Goal: Answer question/provide support: Answer question/provide support

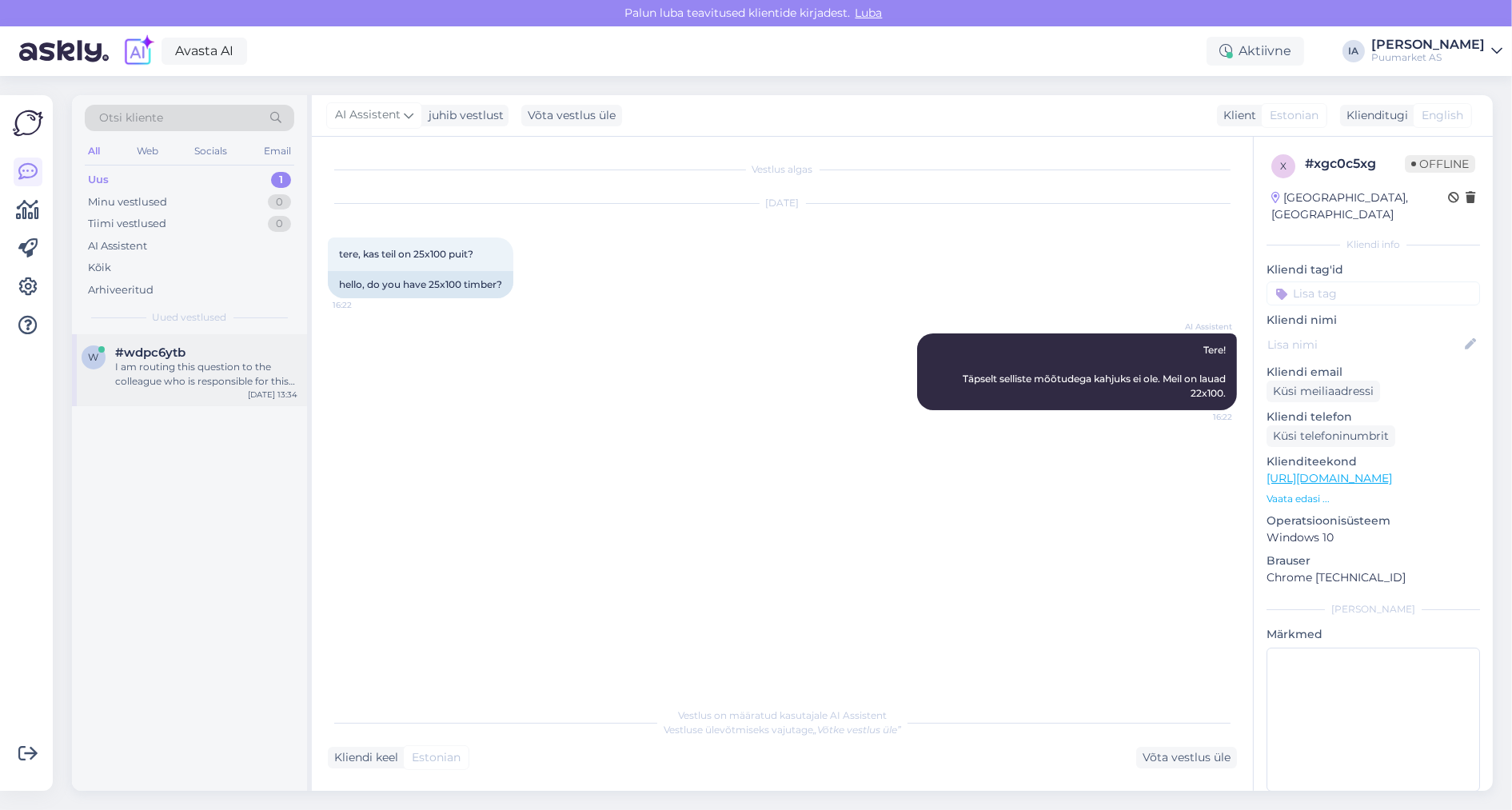
click at [179, 389] on div "I am routing this question to the colleague who is responsible for this topic. …" at bounding box center [206, 373] width 183 height 29
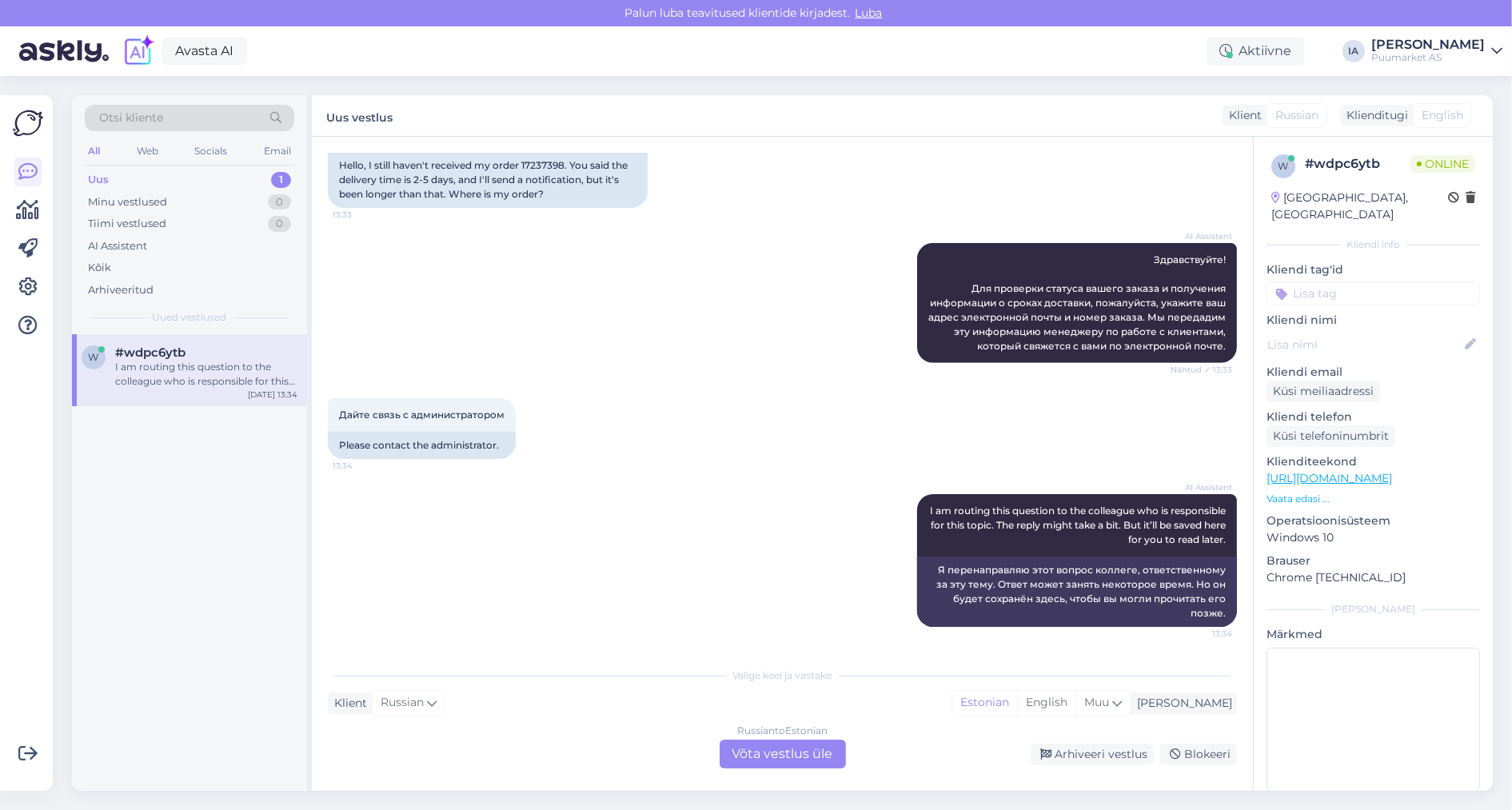
scroll to position [1849, 0]
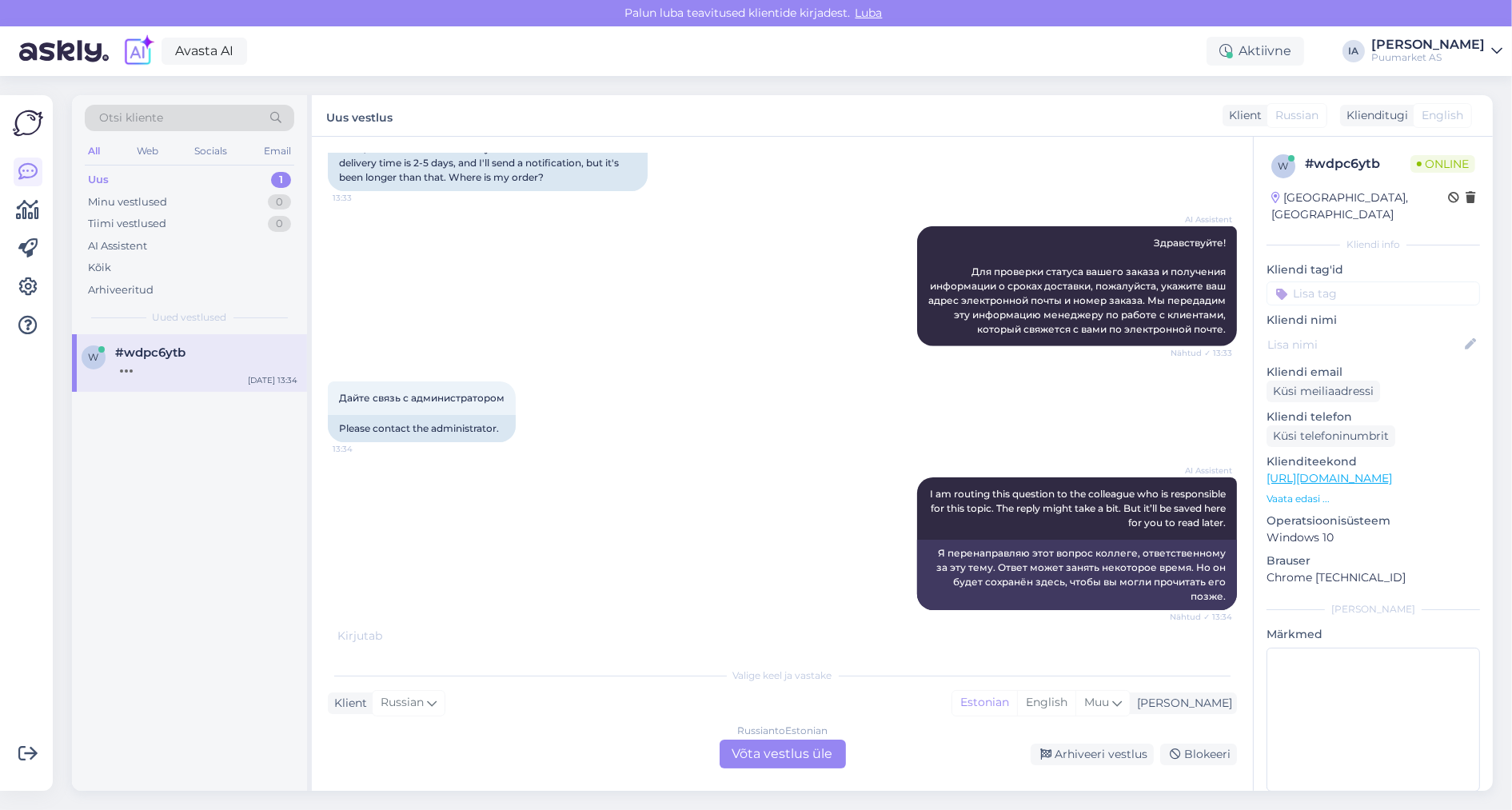
click at [793, 760] on div "Russian to Estonian Võta vestlus üle" at bounding box center [783, 754] width 126 height 29
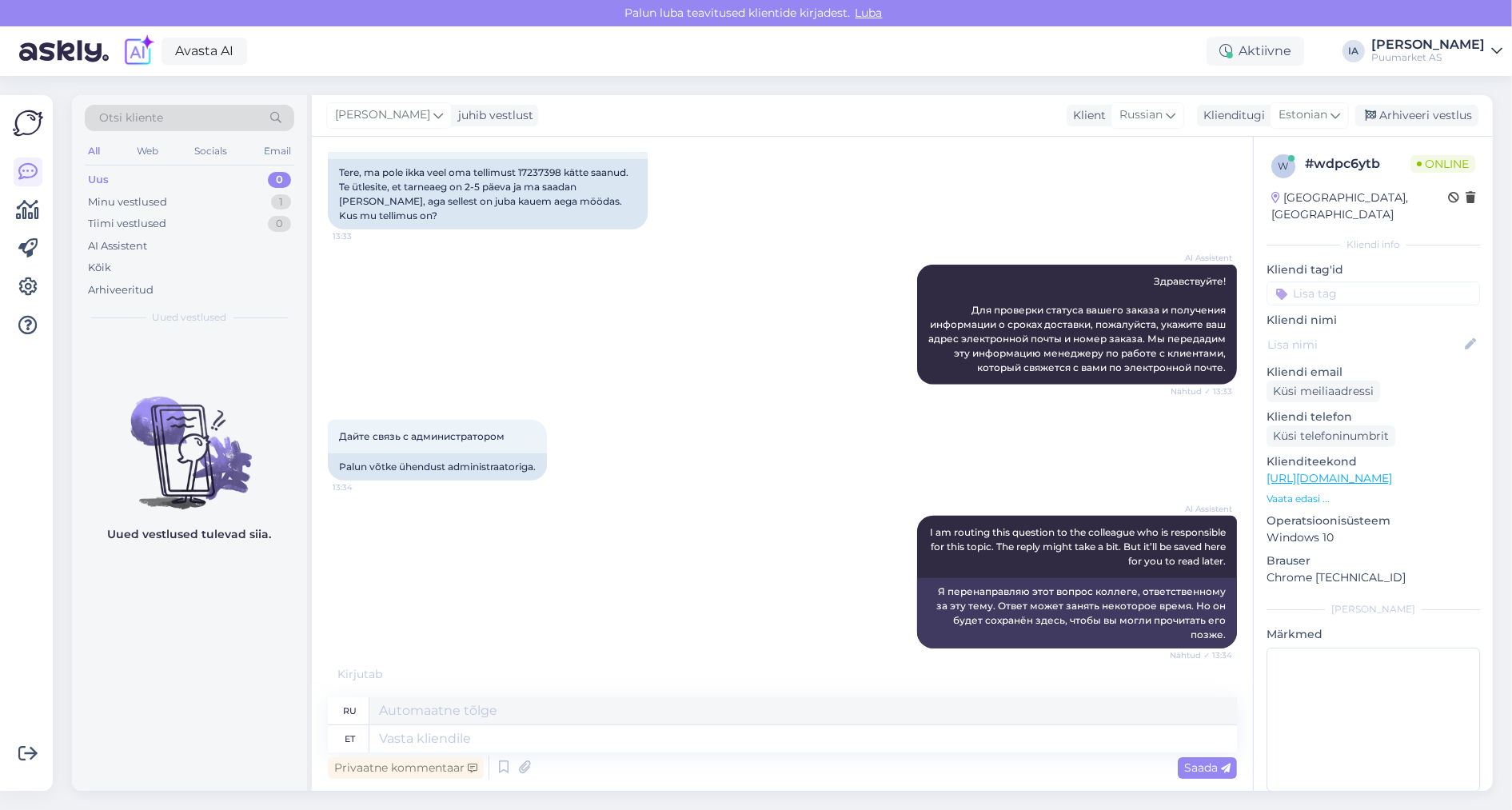
scroll to position [1744, 0]
click at [515, 148] on span "Здравствуйте, мой заказ 17237398 до сих пор не получен, срок поставки у вас нап…" at bounding box center [485, 127] width 292 height 40
copy span "17237398"
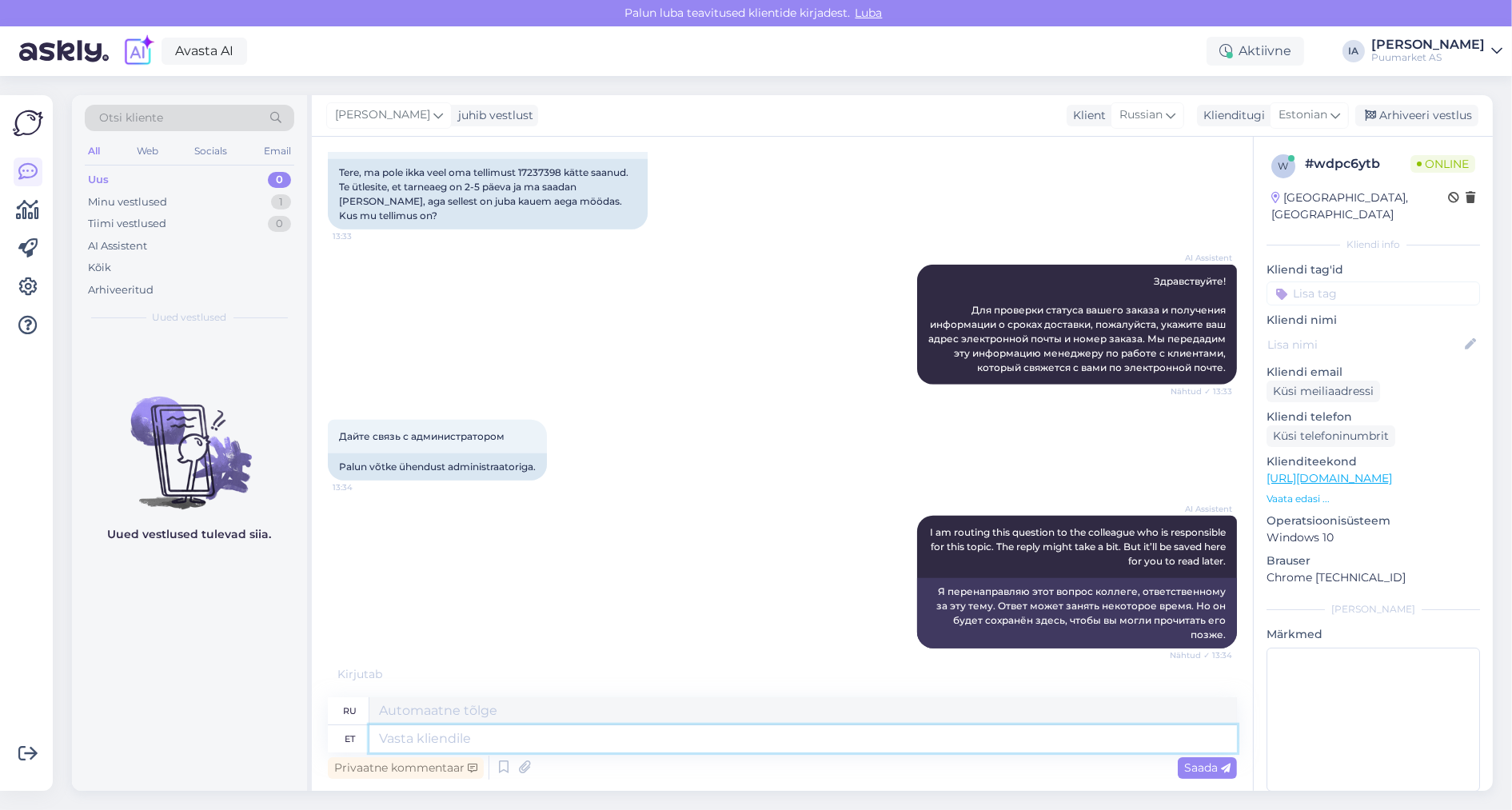
click at [479, 732] on textarea at bounding box center [803, 740] width 868 height 28
type textarea "Tere. P"
type textarea "Привет."
type textarea "Tere. Paistab, e"
type textarea "Привет. Кажется,"
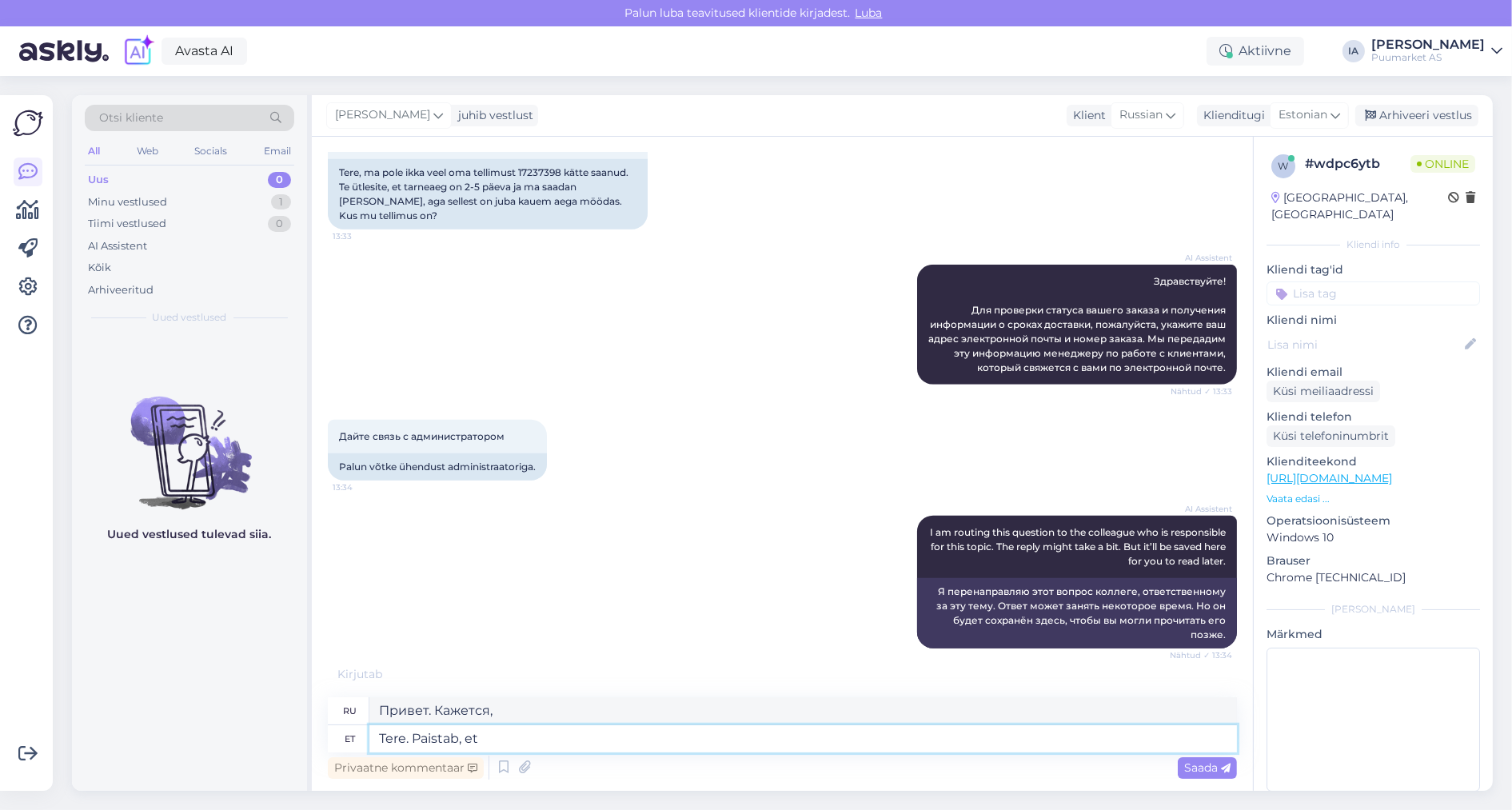
type textarea "Tere. Paistab, et"
type textarea "Привет. Кажется, что"
type textarea "Tere. Paistab, et pakkumise on"
type textarea "Привет. Похоже, предложение"
type textarea "Tere. Paistab, et pakkumise on lä"
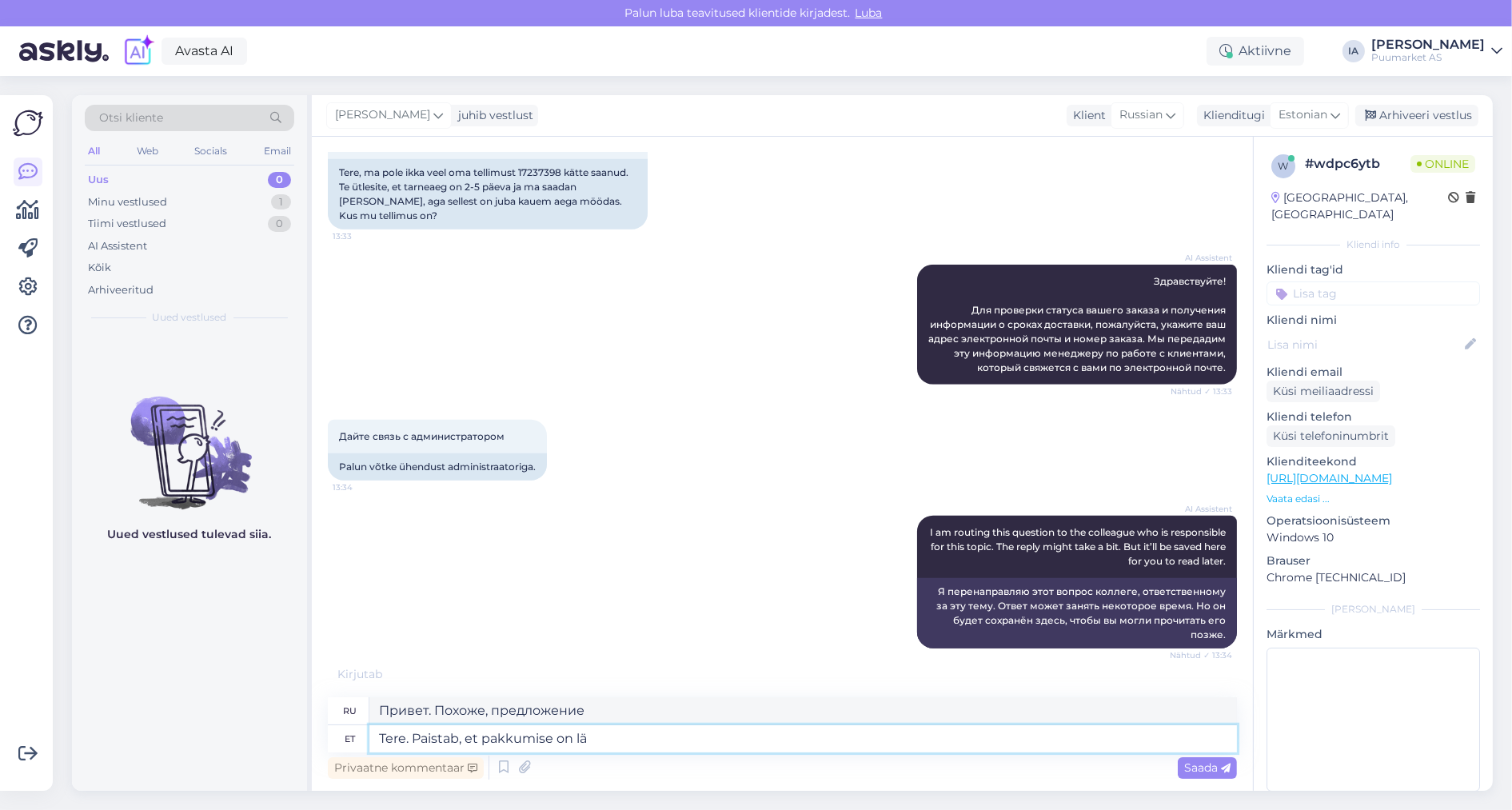
type textarea "Привет. Похоже, есть предложение."
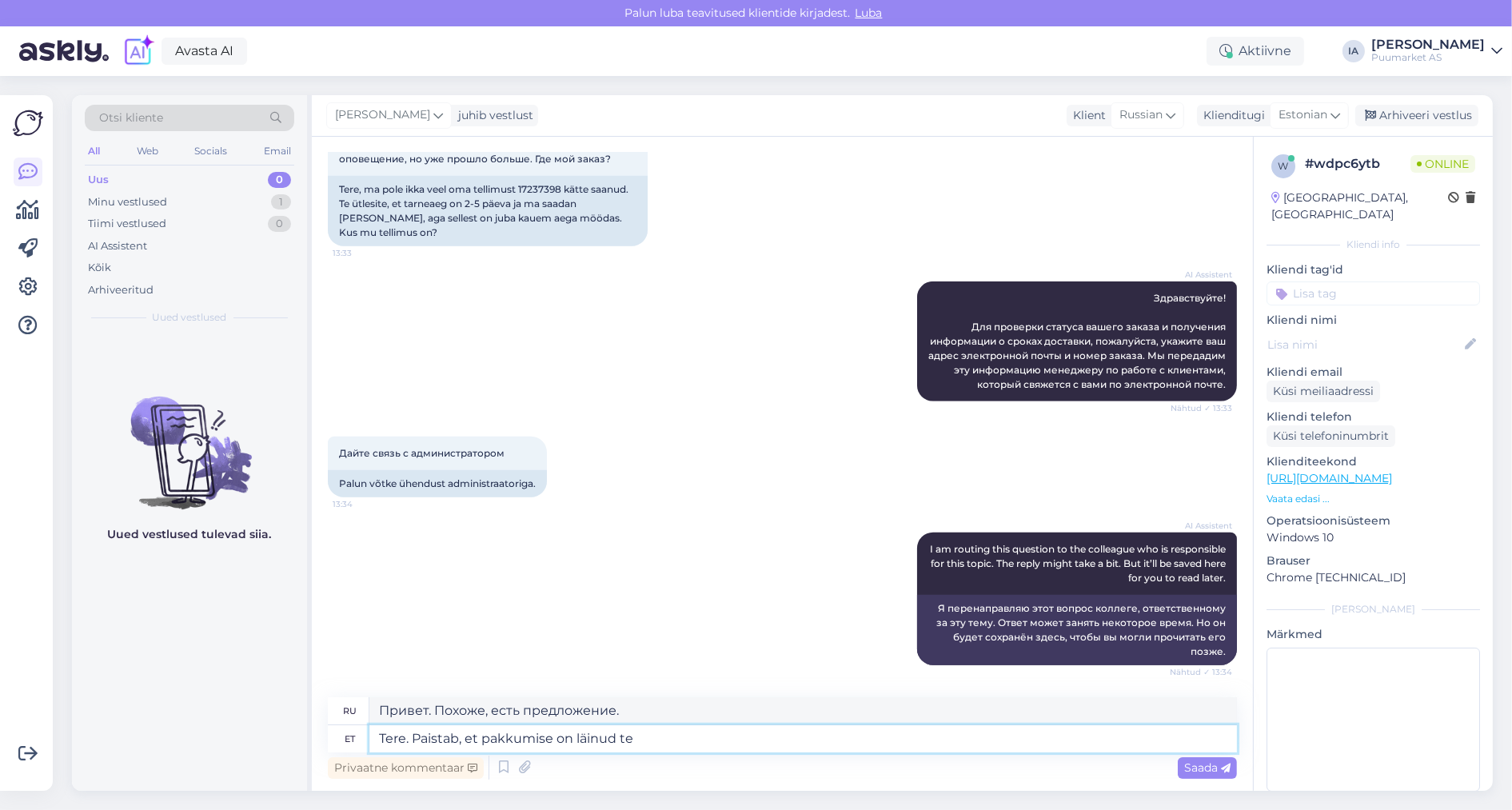
type textarea "Tere. Paistab, et pakkumise on läinud tei"
type textarea "Привет. Похоже, предложение ушло."
paste textarea "[EMAIL_ADDRESS][DOMAIN_NAME]"
type textarea "Tere. Paistab, et pakkumise on läinud teile [EMAIL_ADDRESS][DOMAIN_NAME]"
type textarea "Здравствуйте. Похоже, предложение ушло вам на [EMAIL_ADDRESS][DOMAIN_NAME]"
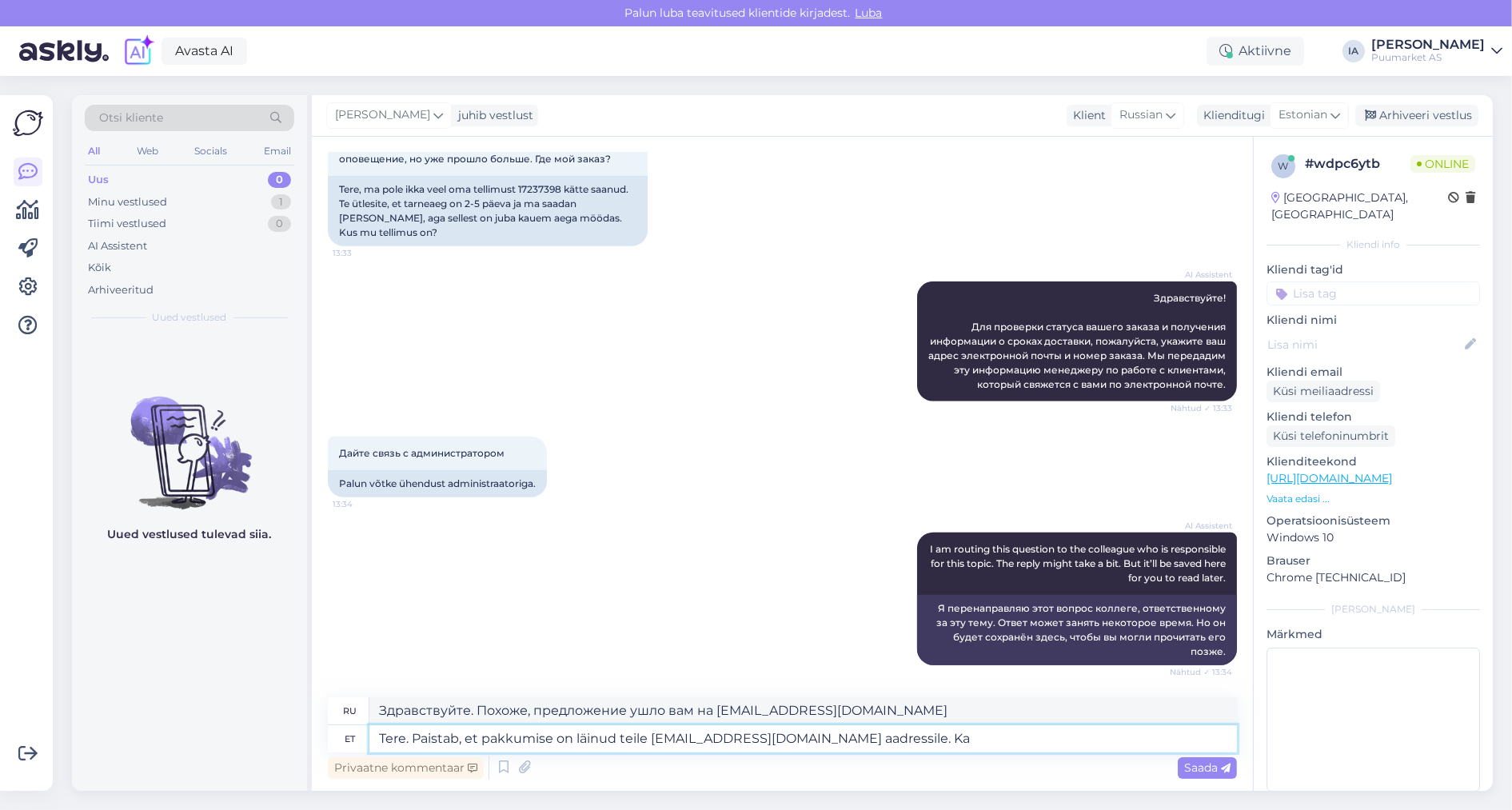
type textarea "Tere. Paistab, et pakkumise on läinud teile [EMAIL_ADDRESS][DOMAIN_NAME] aadres…"
type textarea "Здравствуйте. Похоже, предложение было отправлено на ваш адрес [EMAIL_ADDRESS][…"
type textarea "Tere. Paistab, et pakkumise on läinud teile [EMAIL_ADDRESS][DOMAIN_NAME] aadres…"
type textarea "Здравствуйте. Похоже, предложение было отправлено вам на адрес [EMAIL_ADDRESS][…"
type textarea "Tere. Paistab, et pakkumise on läinud teile [EMAIL_ADDRESS][DOMAIN_NAME] aadres…"
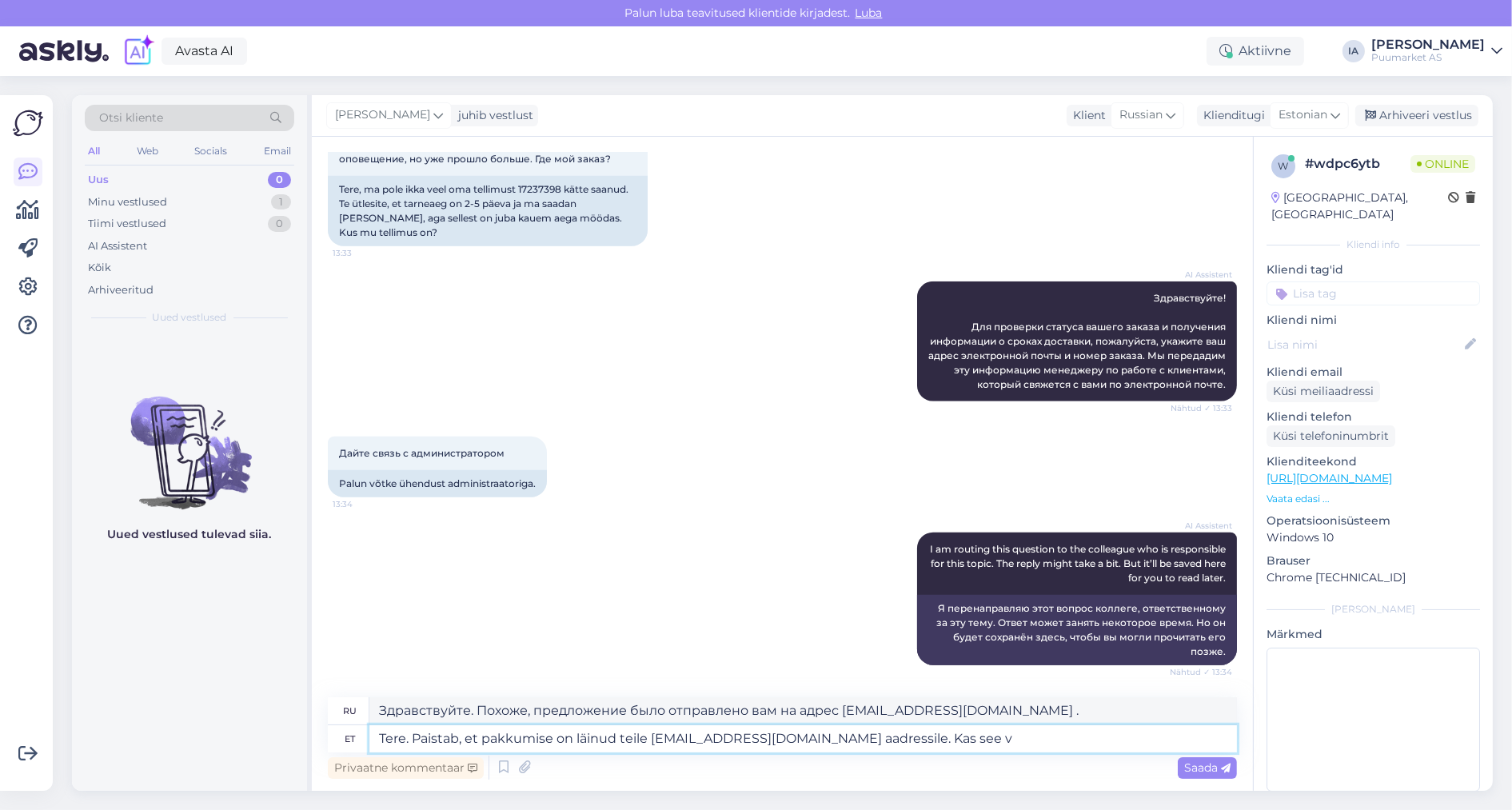
type textarea "Здравствуйте. Похоже, предложение было отправлено вам на адрес [EMAIL_ADDRESS][…"
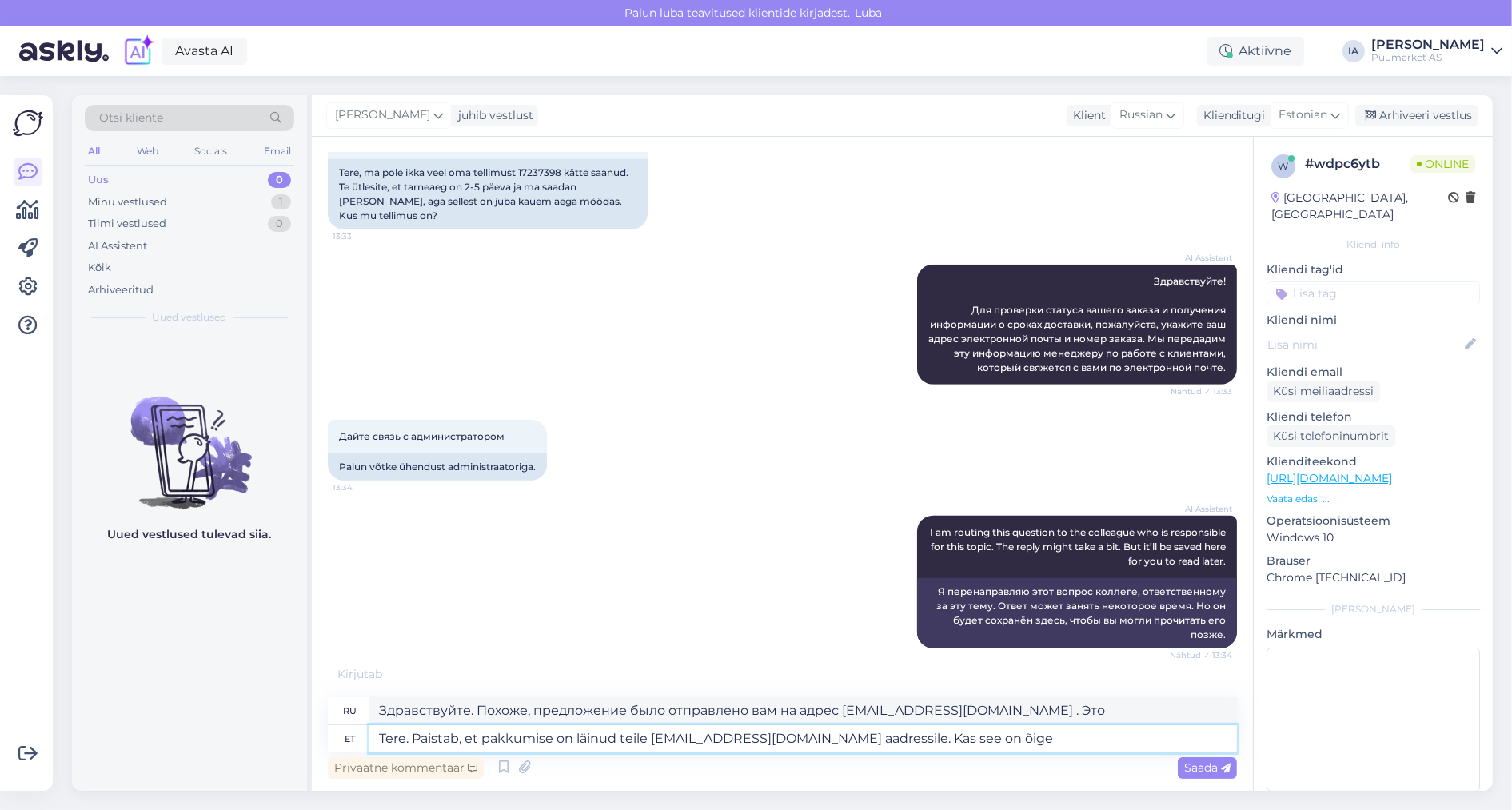
type textarea "Tere. Paistab, et pakkumise on läinud teile [EMAIL_ADDRESS][DOMAIN_NAME] aadres…"
type textarea "Здравствуйте. Похоже, предложение было отправлено на ваш адрес [EMAIL_ADDRESS][…"
type textarea "Tere. Paistab, et pakkumise on läinud teile [EMAIL_ADDRESS][DOMAIN_NAME] aadres…"
click at [1213, 769] on span "Saada" at bounding box center [1207, 768] width 46 height 15
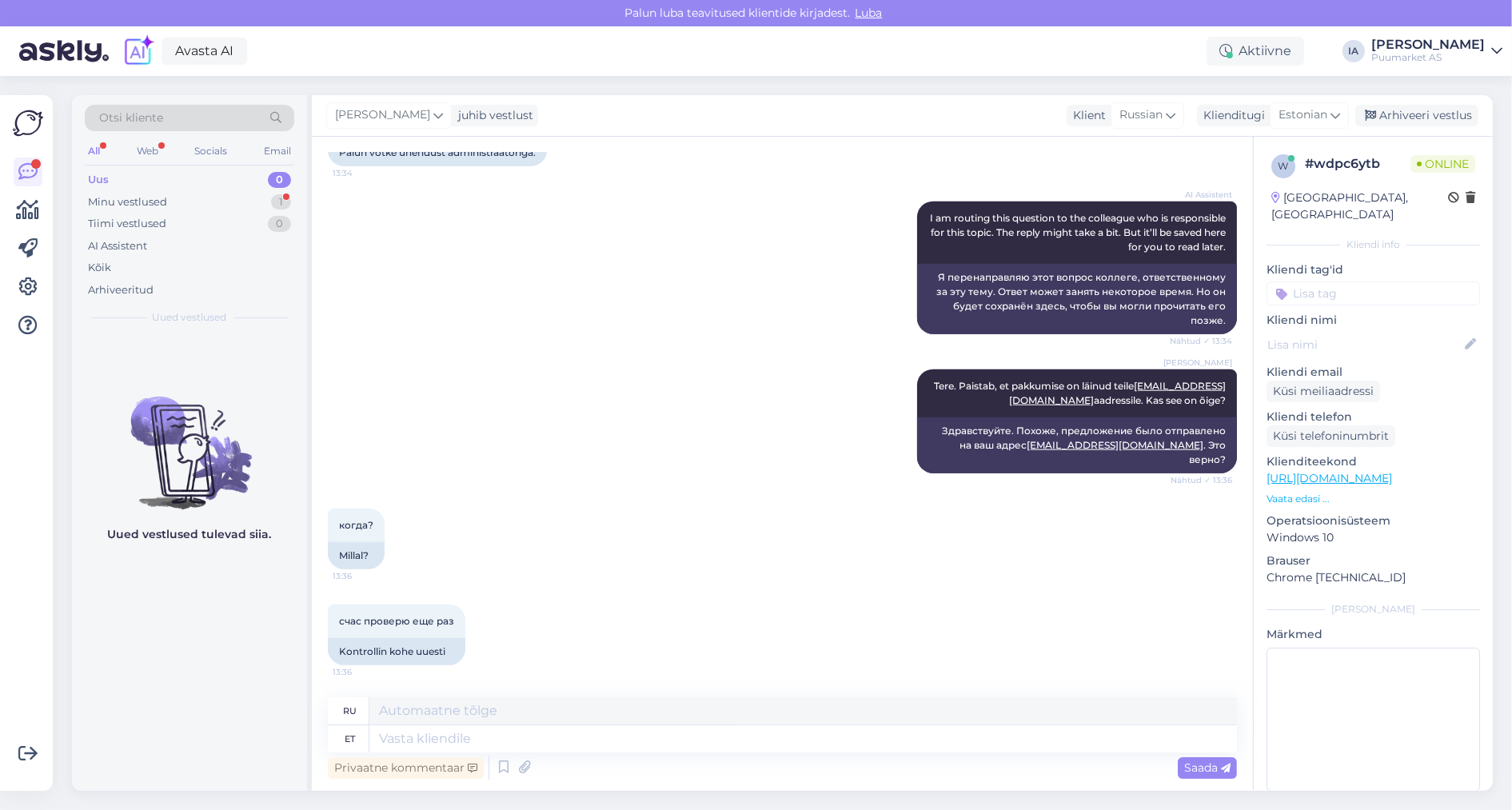
scroll to position [2509, 0]
click at [523, 739] on textarea at bounding box center [803, 740] width 868 height 28
type textarea "Paistab, et"
type textarea "Кажется,"
type textarea "Paistab, et [PERSON_NAME]"
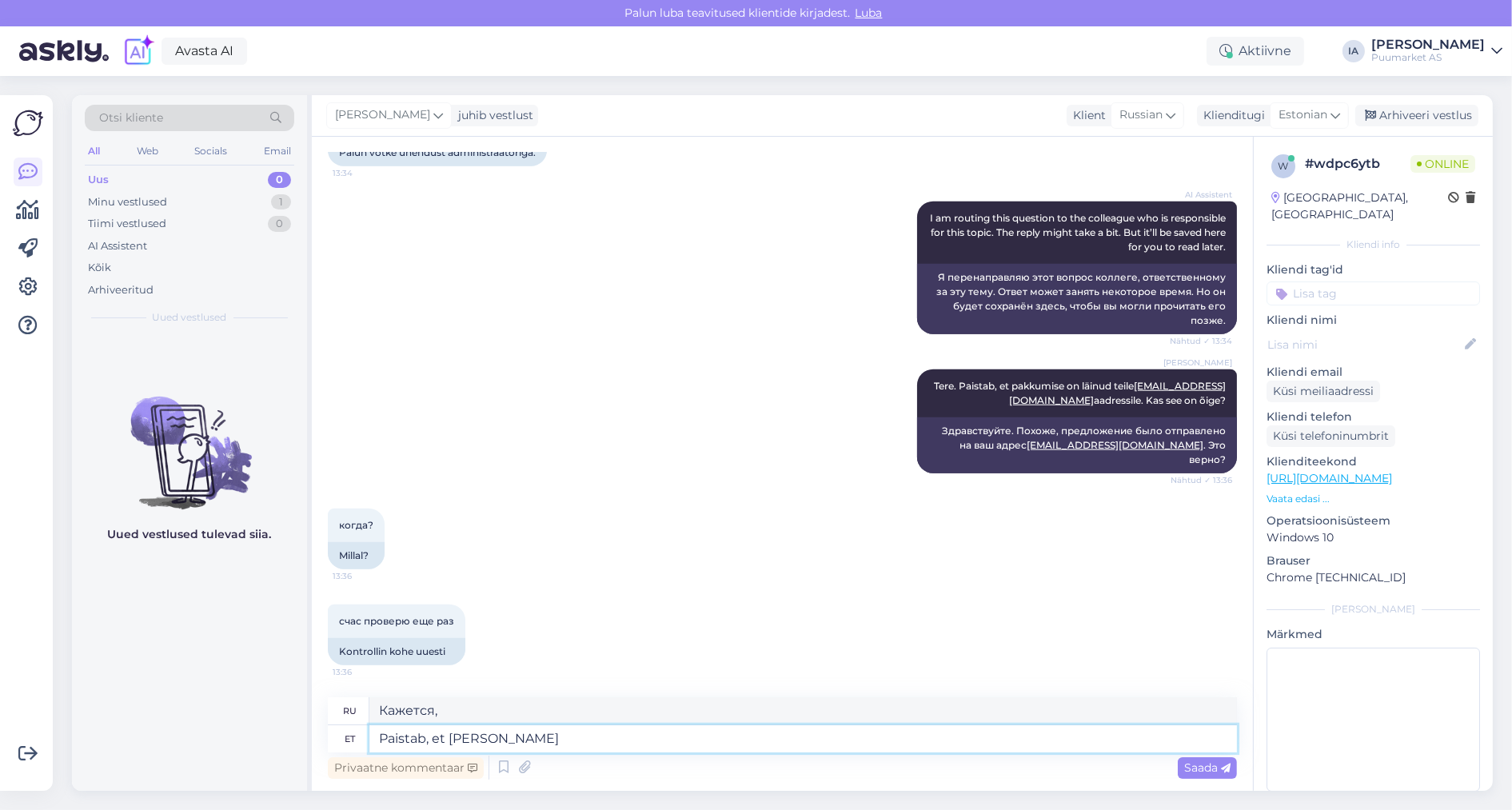
type textarea "Кажется, что"
type textarea "Paistab, et samal pä"
type textarea "Кажется, в то же время"
type textarea "Paistab, et samal päeval,"
type textarea "Кажется, в тот же день,"
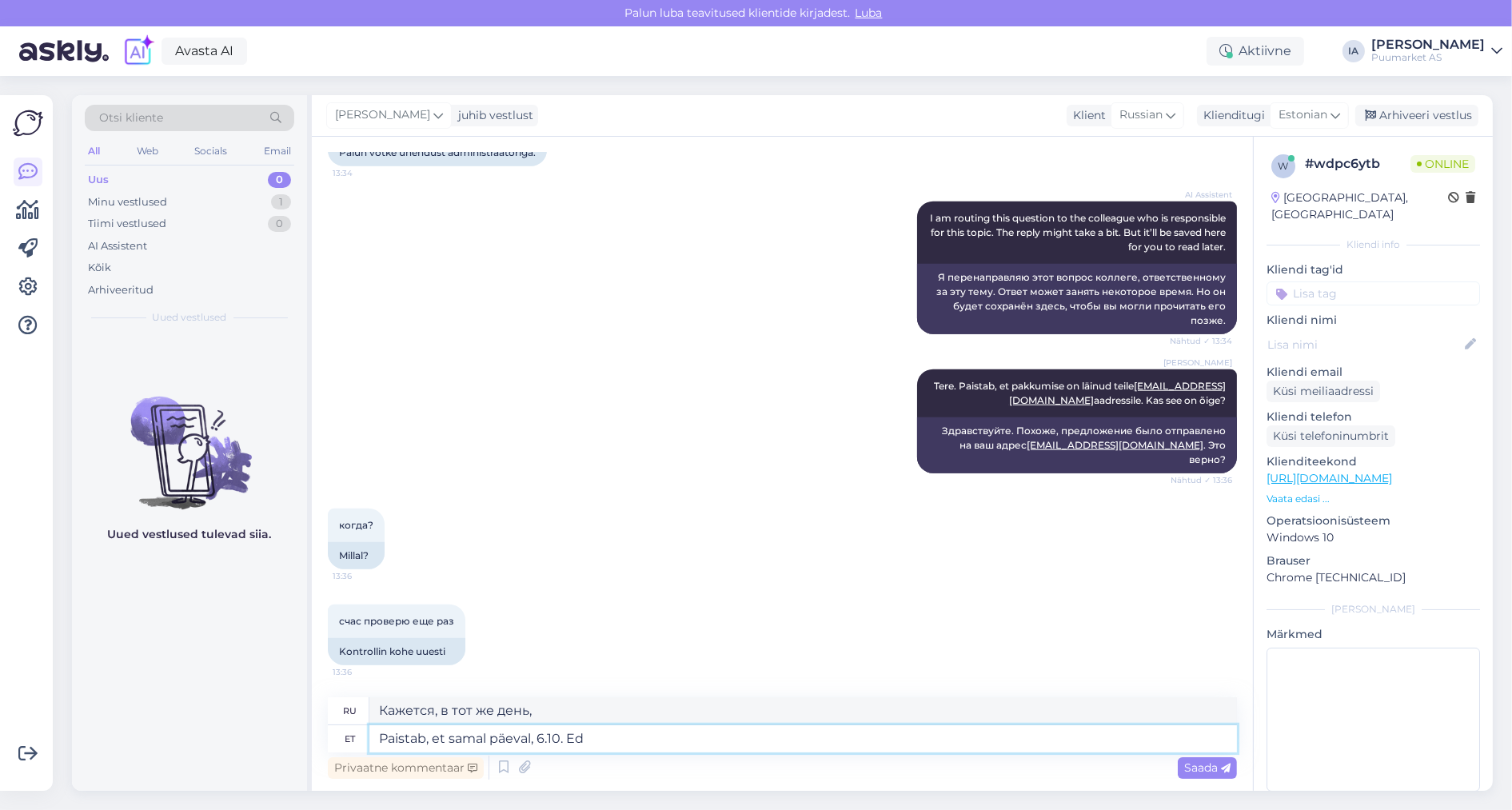
type textarea "Paistab, et samal päeval, 6.10. Eda"
type textarea "Похоже, что в тот же день, 6.10."
type textarea "Paistab, et samal päeval, 6.10. Ega se"
type textarea "Кажется, в тот же день, 6.10. Нет."
type textarea "Paistab, et samal päeval, 6.10. Ega see tei"
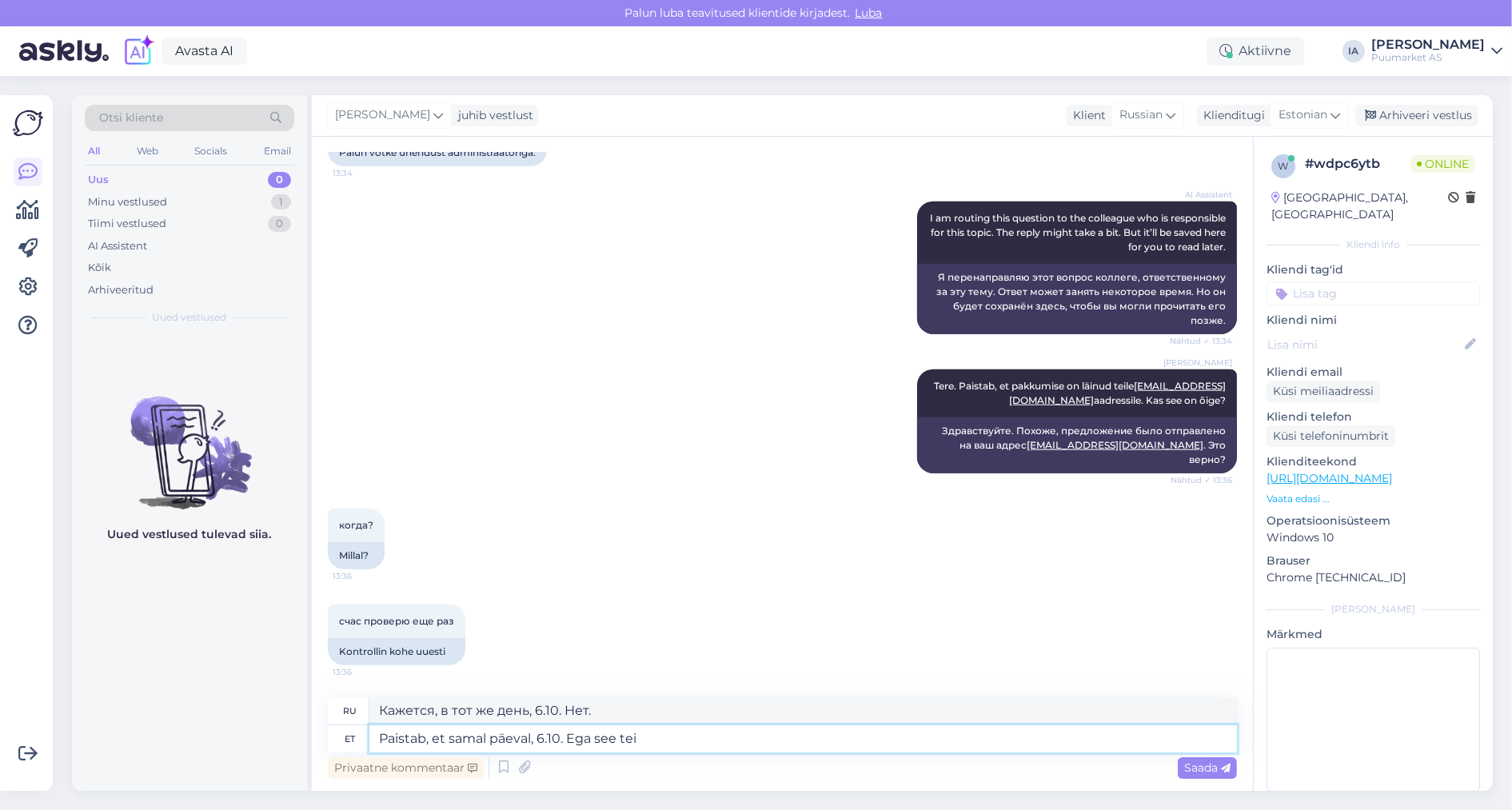
type textarea "Кажется, в тот же день, 6.10. Не то чтобы"
type textarea "Paistab, et samal päeval, 6.10. Ega see teile ju"
type textarea "Кажется, в тот же день, 6.10. Вас это не смущает?"
type textarea "Paistab, et samal päeval, 6.10. Ega see teile junki po"
type textarea "Кажется, в тот же день, 6.10. Это вам не джанк."
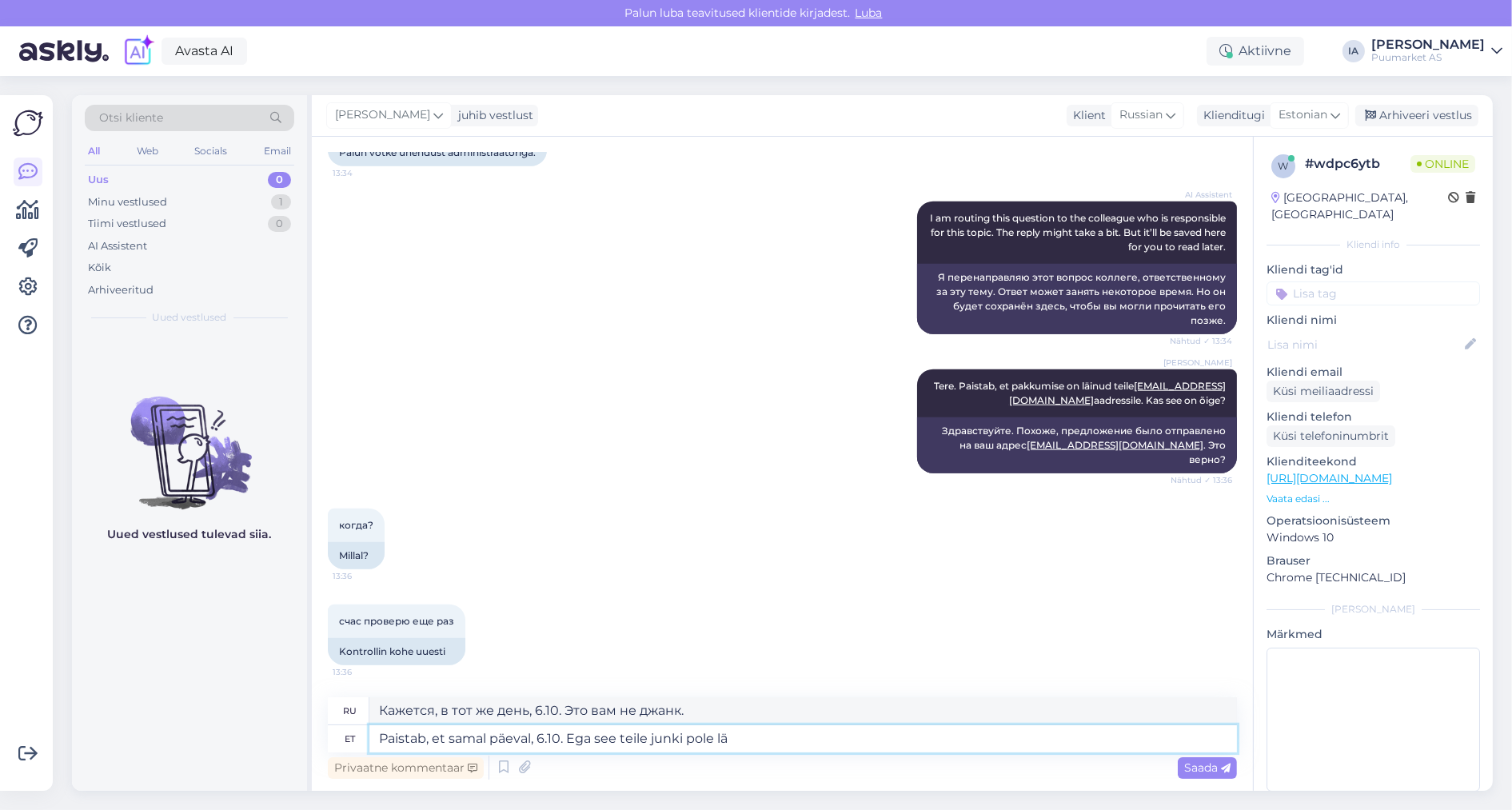
type textarea "Paistab, et samal päeval, 6.10. Ega see teile junki pole läi"
type textarea "Кажется, в тот же день, 6.10. Это тоже не хлам для тебя."
type textarea "Paistab, et samal päeval, 6.10. Ega see teile junki pole läinud?"
type textarea "Кажется, в тот же день, 6.10. Ты ещё не получил, да?"
click at [813, 734] on textarea "Paistab, et samal päeval, 6.10. Ega see teile junki pole läinud?" at bounding box center [803, 740] width 868 height 28
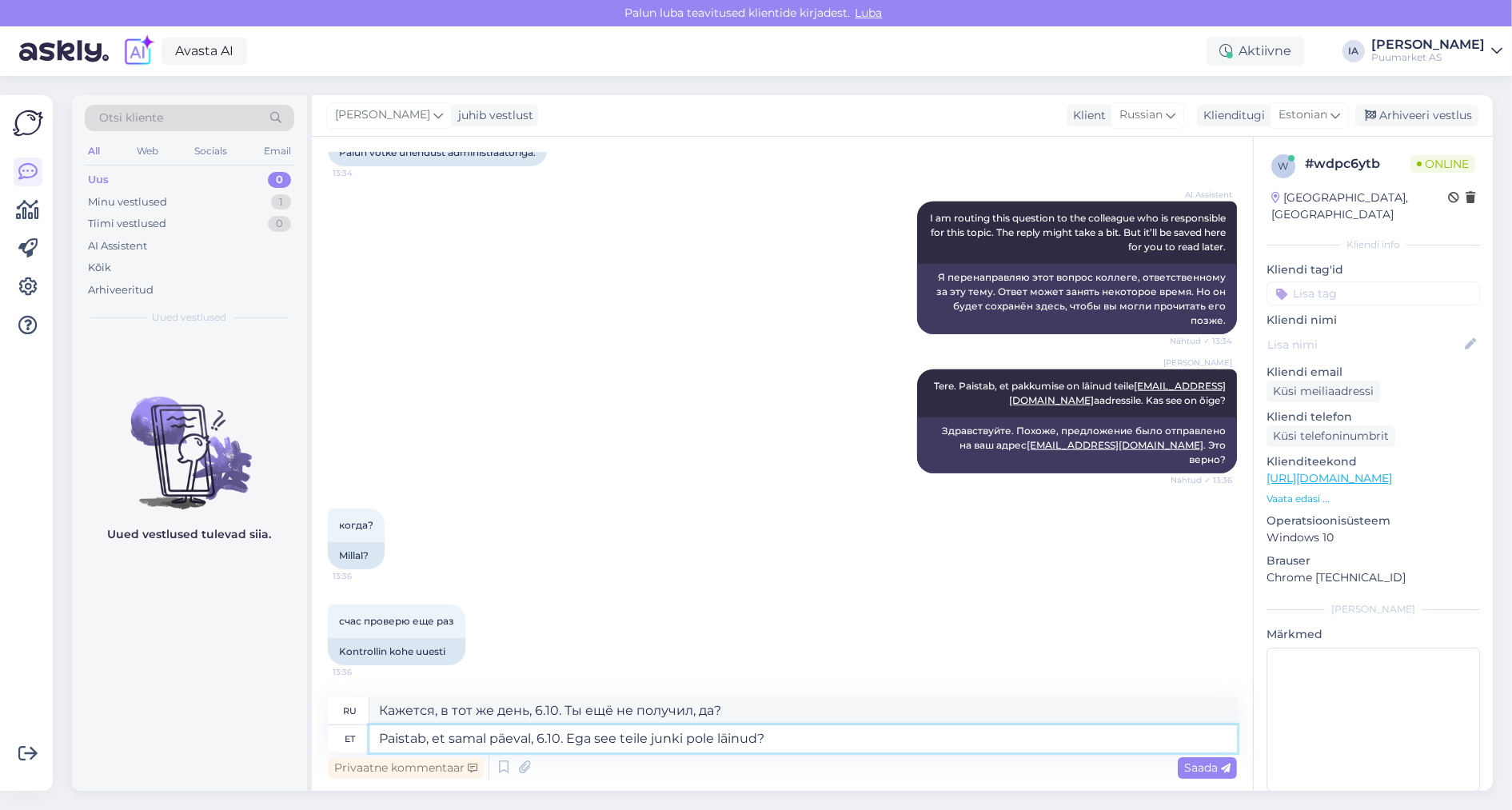
drag, startPoint x: 566, startPoint y: 741, endPoint x: 873, endPoint y: 738, distance: 307.0
click at [873, 738] on textarea "Paistab, et samal päeval, 6.10. Ega see teile junki pole läinud?" at bounding box center [803, 740] width 868 height 28
type textarea "Paistab, et samal päeval, 6.10. [GEOGRAPHIC_DATA]"
type textarea "Похоже, что в тот же день, 6.10."
type textarea "Paistab, et samal päeval, 6.10. Ega see p"
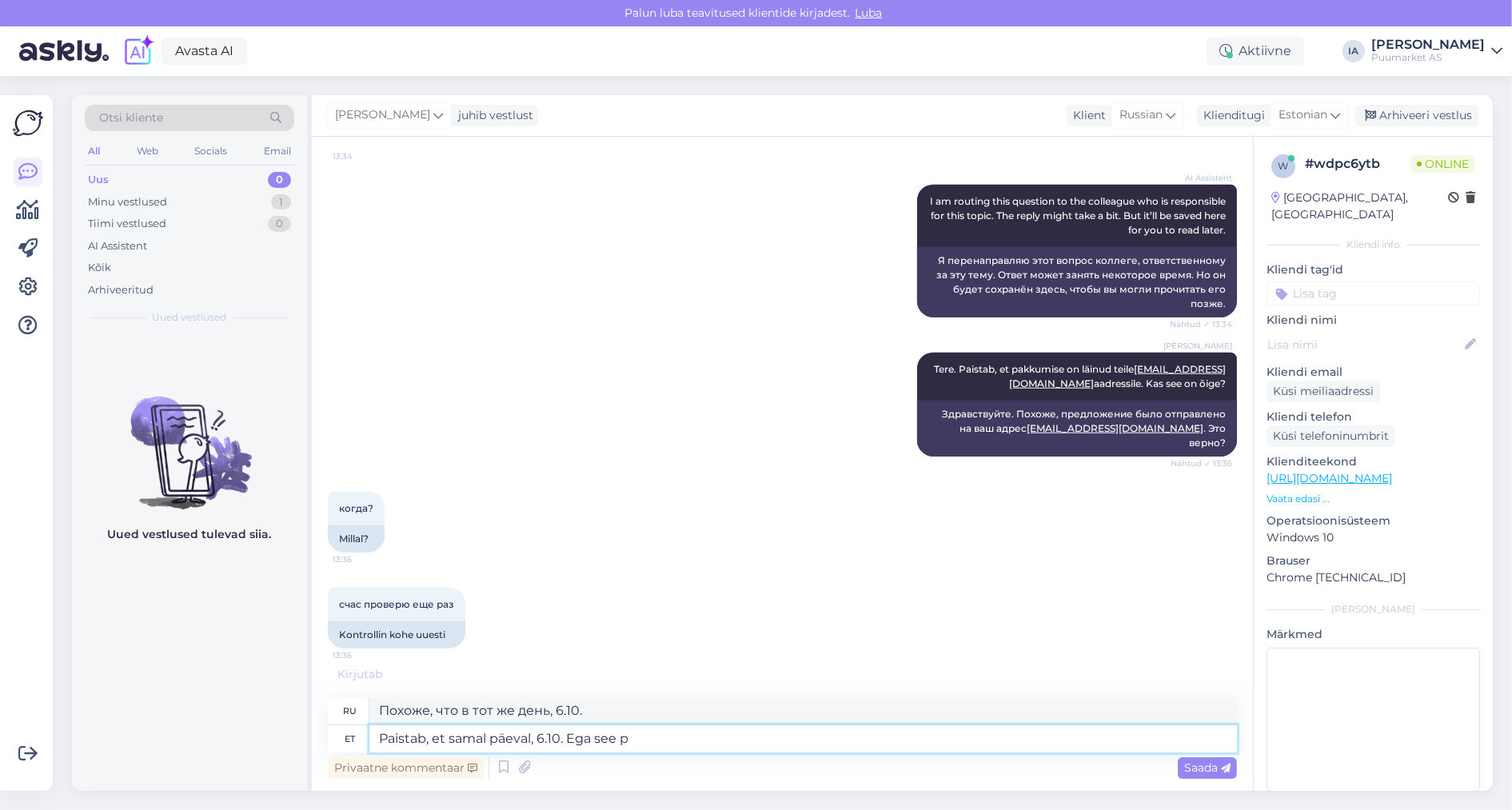
type textarea "Кажется, в тот же день, 6.10. Нет."
type textarea "Paistab, et samal päeval, 6.10. Ega see pr"
type textarea "Кажется, в тот же день, 6.10. Не то чтобы"
type textarea "Paistab, et samal päeval, 6.10. Ega see prügi"
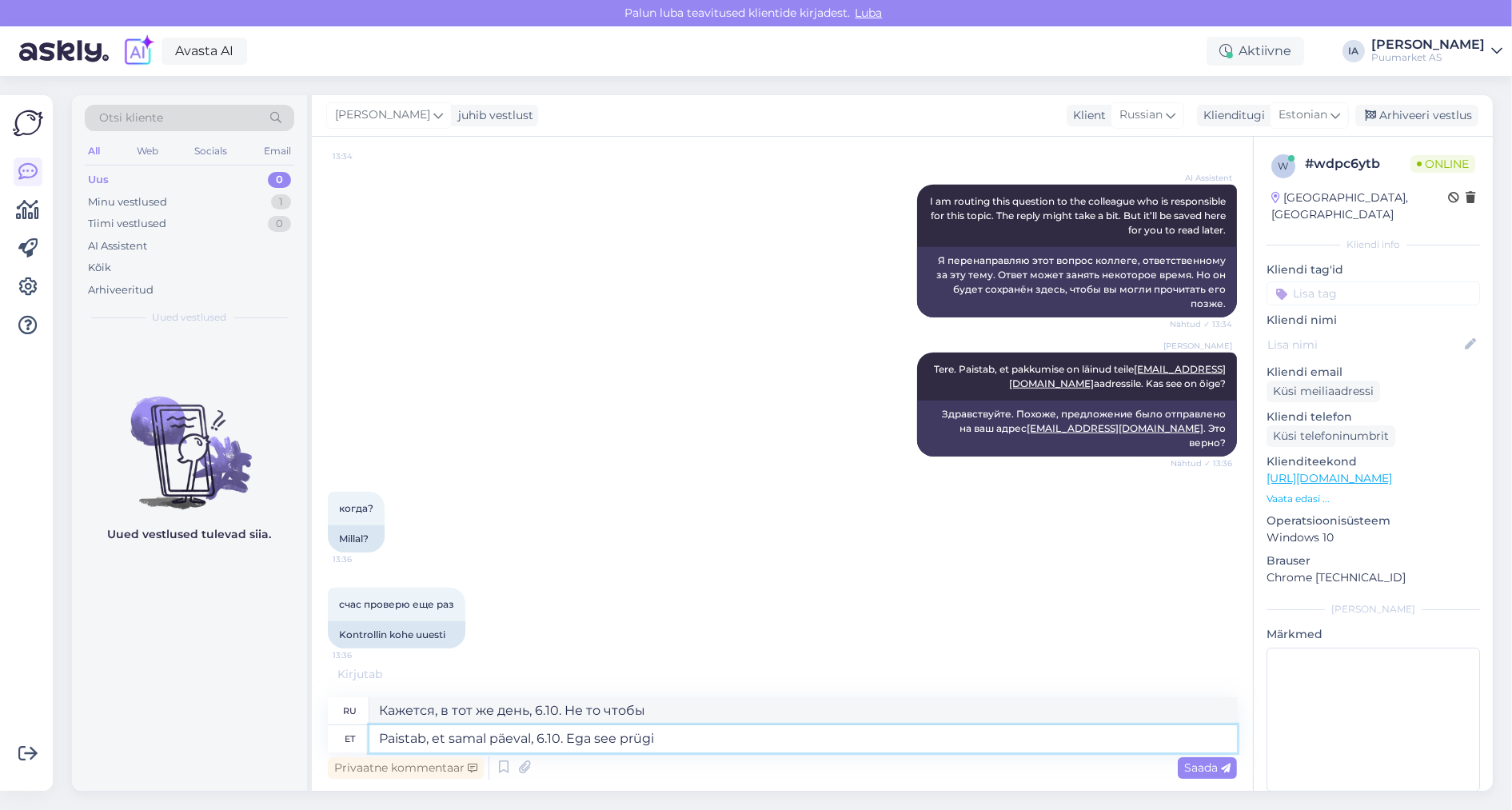
type textarea "Кажется, в тот же день, 6.10. Разве это не миссис?"
type textarea "Paistab, et samal päeval, 6.10. Ega see prügikasti pole lä"
type textarea "Кажется, в тот же день, 6.10. Его тоже нет в мусорке."
type textarea "Paistab, et samal päeval, 6.10. Ega see prügikasti pole läinud"
type textarea "Похоже, это было в тот же день, 6.10. В корзине его тоже нет."
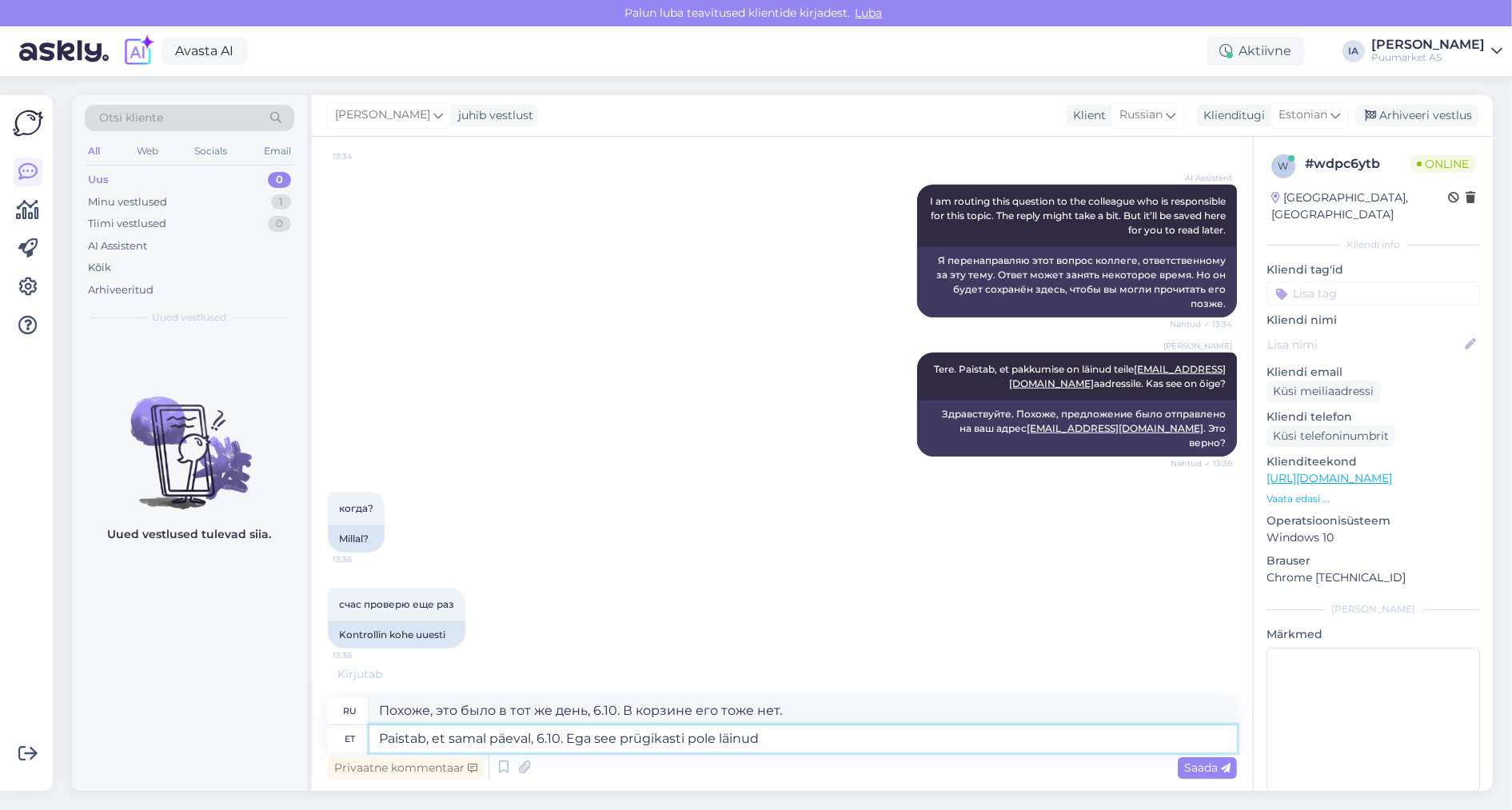
type textarea "Paistab, et samal päeval, 6.10. Ega see prügikasti pole läinud?"
type textarea "Похоже, это было в тот же день, 6.10. Ведь оно же не попало в мусорку, правда?"
click at [639, 738] on textarea "Paistab, et samal päeval, 6.10. Ega see prügikasti pole läinud?" at bounding box center [803, 740] width 868 height 28
type textarea "Paistab, et samal päeval, 6.10. Ega see epole läinud?"
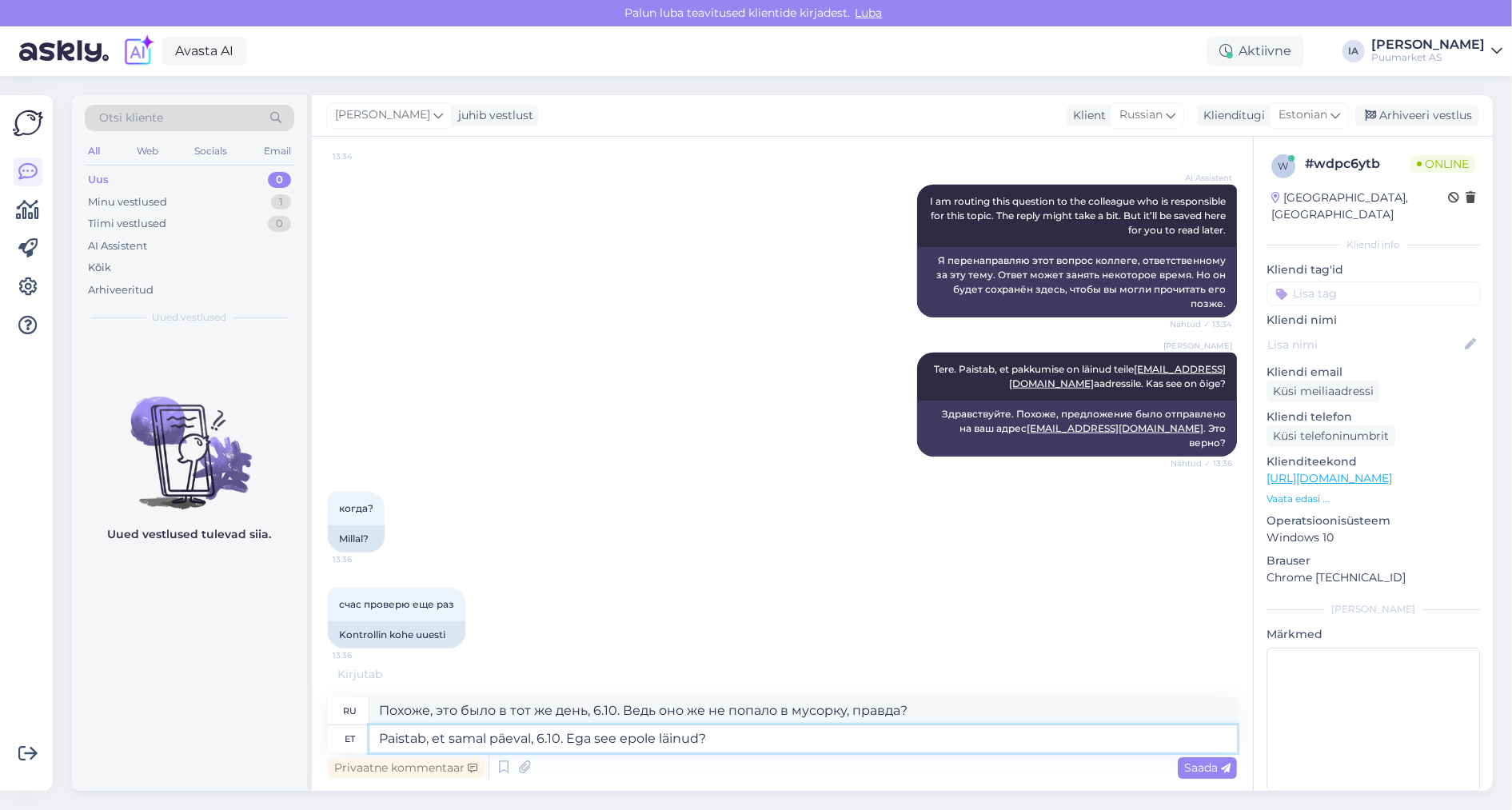
type textarea "Кажется, в тот же день, 6.10. Разве этого не было?"
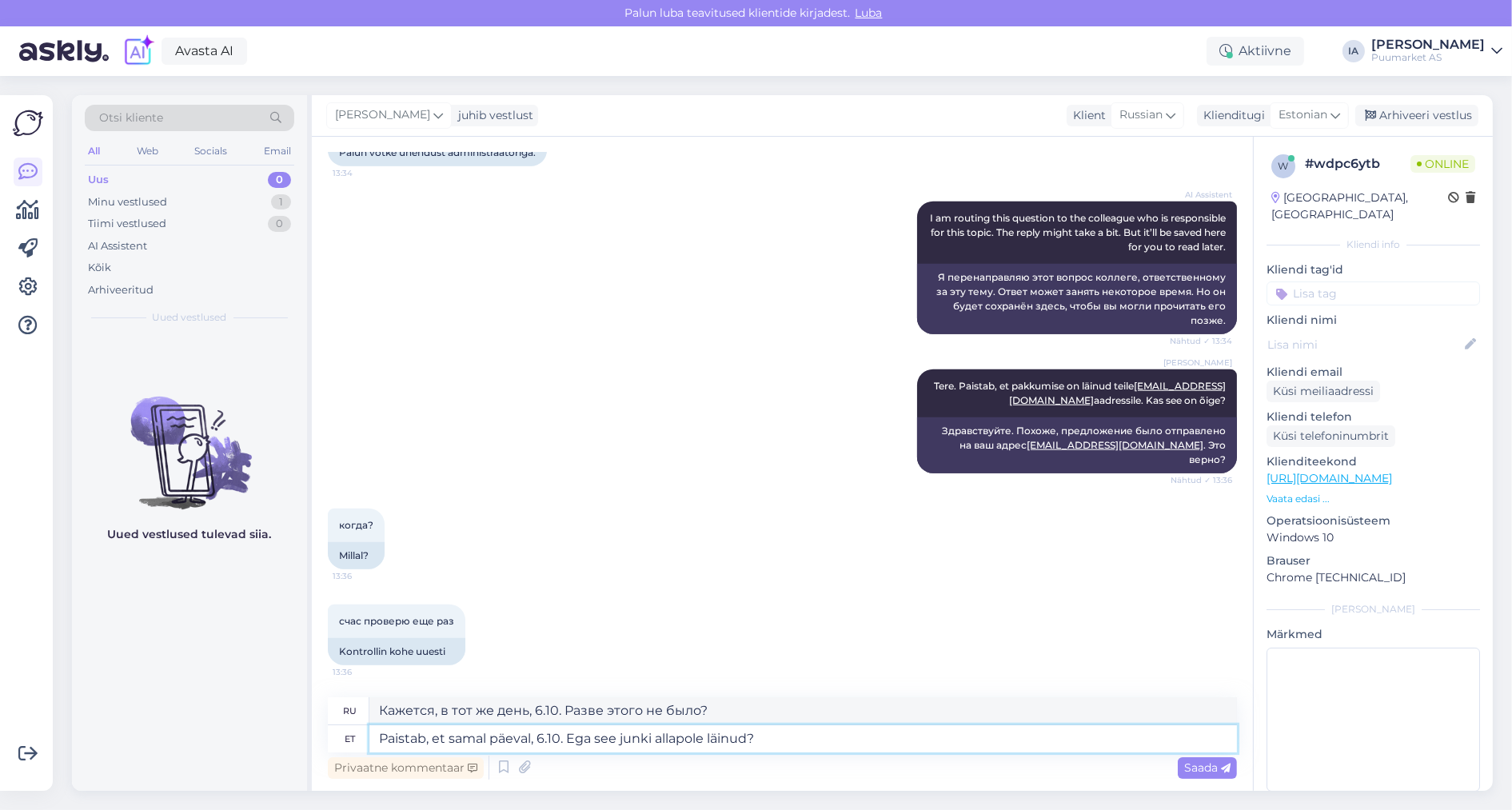
scroll to position [2509, 0]
type textarea "Paistab, et samal päeval, 6.10. Ega see junki alla pole läinud?"
type textarea "Похоже, это было в тот же день, 6.10. Ведь оно же не слетело в мусорку, правда?"
drag, startPoint x: 571, startPoint y: 738, endPoint x: 780, endPoint y: 739, distance: 209.0
click at [780, 739] on textarea "Paistab, et samal päeval, 6.10. Ega see junki alla pole läinud?" at bounding box center [803, 740] width 868 height 28
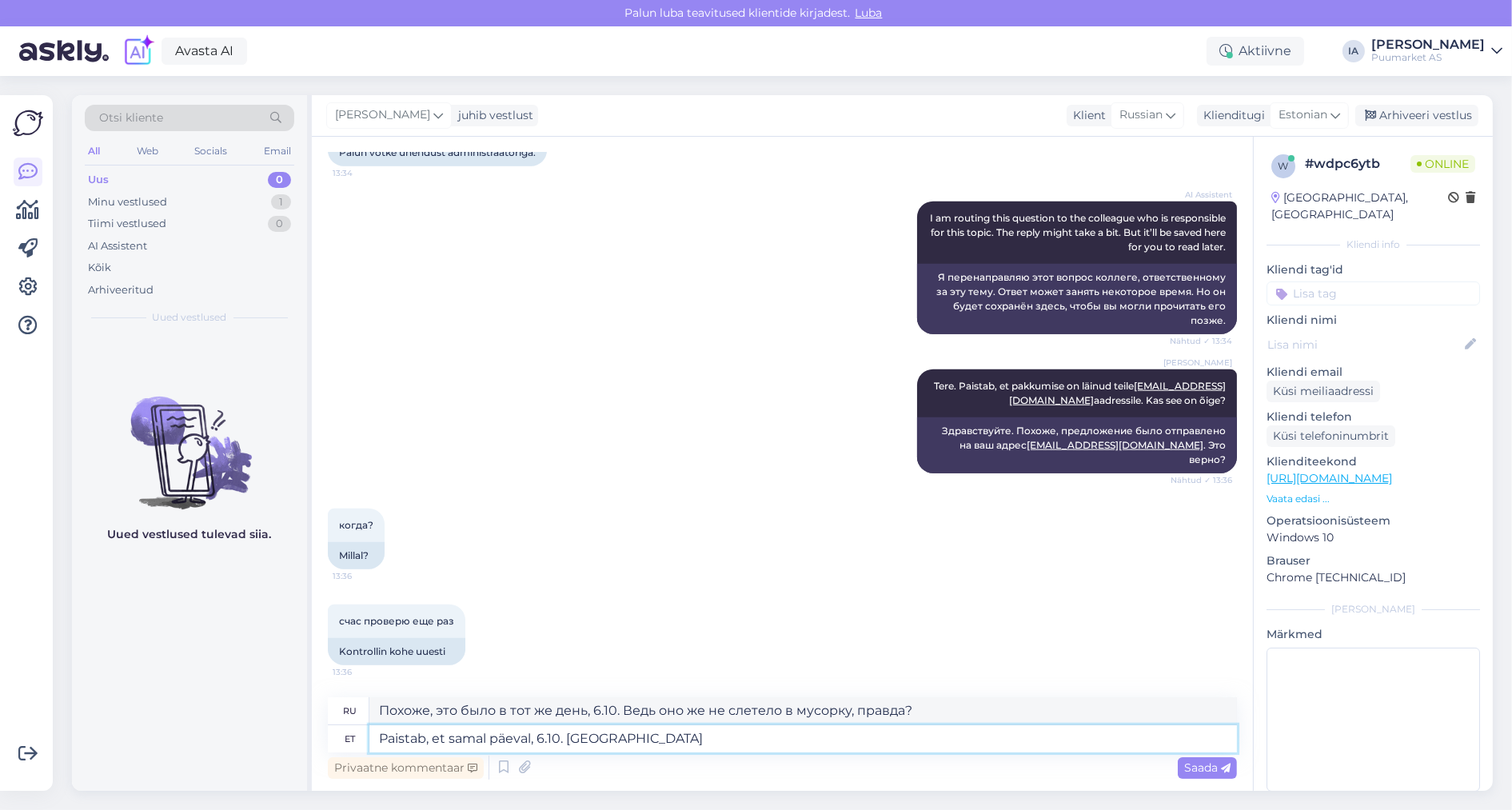
type textarea "Paistab, et samal päeval, 6.10. Ega s"
type textarea "Кажется, в тот же день, 6.10. Нет."
type textarea "Paistab, et samal päeval, 6.10. Ega see"
type textarea "Кажется, в тот же день, 6.10. Не то чтобы"
type textarea "Paistab, et samal päeval, 6.10. Ega see prügikasti pol"
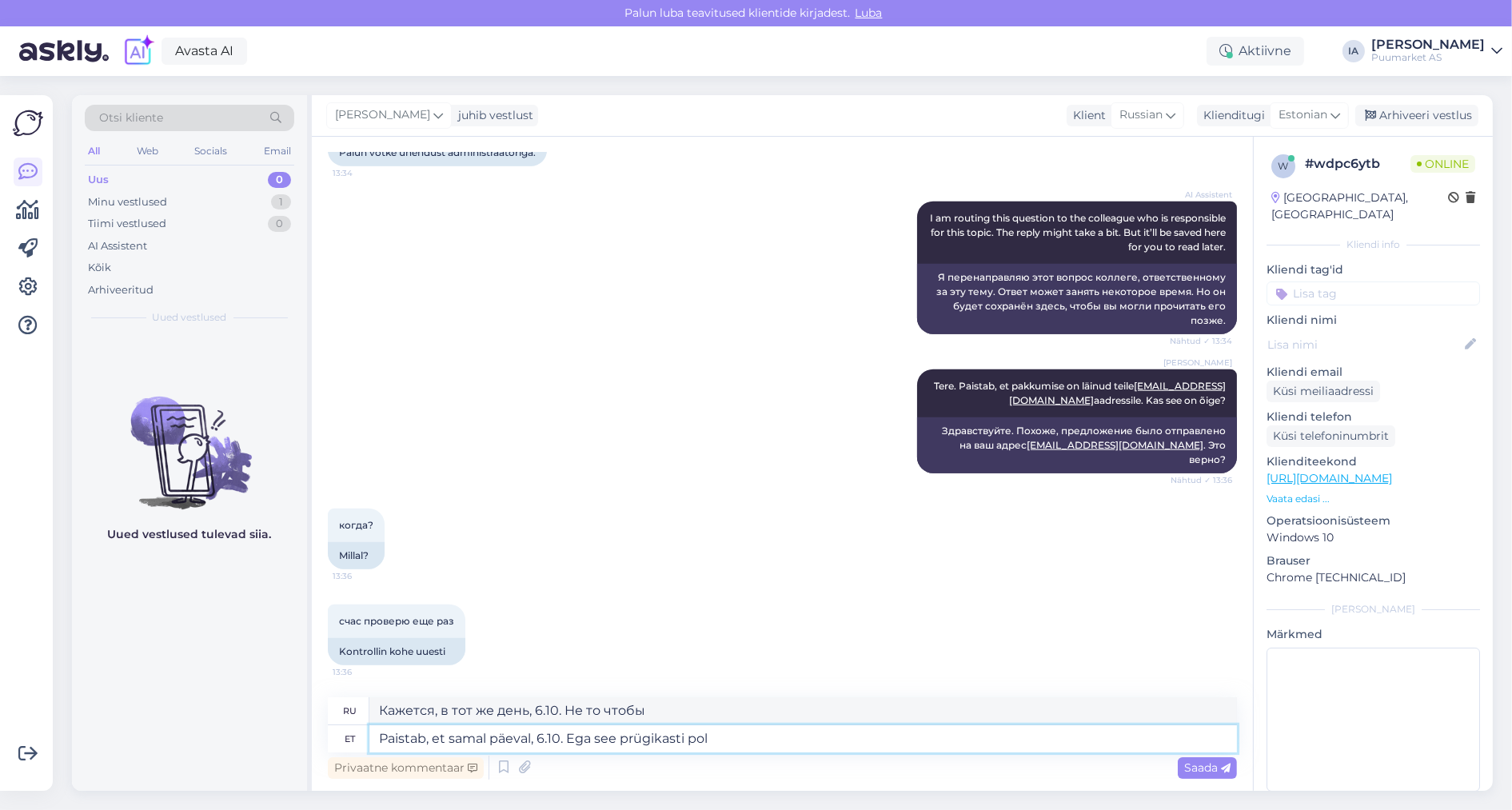
type textarea "Кажется, в тот же день, 6.10. Его тоже нет в мусорке."
type textarea "Paistab, et samal päeval, 6.10. Ega see prügikasti pole läi"
type textarea "Похоже, это было в тот же день, 6.10. В корзине его тоже нет."
type textarea "Paistab, et samal päeval, 6.10. Ega see prügikasti pole läinud?"
type textarea "Похоже, это было в тот же день, 6.10. Ведь оно же не попало в мусорку, правда?"
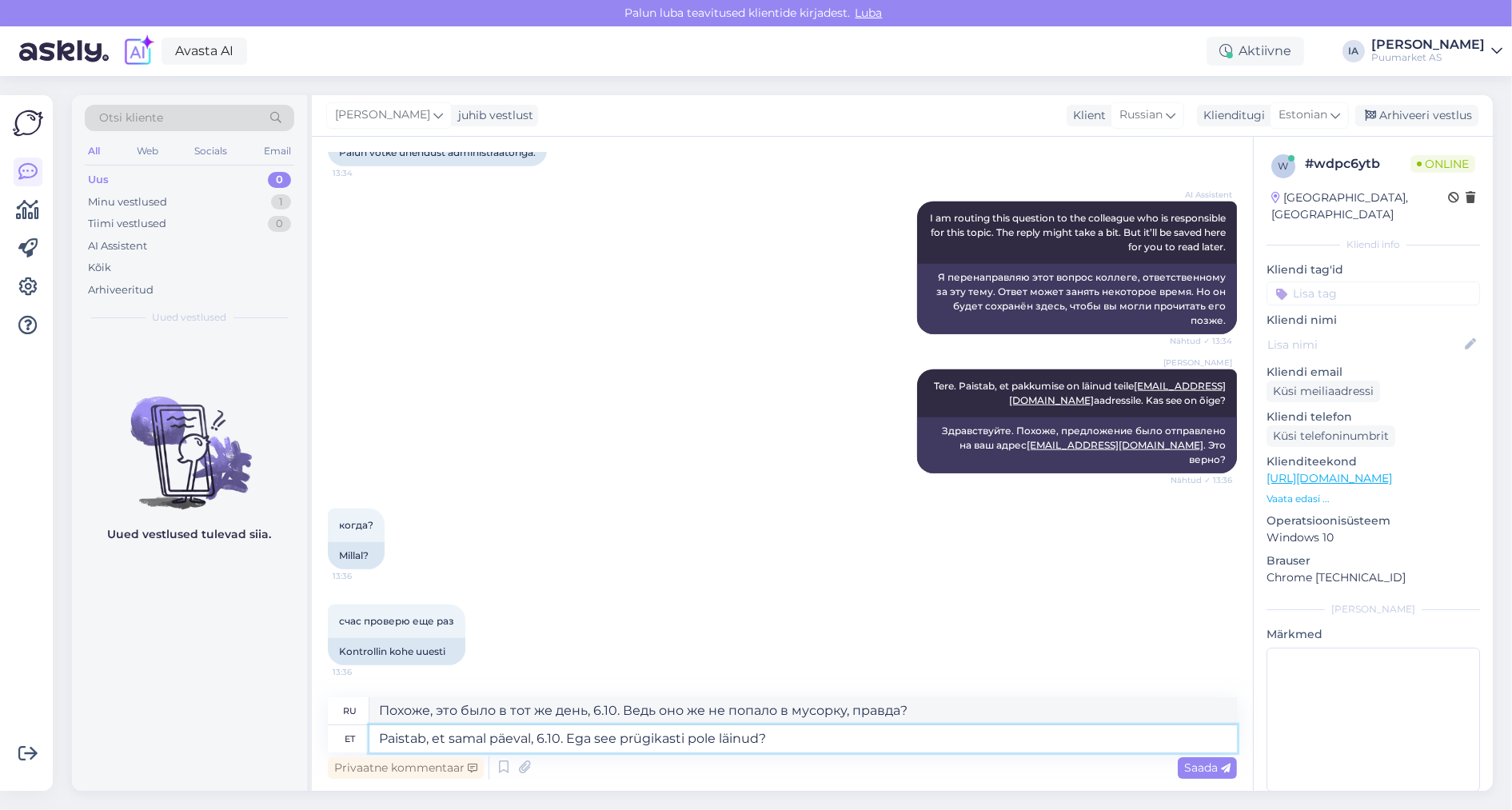
drag, startPoint x: 567, startPoint y: 739, endPoint x: 793, endPoint y: 742, distance: 226.0
click at [793, 742] on textarea "Paistab, et samal päeval, 6.10. Ega see prügikasti pole läinud?" at bounding box center [803, 740] width 868 height 28
type textarea "Paistab, et samal päeval, 6.10. Ehk on"
type textarea "Кажется, в тот же день, 6.10. Возможно."
type textarea "Paistab, et samal päeval, 6.10. Ehk on ju"
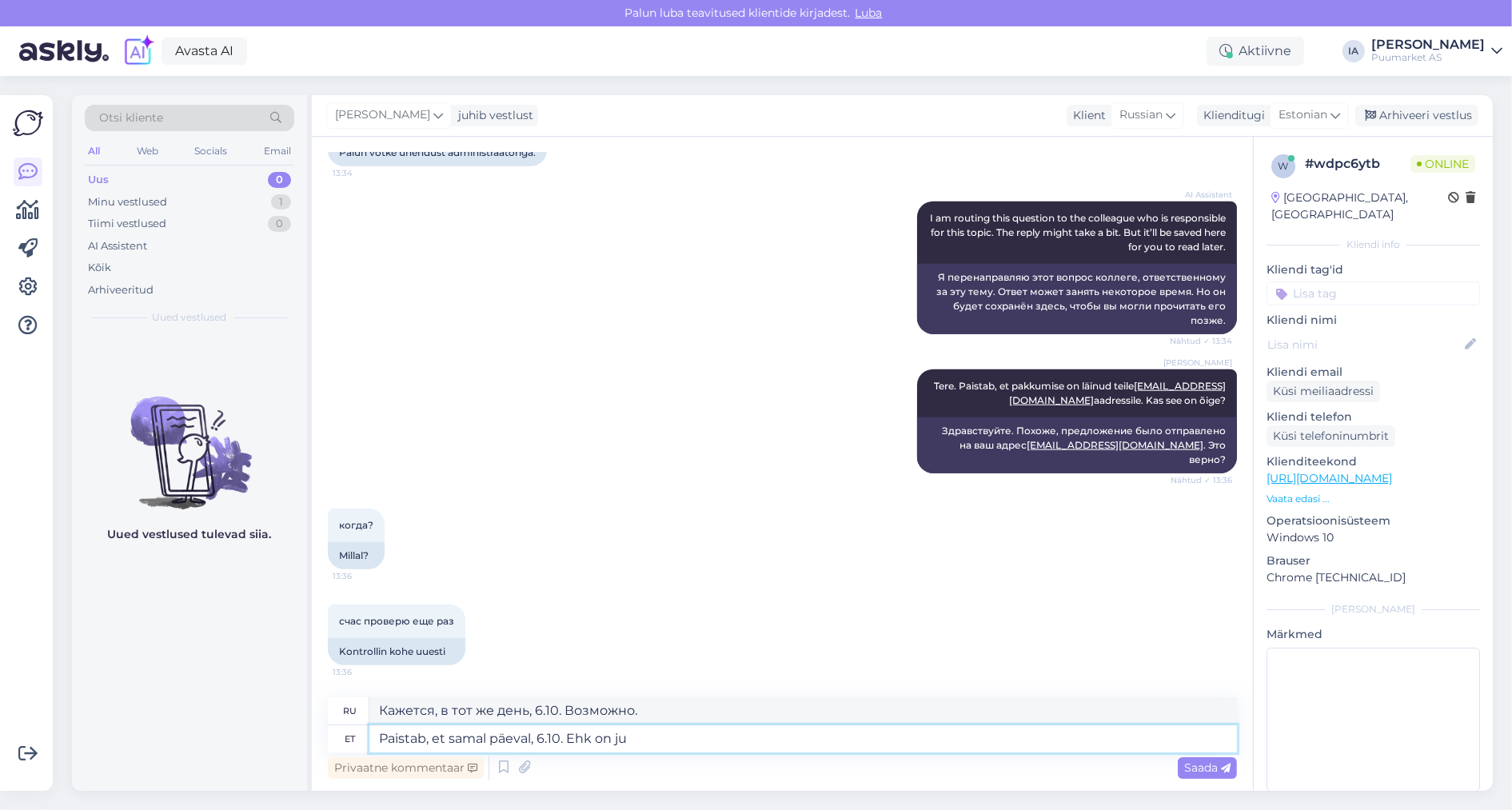
type textarea "Кажется, в тот же день, 6.10. Возможно, это так."
type textarea "Paistab, et samal päeval, 6.10. Ehk on junkis?"
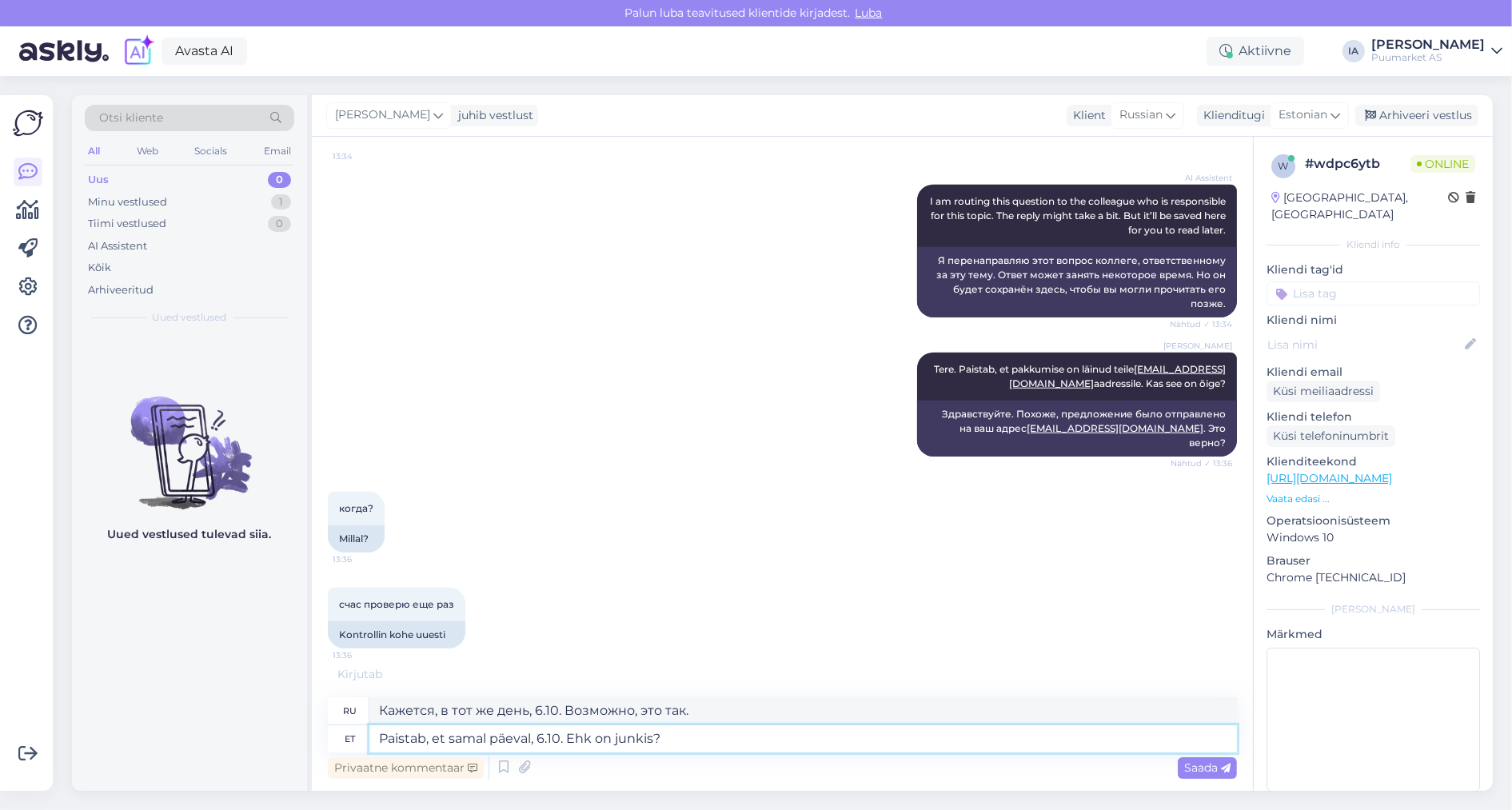
scroll to position [2527, 0]
type textarea "Похоже, это было в тот же день, 6.10. Может, это мусор?"
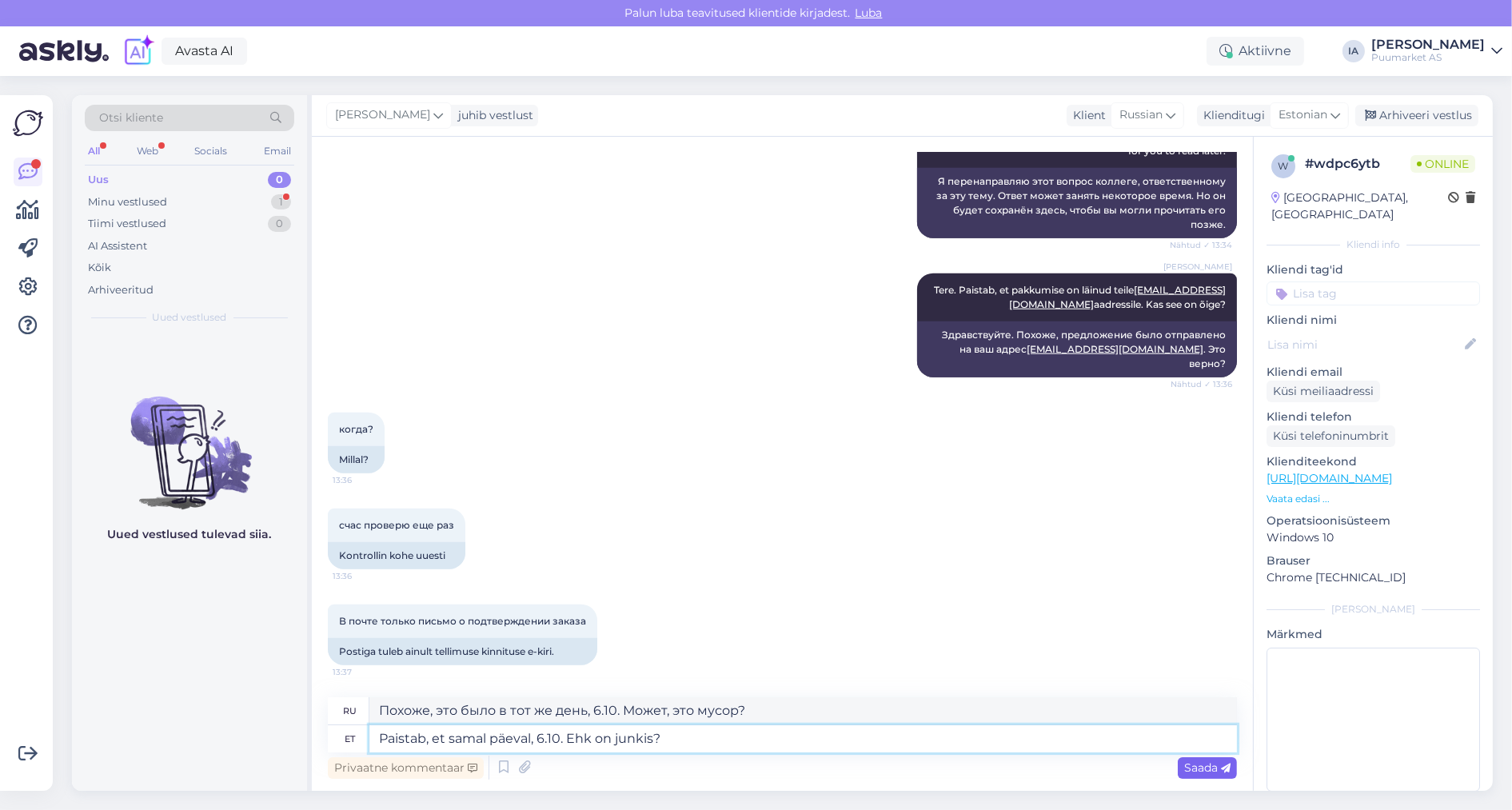
type textarea "Paistab, et samal päeval, 6.10. Ehk on junkis?"
click at [1201, 772] on span "Saada" at bounding box center [1207, 768] width 46 height 15
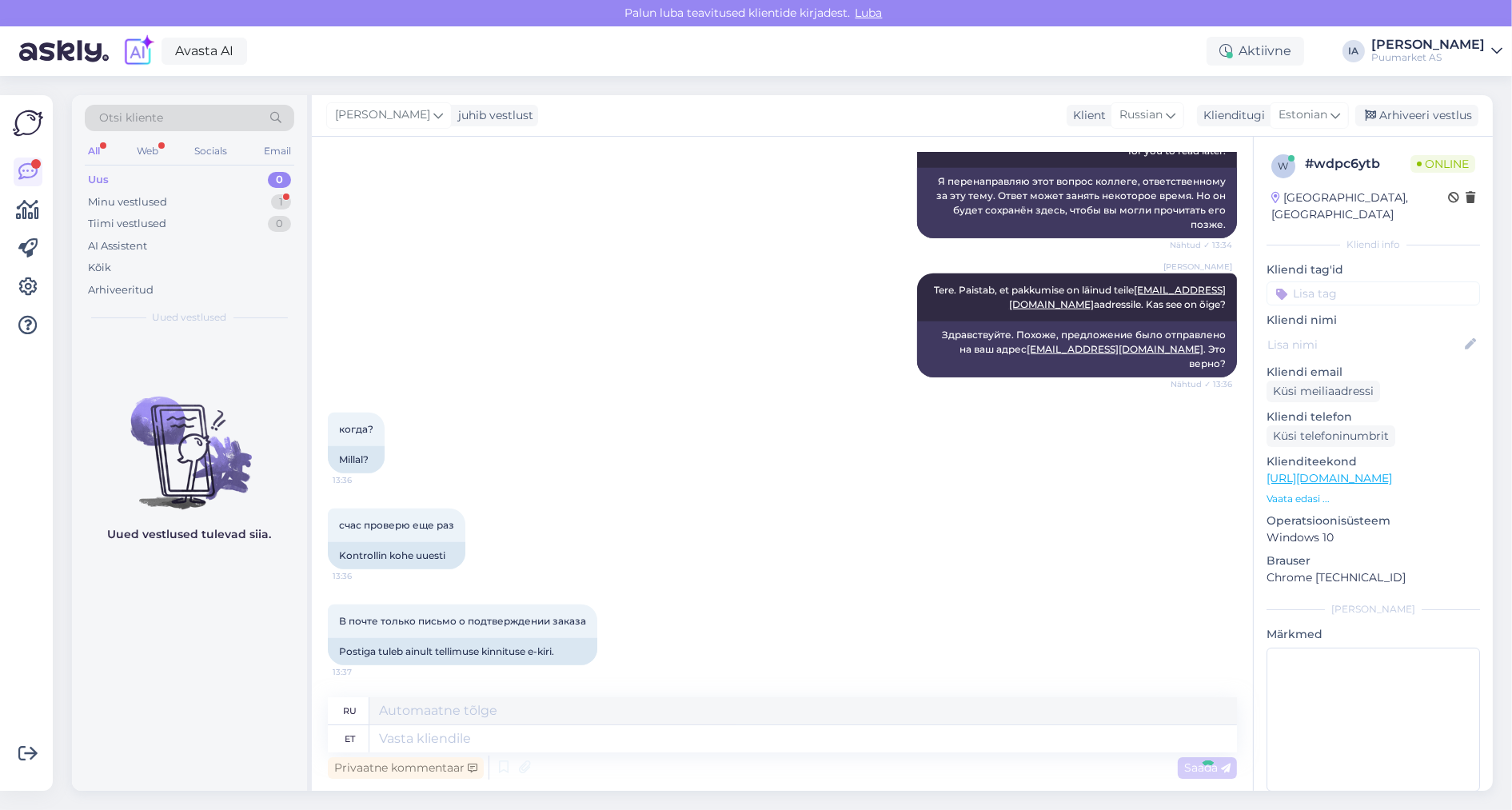
scroll to position [2751, 0]
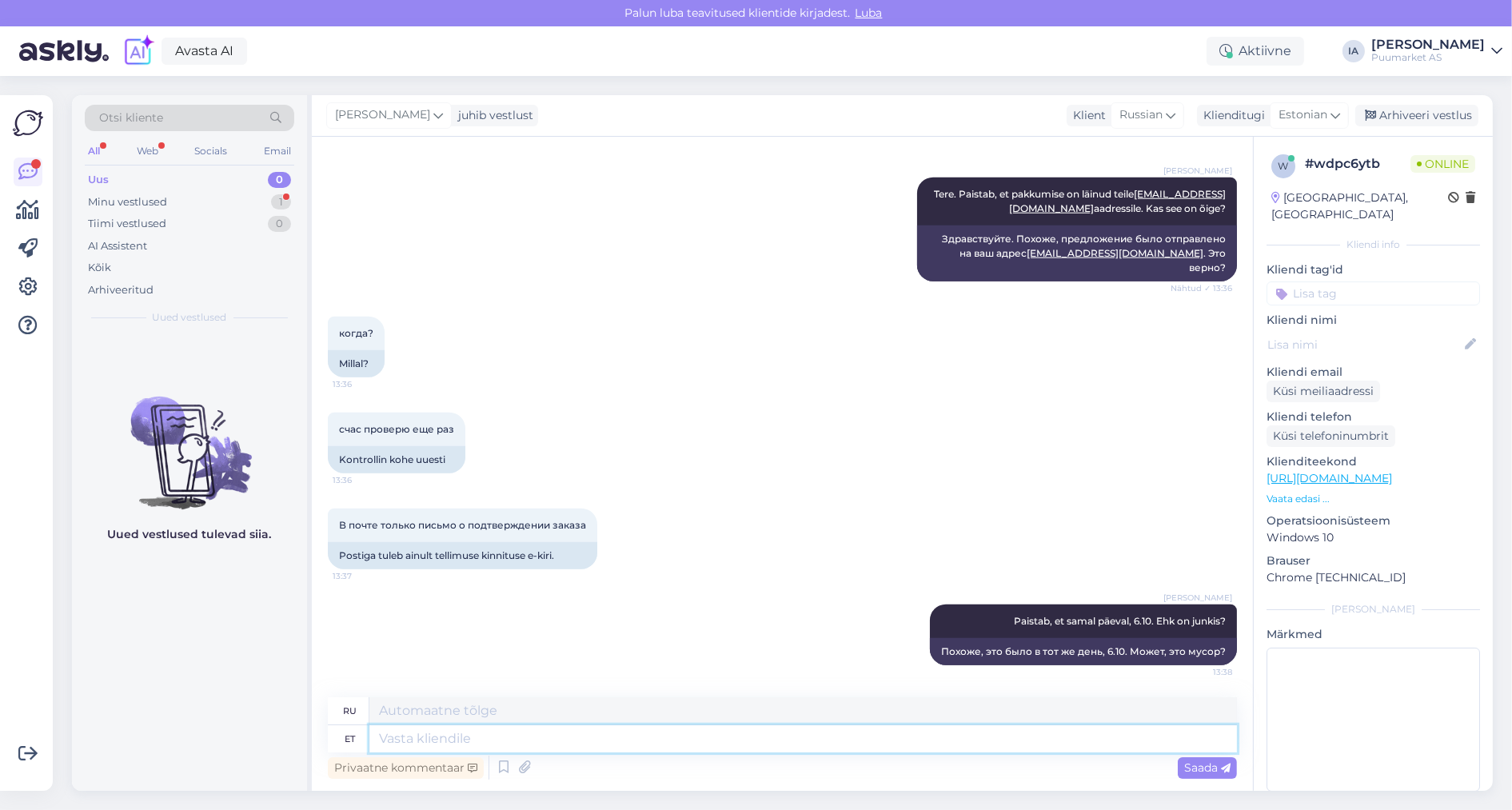
click at [431, 742] on textarea at bounding box center [803, 740] width 868 height 28
type textarea "L"
type textarea "[PERSON_NAME]"
type textarea "Lasen teil"
type textarea "Я позволю"
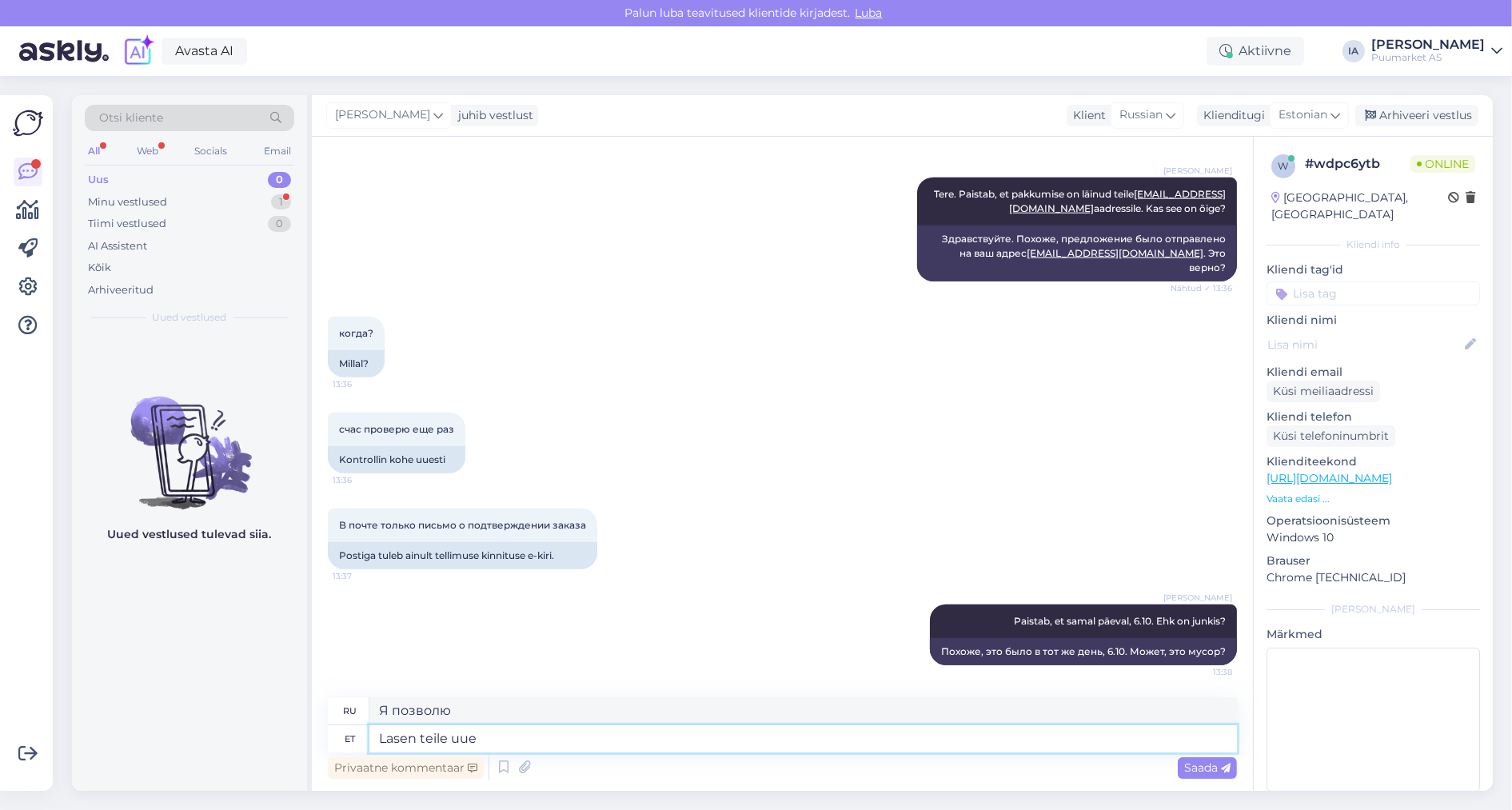
type textarea "Lasen teile uues"
type textarea "Я позволю тебе"
type textarea "Lasen teile uuesti saa"
type textarea "Позвольте мне сказать вам еще раз."
type textarea "Lasen teile uuesti saata."
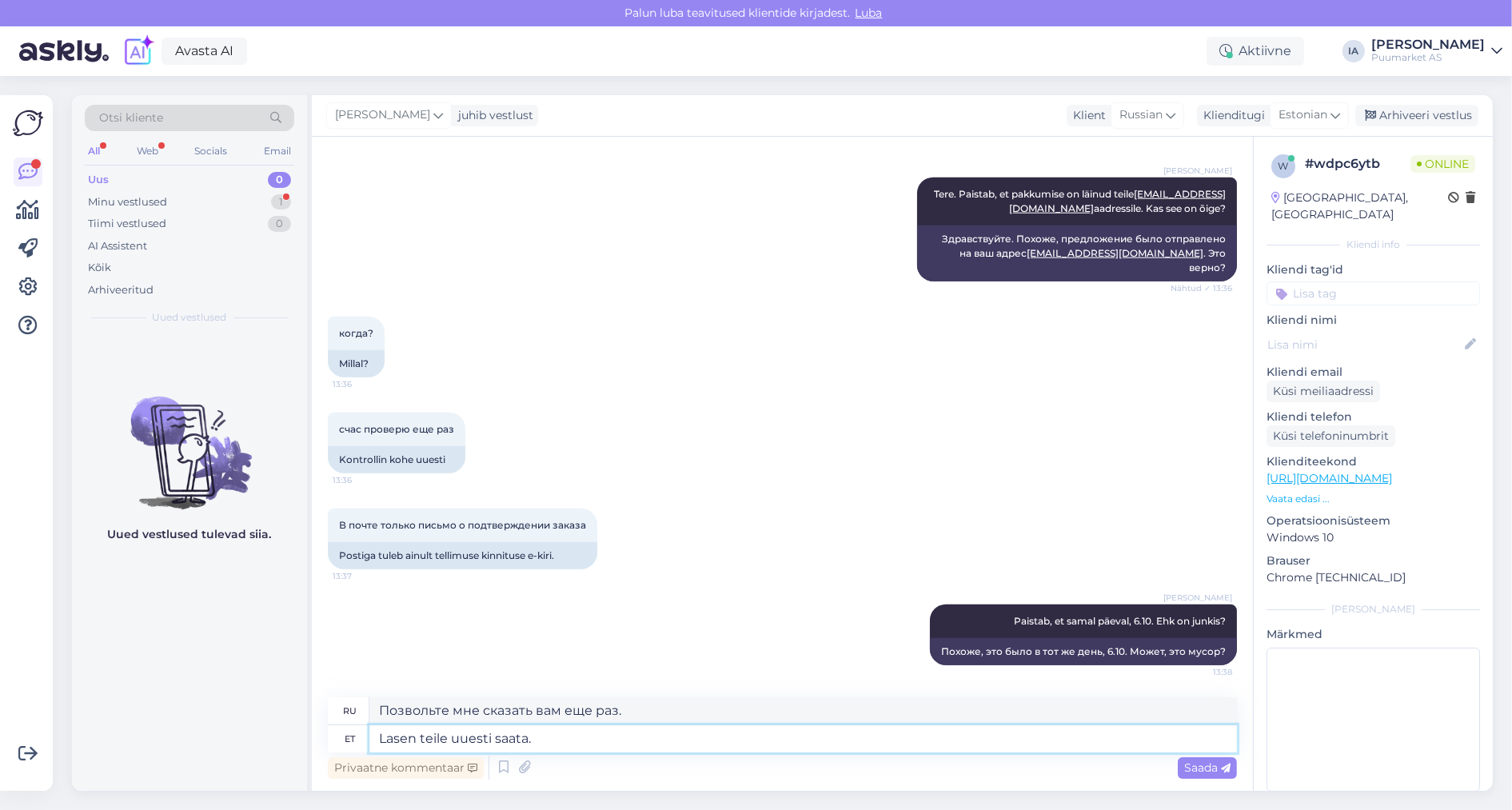
type textarea "Позвольте мне отправить его вам еще раз."
type textarea "Lasen teile uuesti saata."
click at [1210, 768] on span "Saada" at bounding box center [1207, 768] width 46 height 15
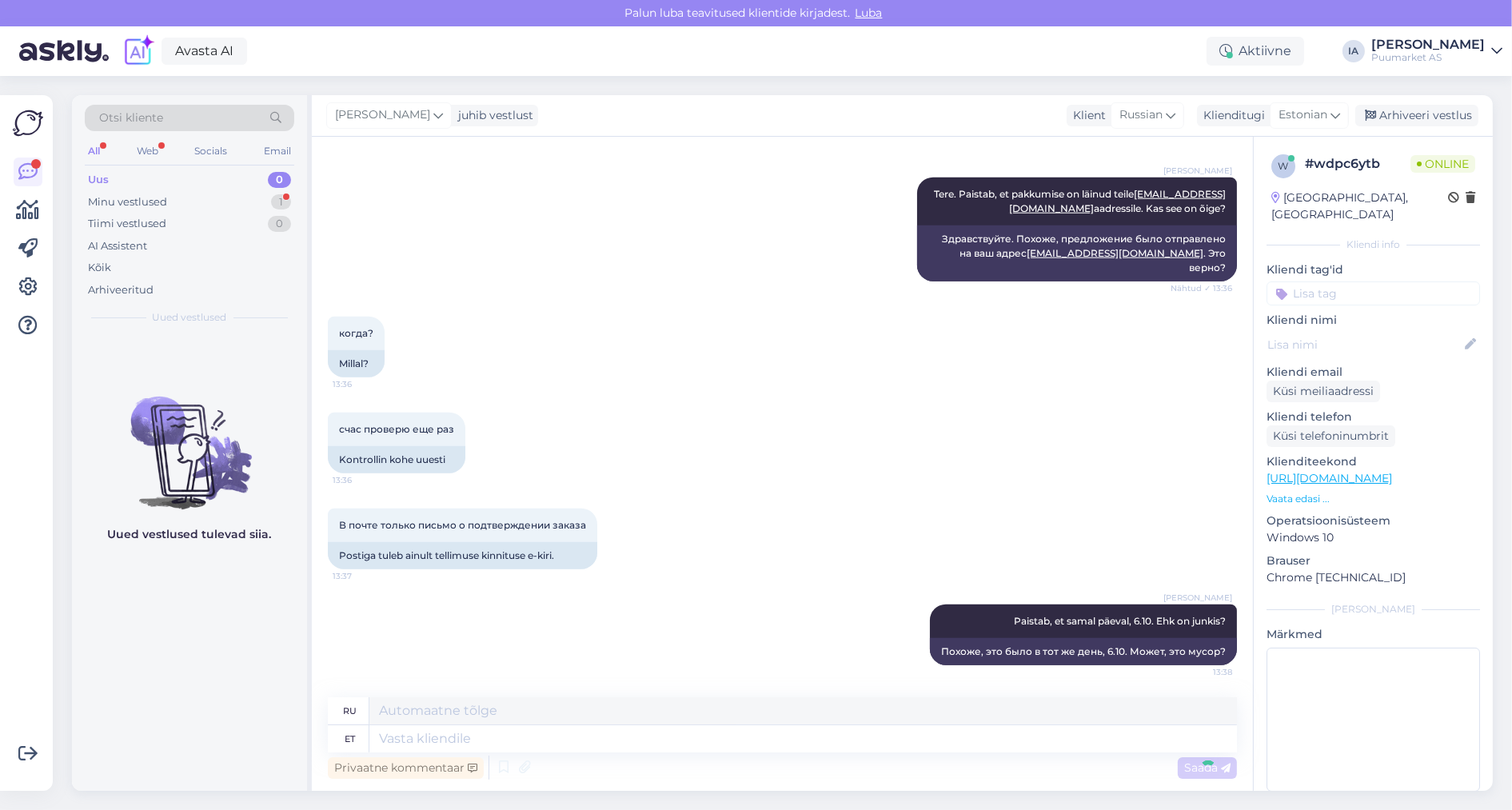
scroll to position [2855, 0]
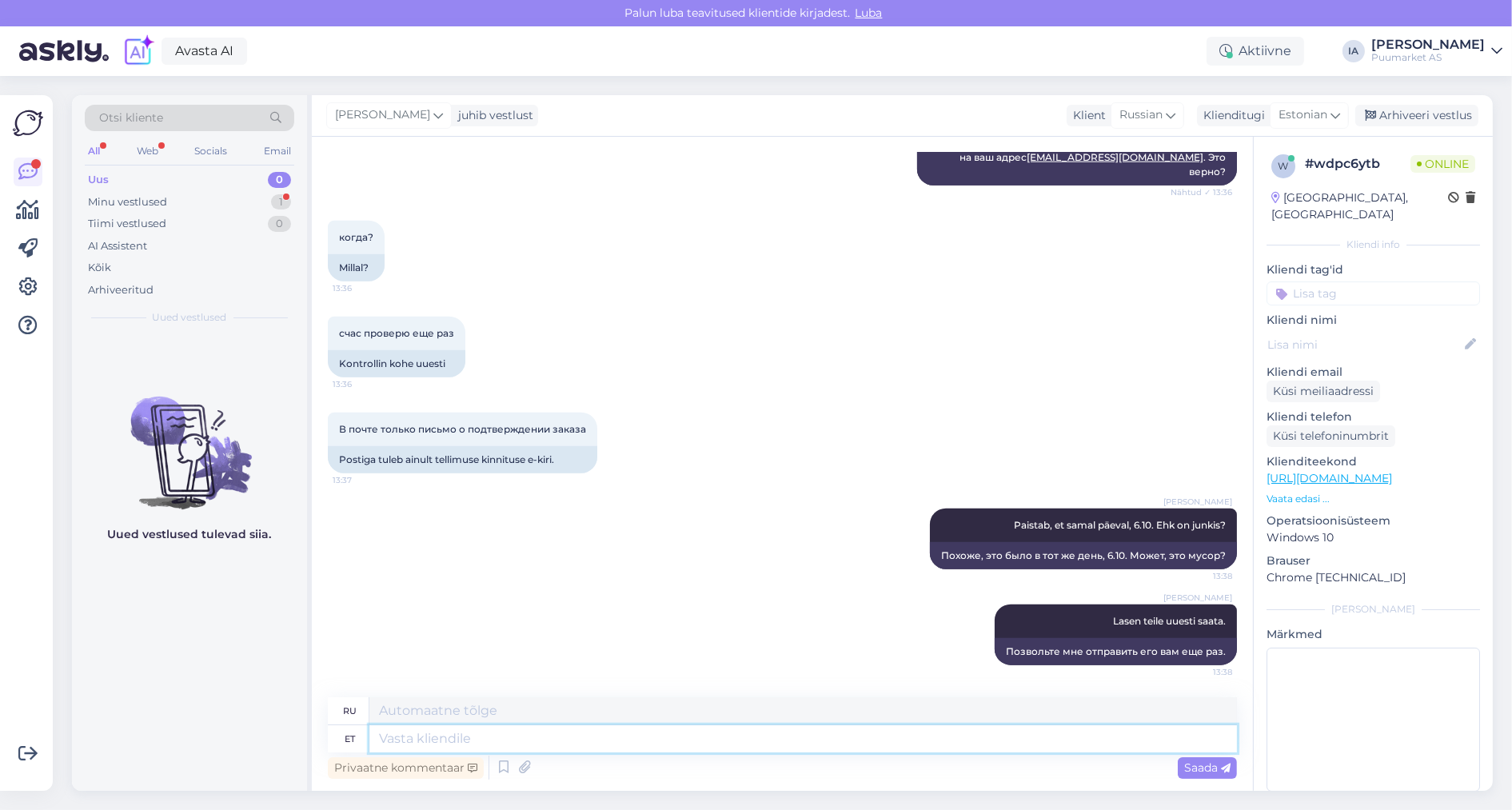
click at [553, 736] on textarea at bounding box center [803, 740] width 868 height 28
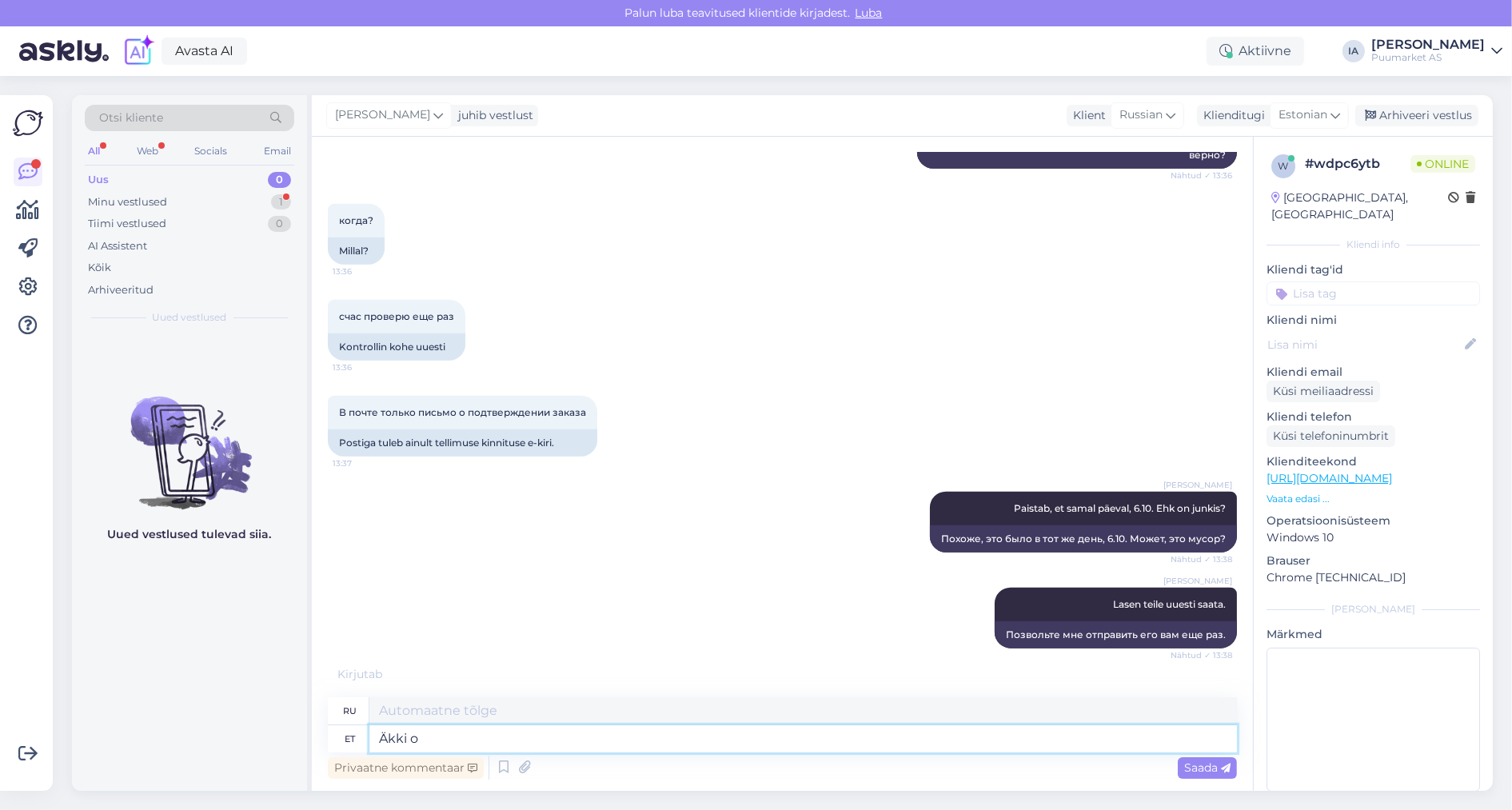
type textarea "Äkki on"
type textarea "Может быть"
type textarea "Äkki on min"
type textarea "Может быть это так"
type textarea "Äkki on mingi t"
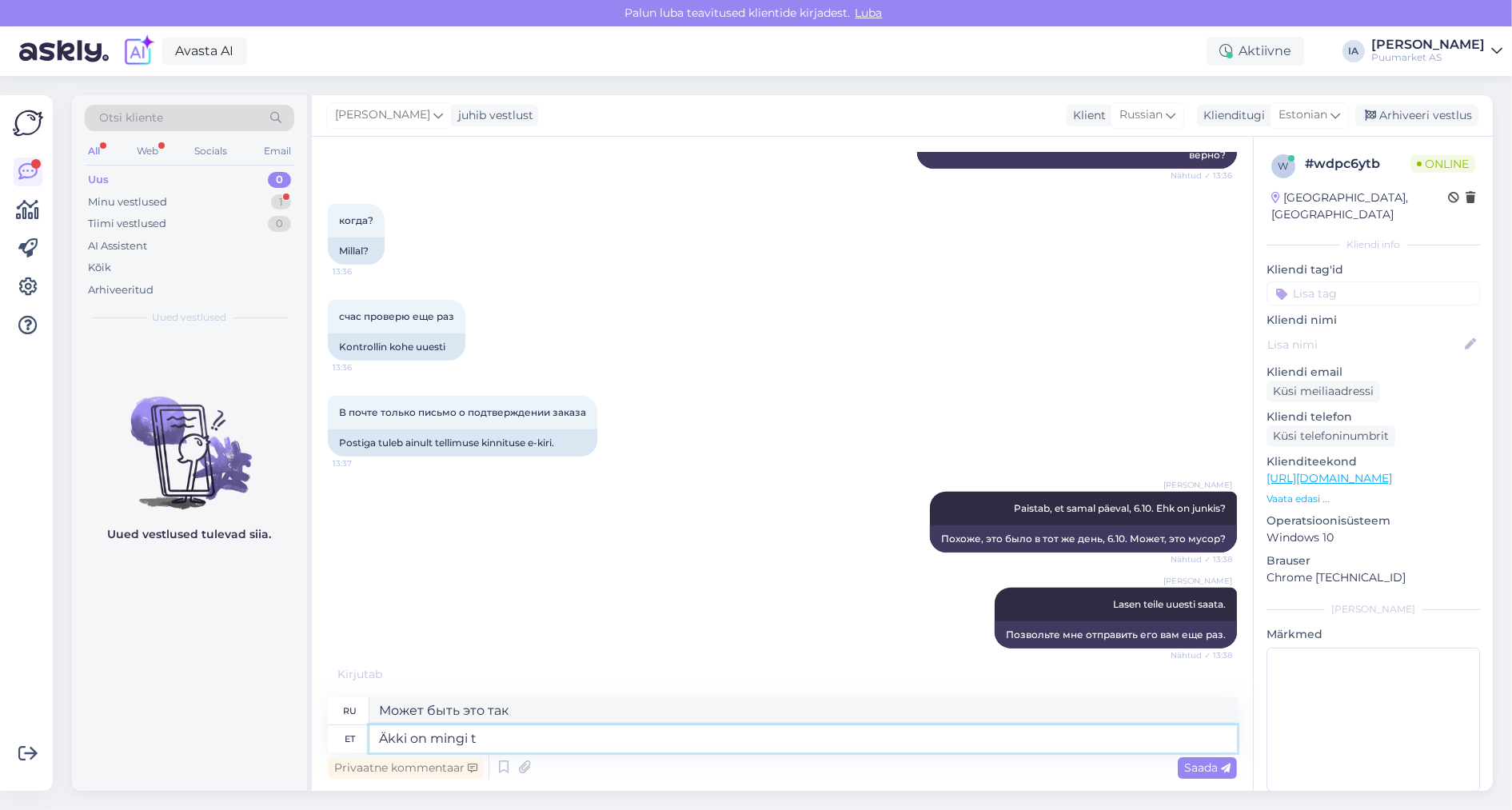
type textarea "Может быть, есть какие-то"
type textarea "Äkki on mingi tõrge ol"
type textarea "Возможно, произошла ошибка."
type textarea "Äkki on mingi tõrge ol"
type textarea "Возможно, в данных обстоятельствах есть какая-то ошибка."
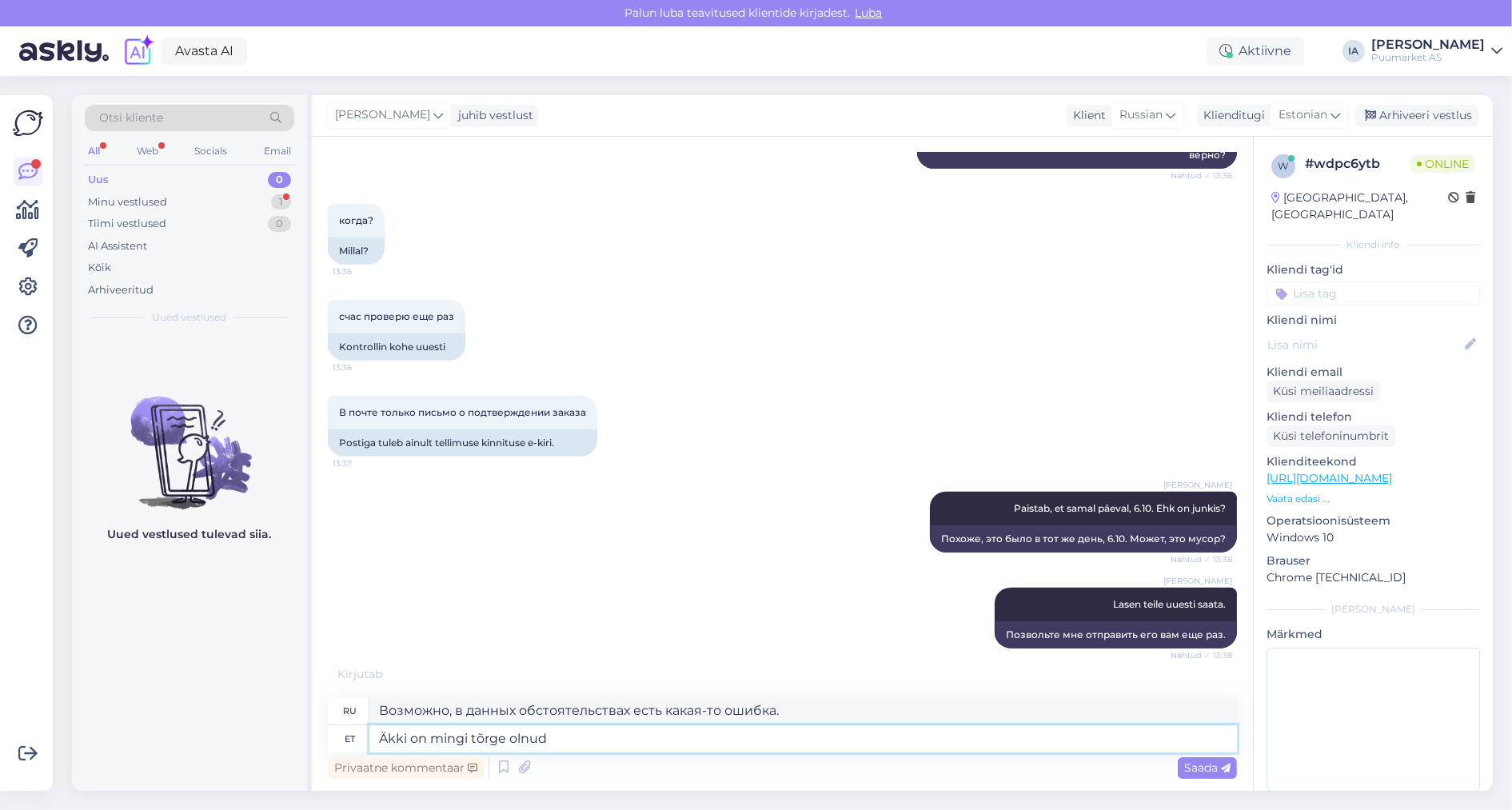
type textarea "Äkki on mingi tõrge olnud."
type textarea "Возможно, произошла какая-то ошибка."
type textarea "Äkki on mingi tõrge olnud."
click at [1193, 761] on span "Saada" at bounding box center [1207, 768] width 46 height 15
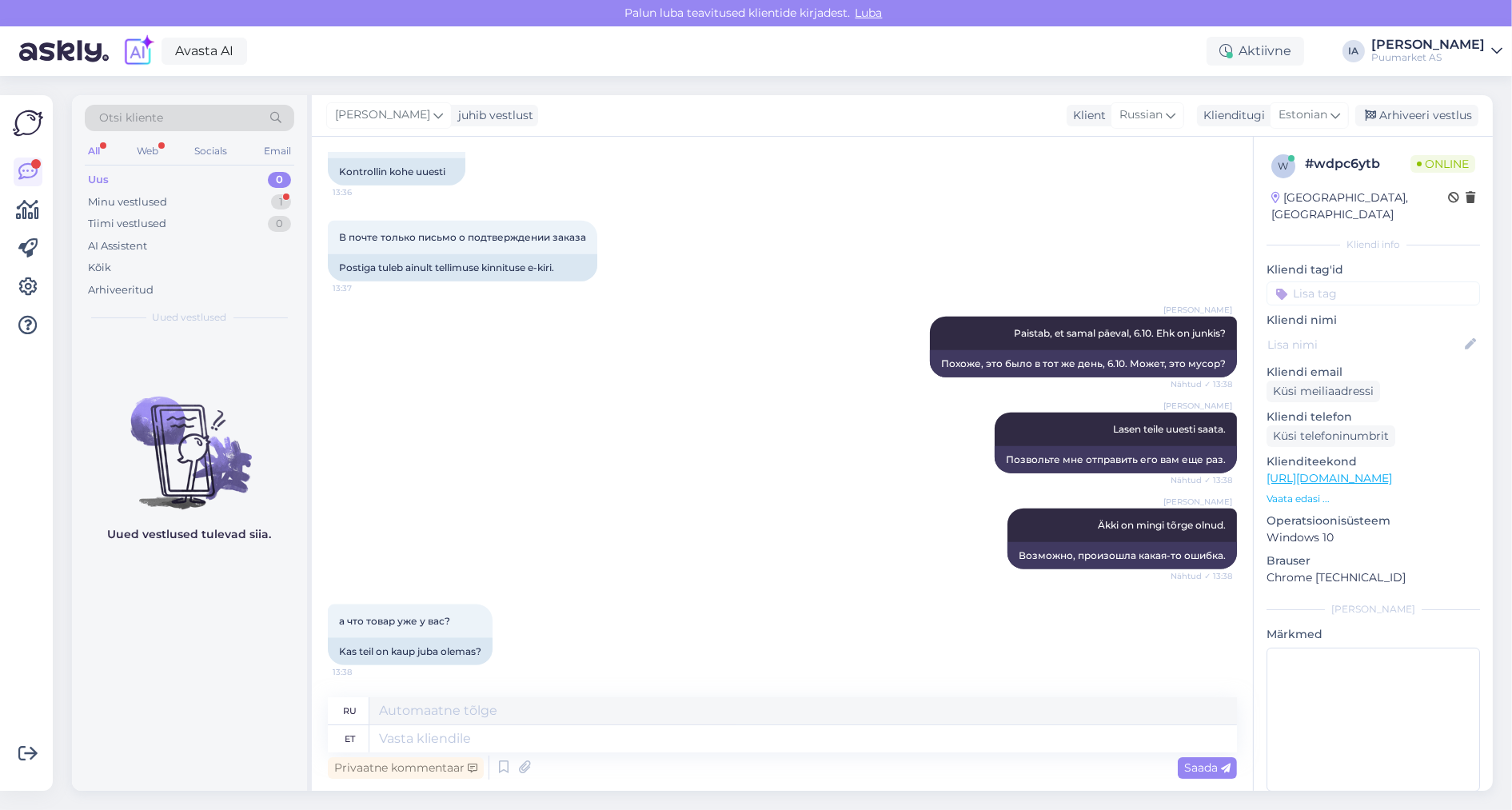
scroll to position [3060, 0]
click at [415, 739] on textarea at bounding box center [803, 740] width 868 height 28
click at [406, 739] on textarea at bounding box center [803, 740] width 868 height 28
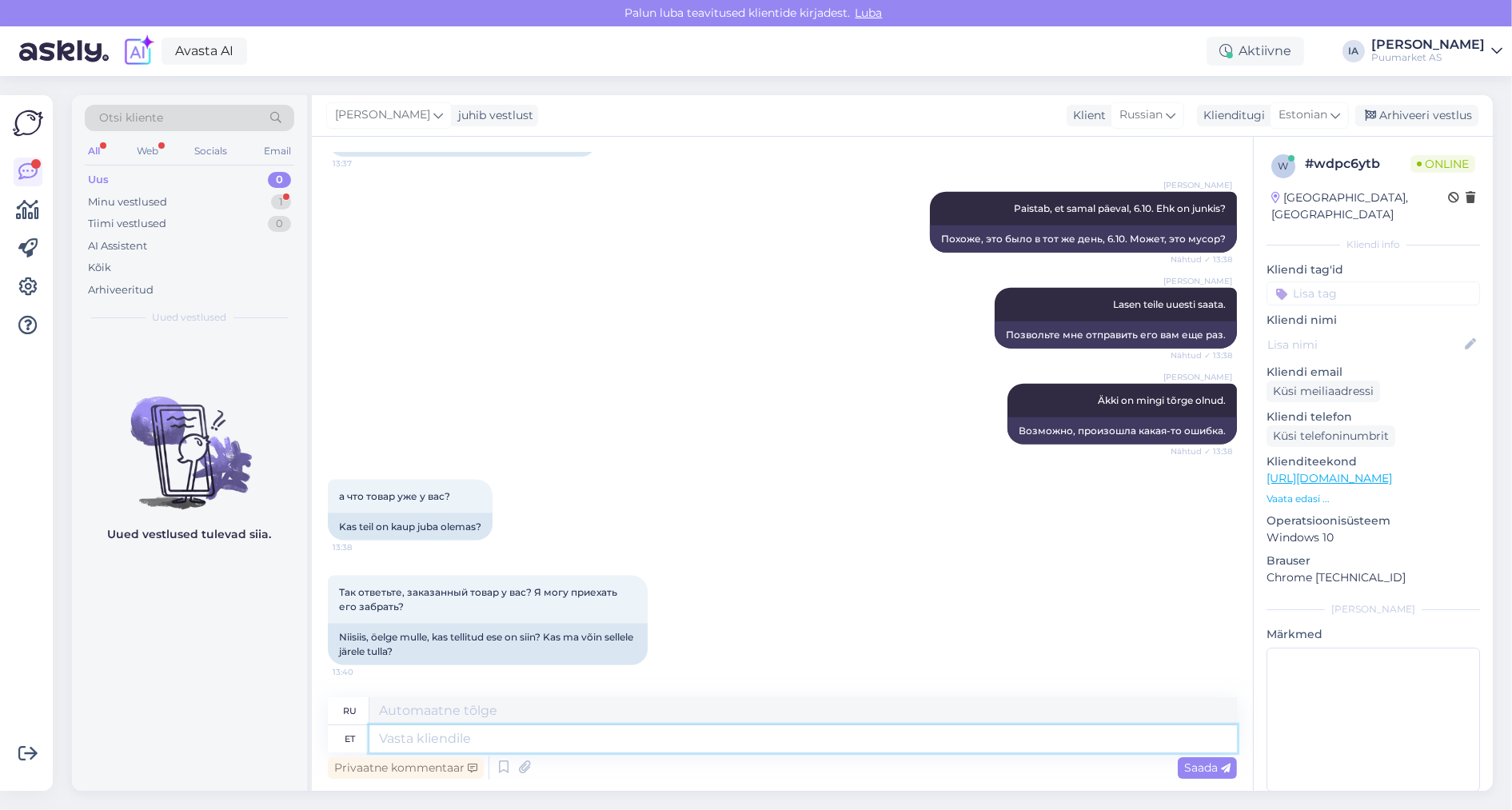
scroll to position [3200, 0]
click at [488, 739] on textarea at bounding box center [803, 740] width 868 height 28
type textarea "Üks he"
type textarea "Один"
type textarea "Üks hetk, ju"
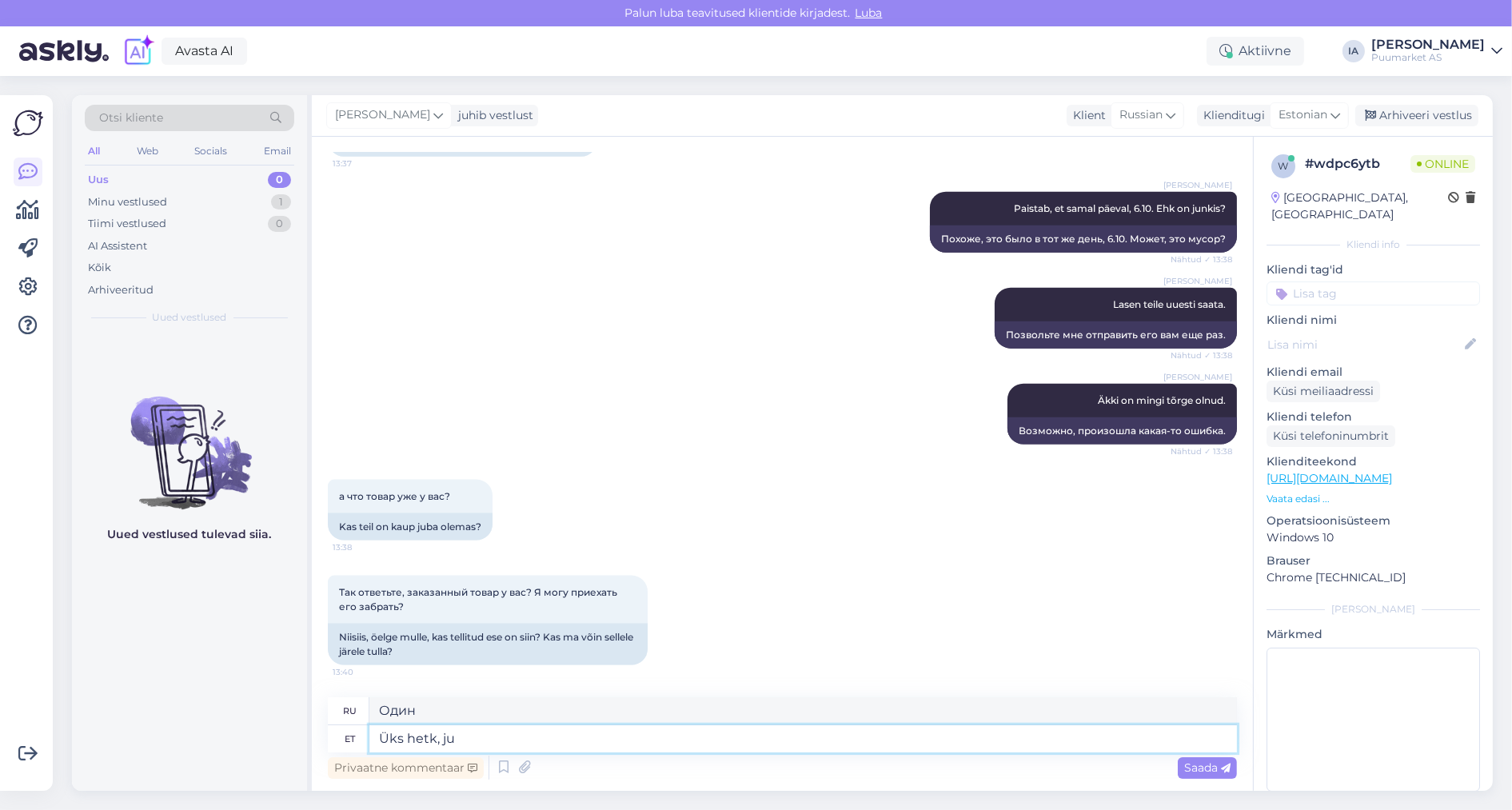
type textarea "Одну минуту,"
type textarea "Üks hetk, just u"
type textarea "Одну минуточку, просто"
type textarea "Üks hetk, just uurin."
type textarea "Одну минуту, я просто проверяю."
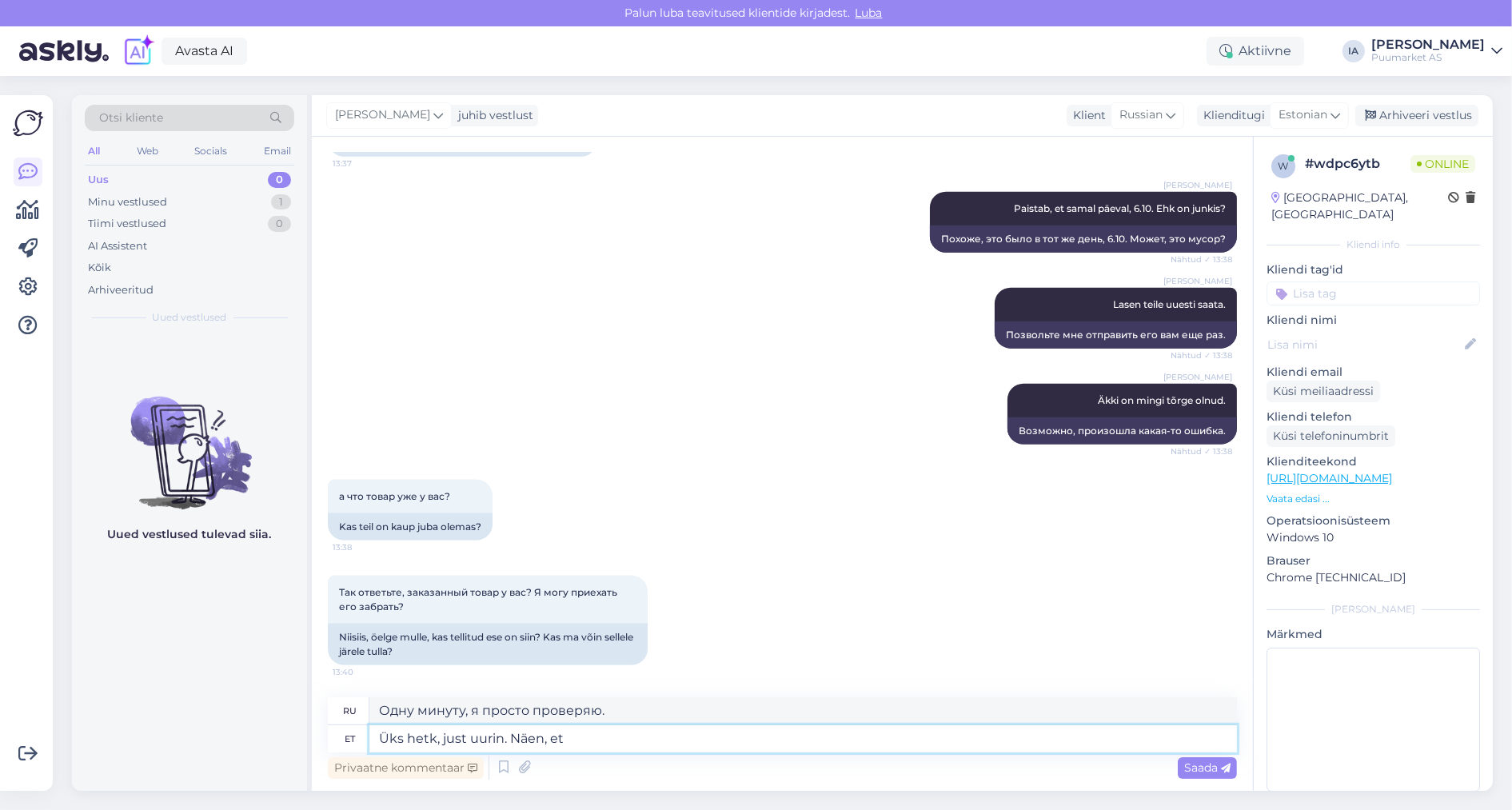
type textarea "Üks hetk, just uurin. Näen, et t"
type textarea "Одну минуту, я просто проверяю. Понятно."
type textarea "Üks hetk, just uurin. Näen, et tei"
type textarea "Минутку, я просто проверяю. Вижу, что"
type textarea "Üks hetk, just uurin. Näen, et teil on k"
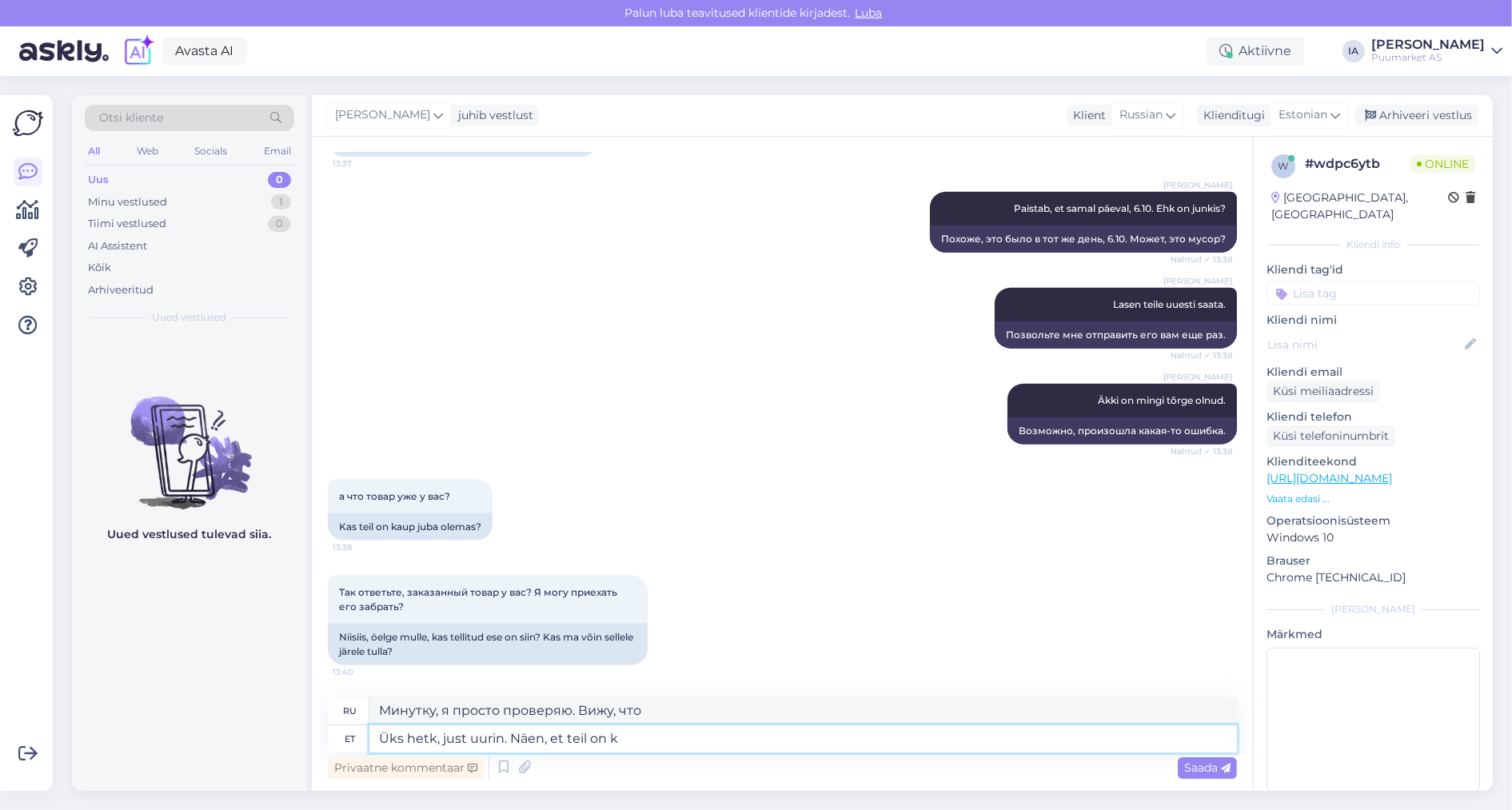
type textarea "Минутку, я просто проверяю. Вижу, у тебя есть..."
type textarea "Üks hetk, just uurin. Näen, et teil on ka jub"
type textarea "Подожди-ка, я просто проверяю. Вижу, у тебя тоже есть."
type textarea "Üks hetk, just uurin. Näen, et teil on ka juba tasu"
type textarea "Подождите-ка, я просто проверяю. [PERSON_NAME], у вас уже есть один."
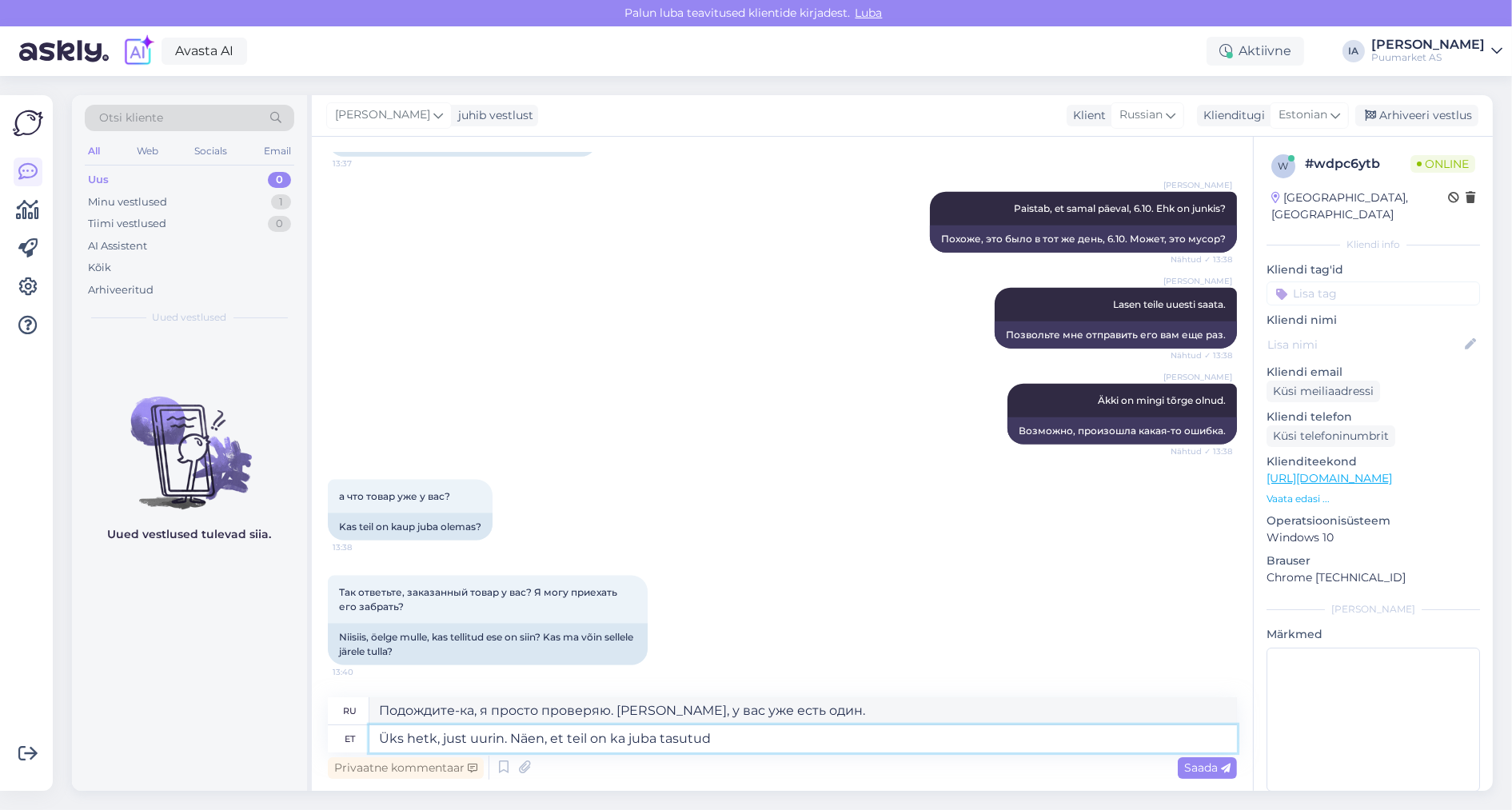
type textarea "Üks hetk, just uurin. Näen, et teil on ka juba tasutud?"
type textarea "Подождите-ка, я просто проверяю. [PERSON_NAME], вы уже заплатили?"
type textarea "Üks hetk, just uurin. Näen, et teil on ka juba tasutud?"
click at [1210, 761] on span "Saada" at bounding box center [1207, 768] width 46 height 15
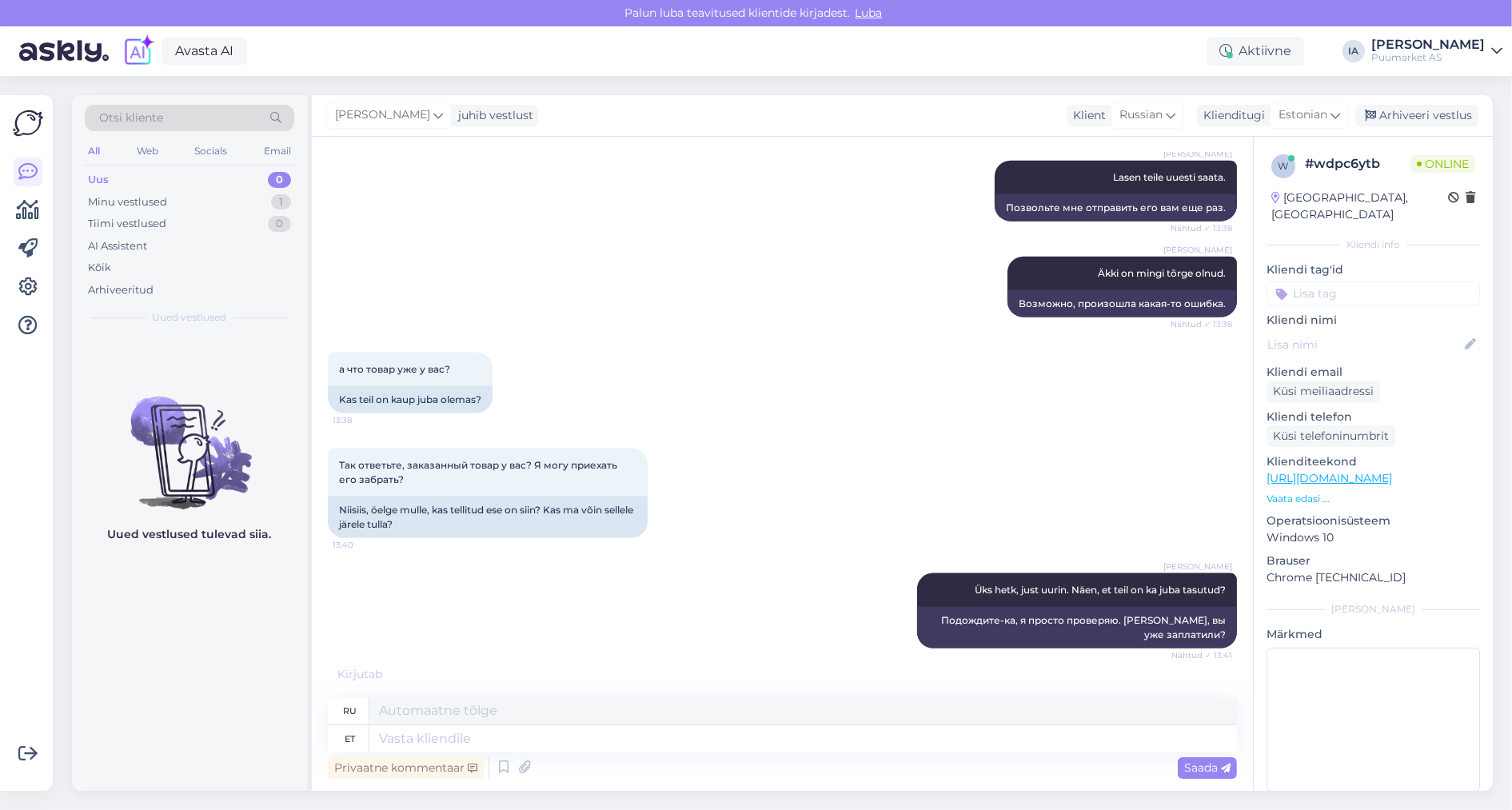
scroll to position [3442, 0]
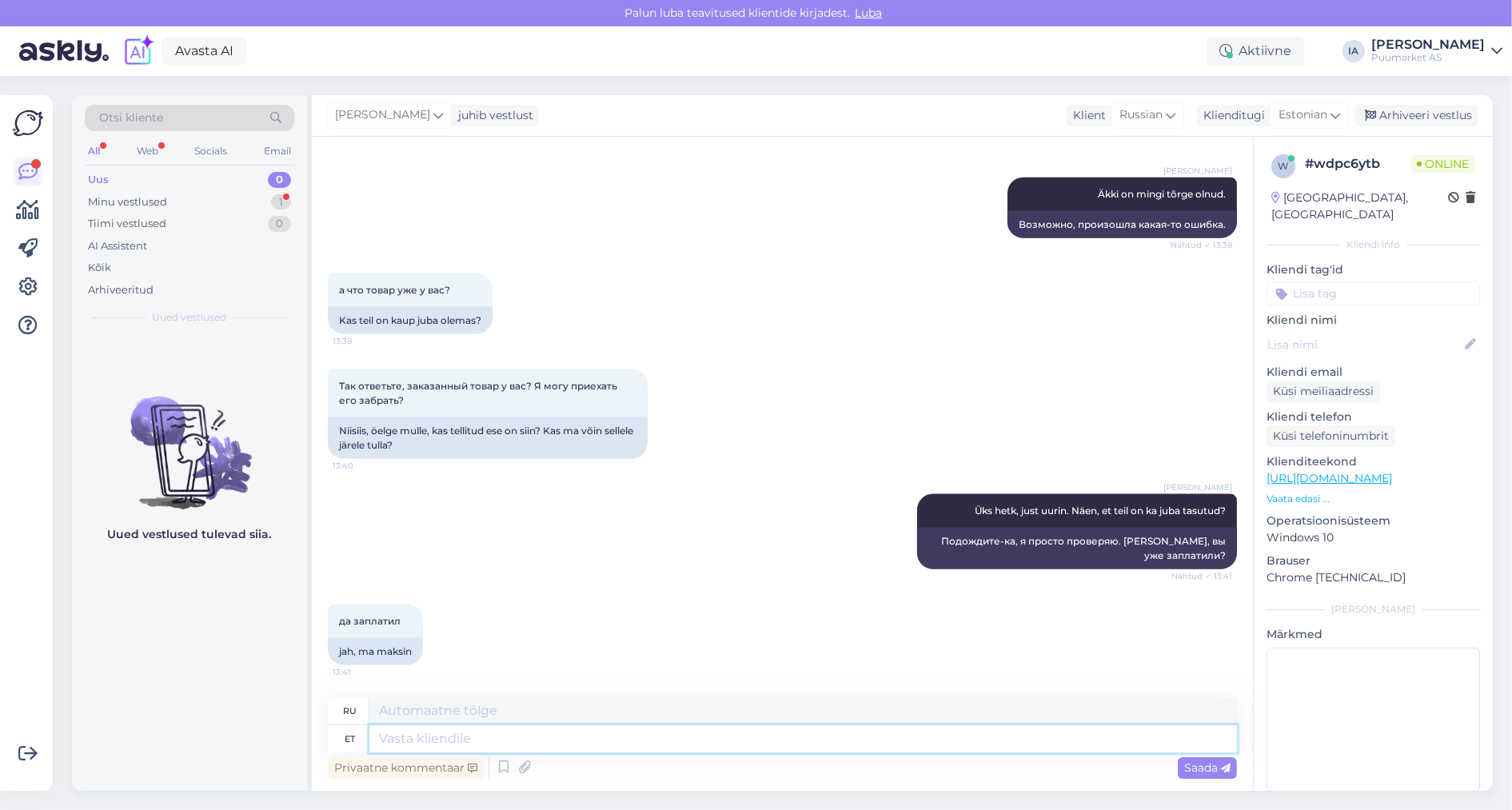
click at [510, 738] on textarea at bounding box center [803, 740] width 868 height 28
type textarea "Kliendihaldur v"
type textarea "[PERSON_NAME] по работе с клиентами"
type textarea "Kliendihaldur võtab te"
type textarea "[PERSON_NAME] по работе с клиентами принимает"
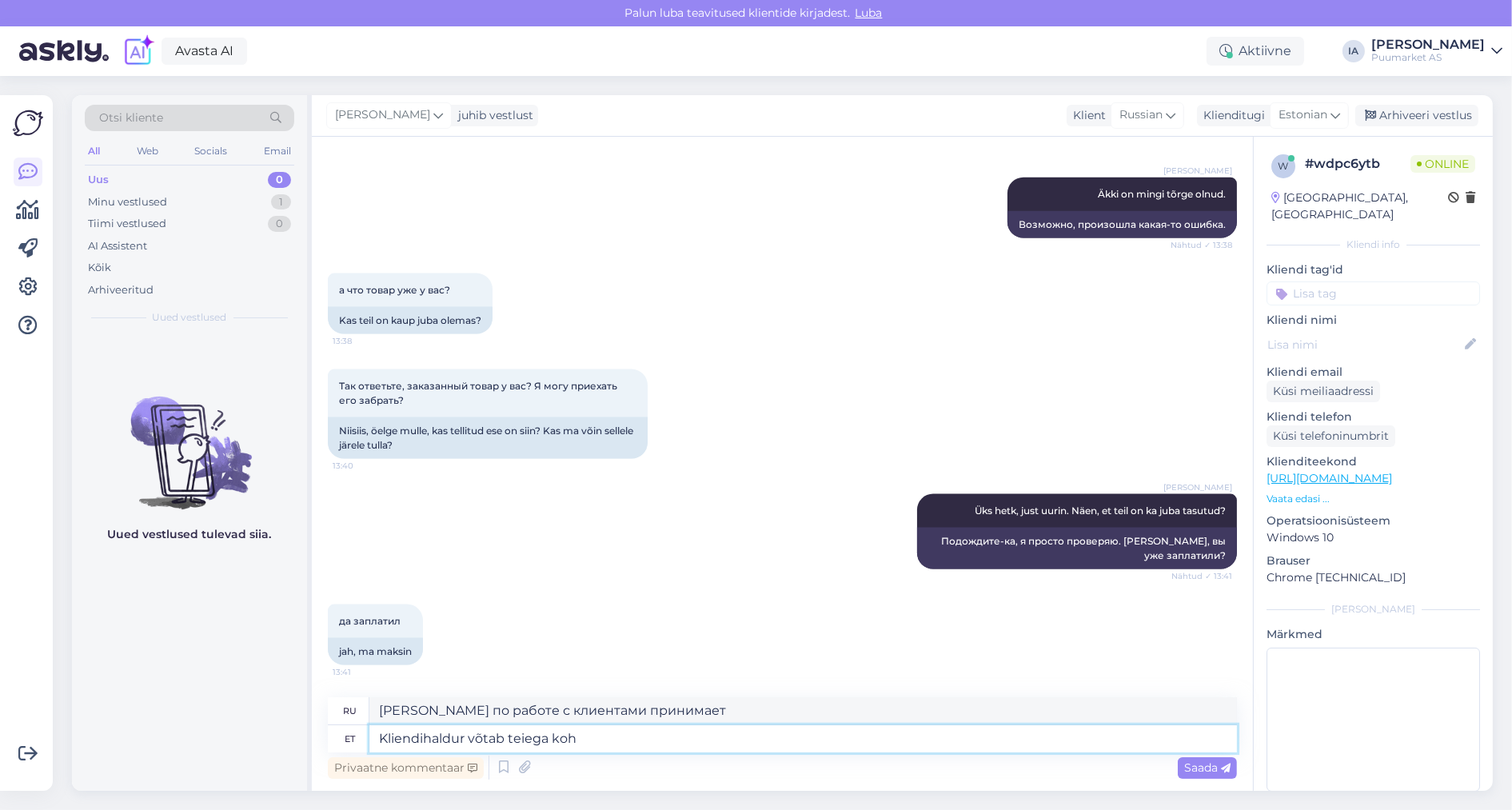
type textarea "Kliendihaldur võtab teiega kohe"
type textarea "[PERSON_NAME] по работе с клиентами примет вас"
type textarea "Kliendihaldur võtab teiega kohe ü"
type textarea "[PERSON_NAME] по работе с клиентами немедленно свяжется с вами."
type textarea "Kliendihaldur võtab teiega kohe ühendust. Paistab, et"
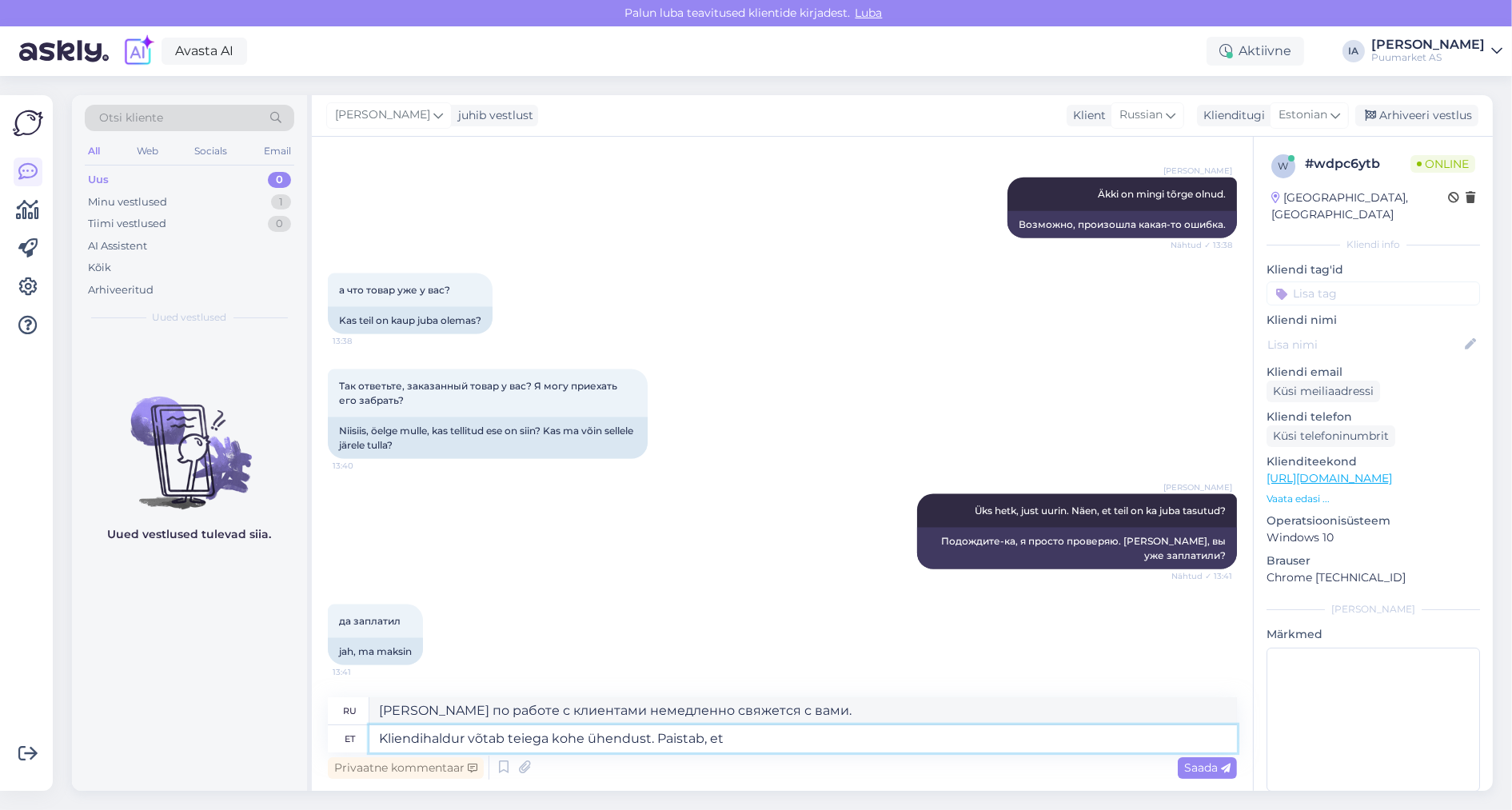
type textarea "[PERSON_NAME] по работе с клиентами свяжется с вами немедленно. Похоже,"
type textarea "Kliendihaldur võtab teiega kohe ühendust. Paistab, et [PERSON_NAME] on"
type textarea "[PERSON_NAME] по работе с клиентами свяжется с вами немедленно. Похоже, [GEOGRA…"
type textarea "Kliendihaldur võtab teiega kohe ühendust. Paistab, et [PERSON_NAME] on ol"
type textarea "[PERSON_NAME] по работе с клиентами немедленно свяжется с вами. Похоже, у Муста…"
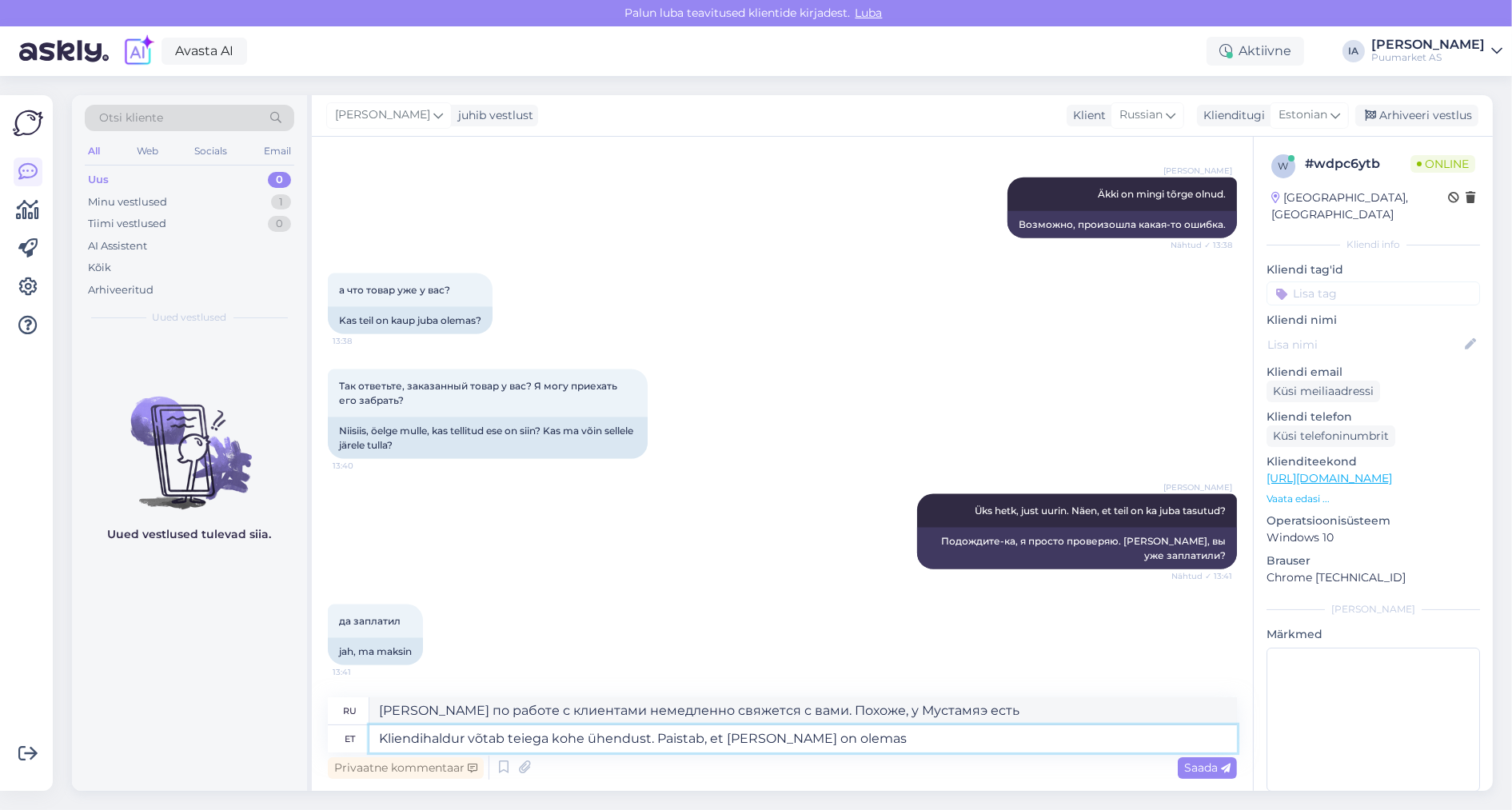
type textarea "Kliendihaldur võtab teiega kohe ühendust. Paistab, et [PERSON_NAME] on olemas."
type textarea "[PERSON_NAME] по работе с клиентами свяжется с вами в ближайшее время. Похоже, …"
drag, startPoint x: 726, startPoint y: 736, endPoint x: 964, endPoint y: 696, distance: 241.3
click at [964, 696] on div "Vestlus algas [DATE] Когда был в магазине в [GEOGRAPHIC_DATA] на ID карту сдела…" at bounding box center [782, 463] width 941 height 654
type textarea "Kliendihaldur võtab teiega kohe ühendust. Paistab, et [PERSON_NAME] saat"
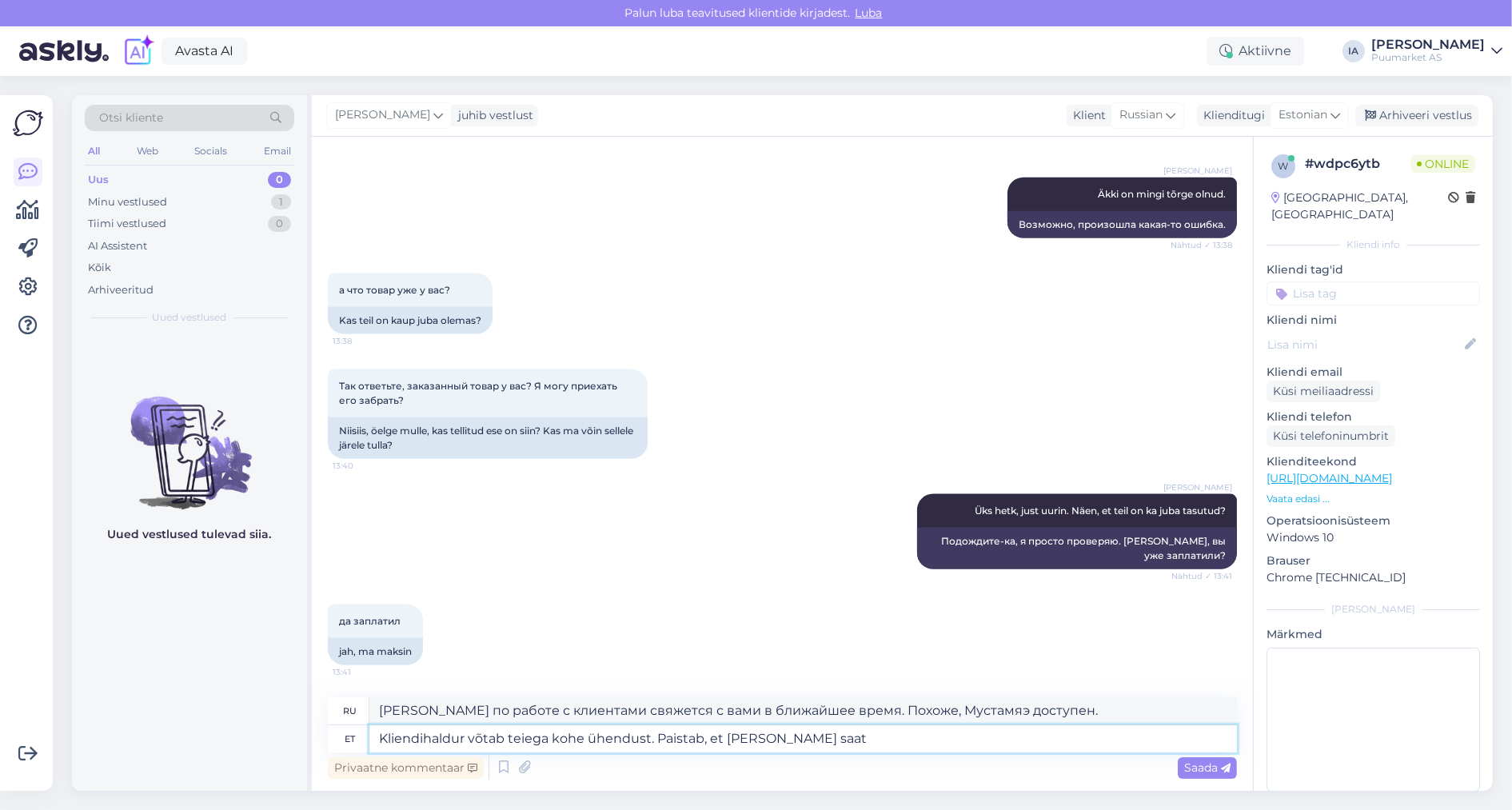
type textarea "[PERSON_NAME] по работе с клиентами немедленно свяжется с вами. Похоже, это Мус…"
type textarea "Kliendihaldur võtab teiega kohe ühendust. Paistab, et [PERSON_NAME] saate k"
type textarea "[PERSON_NAME] по работе с клиентами немедленно свяжется с вами. Похоже, вы полу…"
type textarea "Kliendihaldur võtab teiega kohe ühendust. Paistab, et [PERSON_NAME] saate kätte."
type textarea "[PERSON_NAME] по работе с клиентами немедленно свяжется с вами. Похоже, вы полу…"
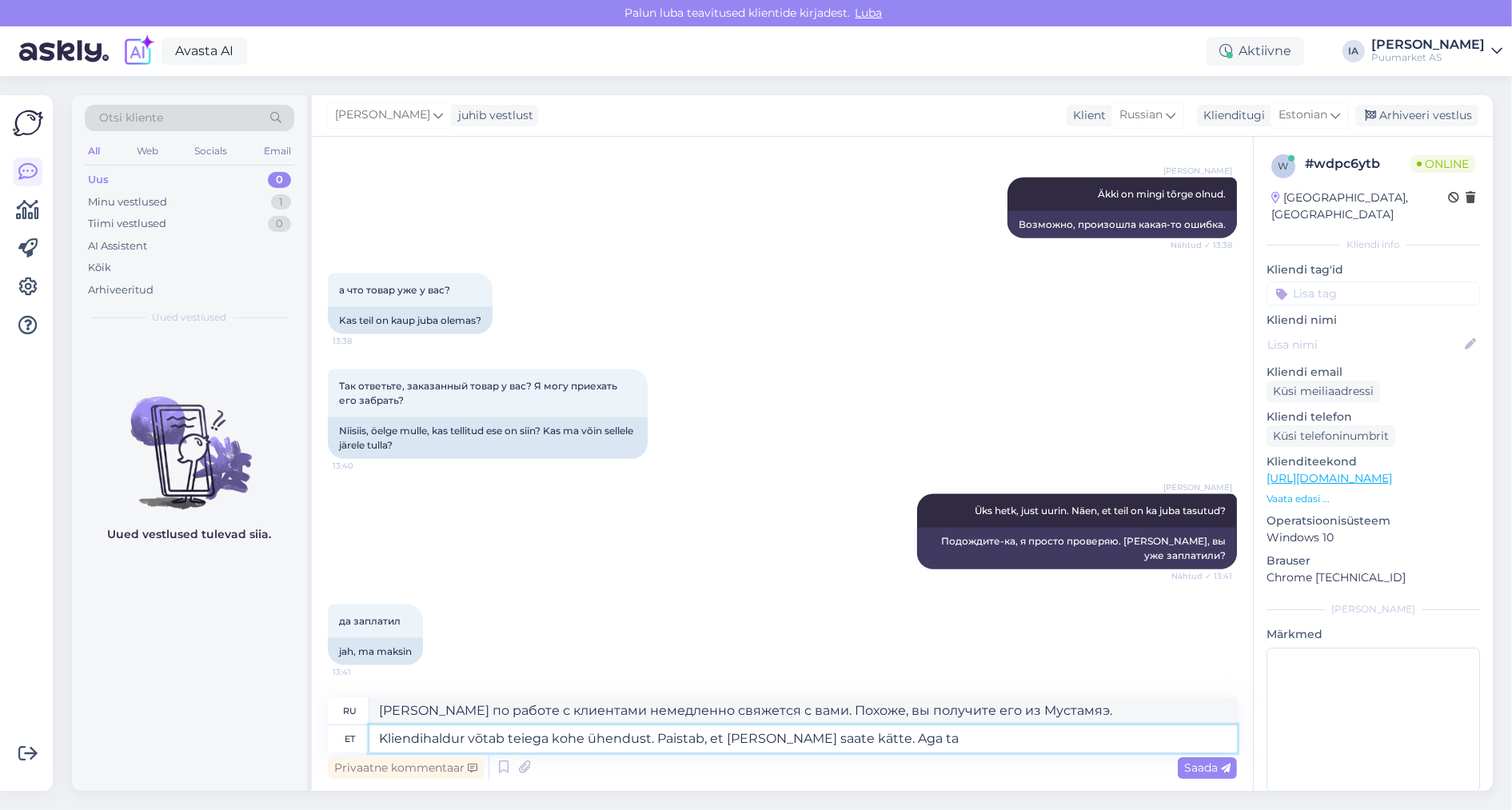
type textarea "Kliendihaldur võtab teiega kohe ühendust. Paistab, et [PERSON_NAME] saate kätte…"
type textarea "[PERSON_NAME] по работе с клиентами немедленно свяжется с вами. Похоже, вы полу…"
type textarea "Kliendihaldur võtab teiega kohe ühendust. Paistab, et [PERSON_NAME] saate kätte…"
type textarea "[PERSON_NAME] по работе с клиентами немедленно свяжется с вами. Похоже, вы полу…"
type textarea "Kliendihaldur võtab teiega kohe ühendust. Paistab, et [PERSON_NAME] saate kätte…"
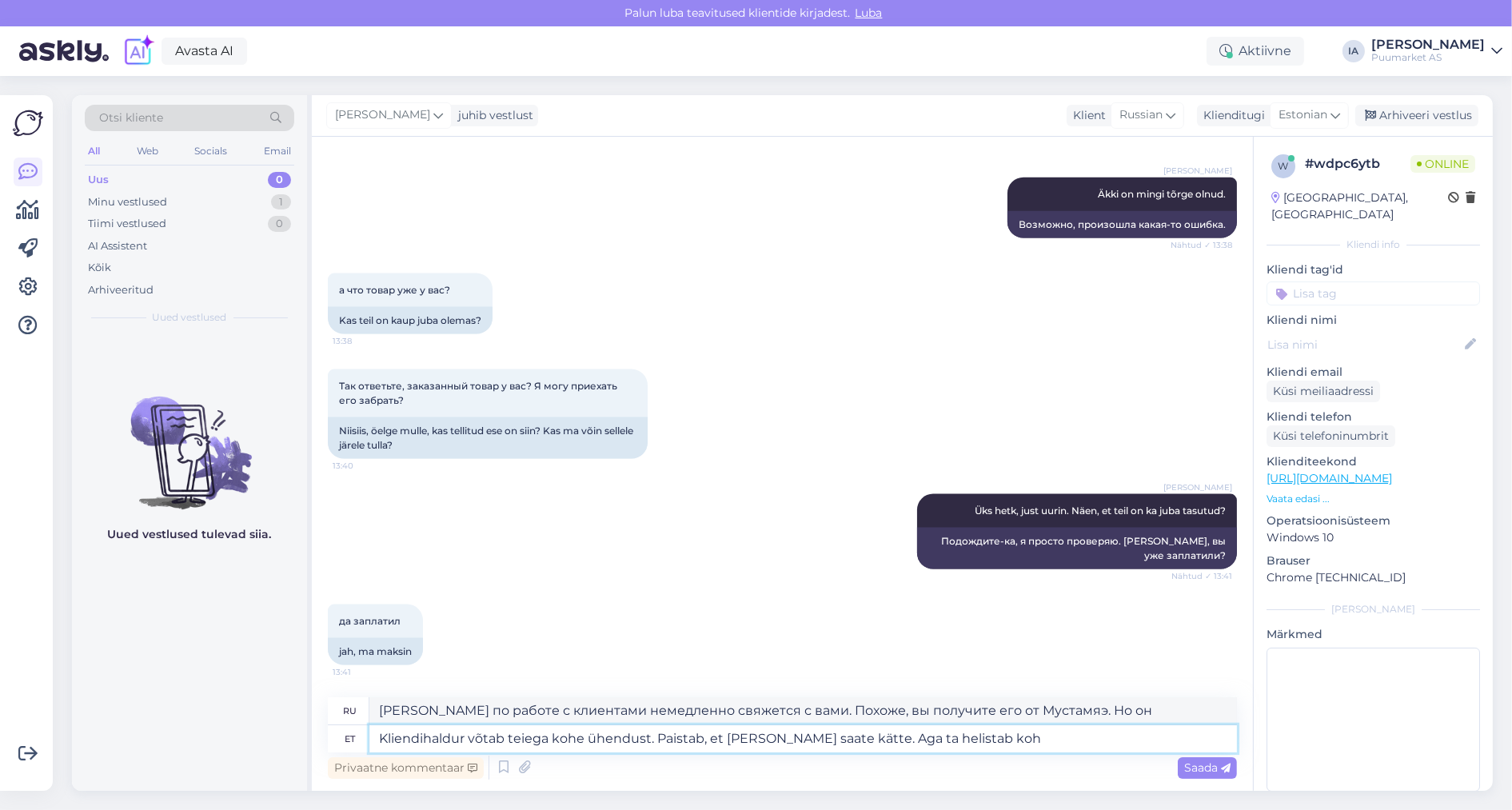
type textarea "[PERSON_NAME] по работе с клиентами немедленно свяжется с вами. Похоже, вы полу…"
type textarea "Kliendihaldur võtab teiega kohe ühendust. Paistab, et [PERSON_NAME] saate kätte…"
type textarea "[PERSON_NAME] по работе с клиентами немедленно свяжется с вами. Похоже, вы полу…"
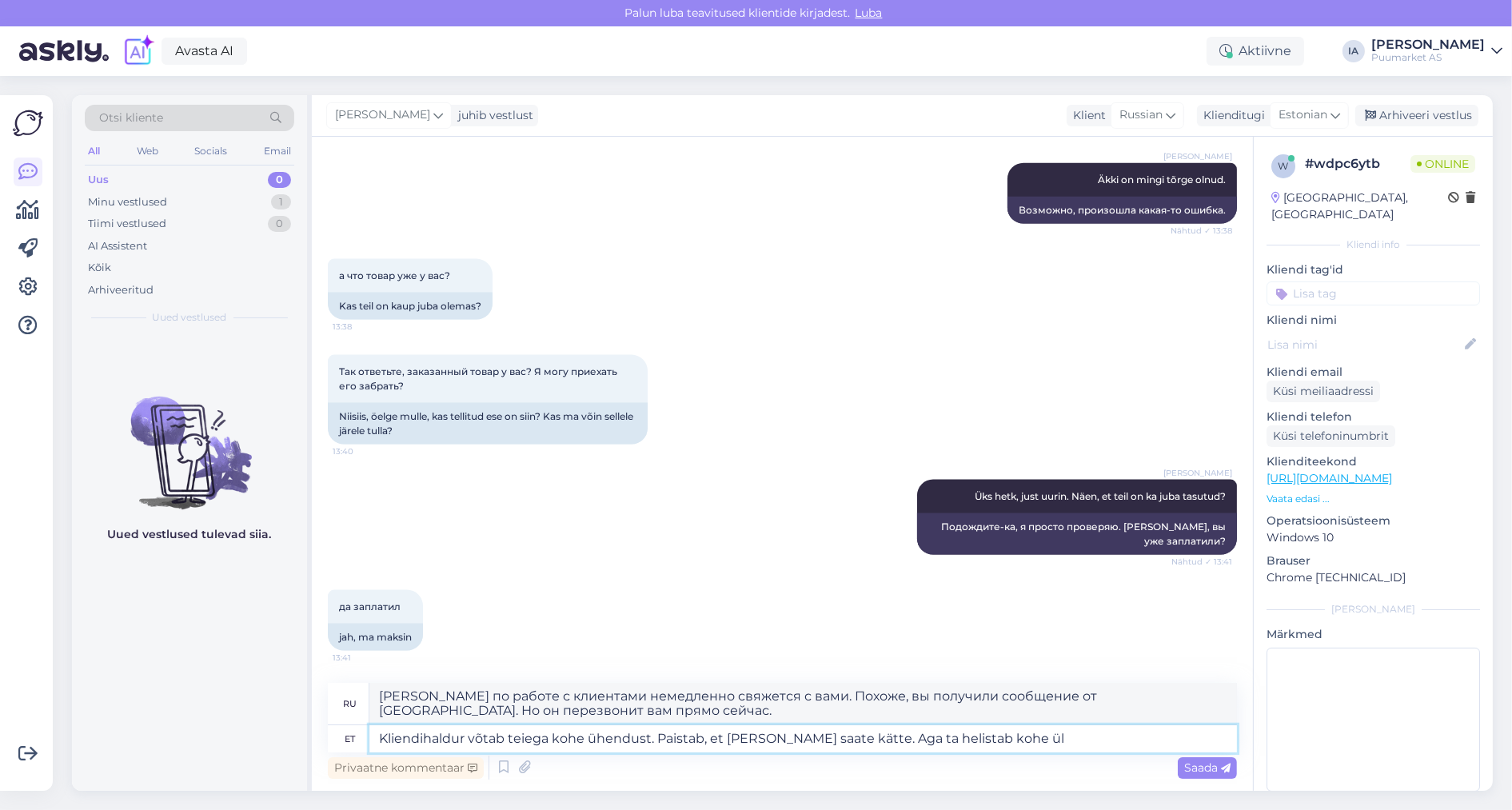
scroll to position [3456, 0]
type textarea "Kliendihaldur võtab teiega kohe ühendust. Paistab, et [PERSON_NAME] saate kätte…"
type textarea "[PERSON_NAME] по работе с клиентами немедленно свяжется с вами. Похоже, вы полу…"
type textarea "Kliendihaldur võtab teiega kohe ühendust. Paistab, et [PERSON_NAME] saate kätte…"
click at [1202, 773] on span "Saada" at bounding box center [1207, 768] width 46 height 15
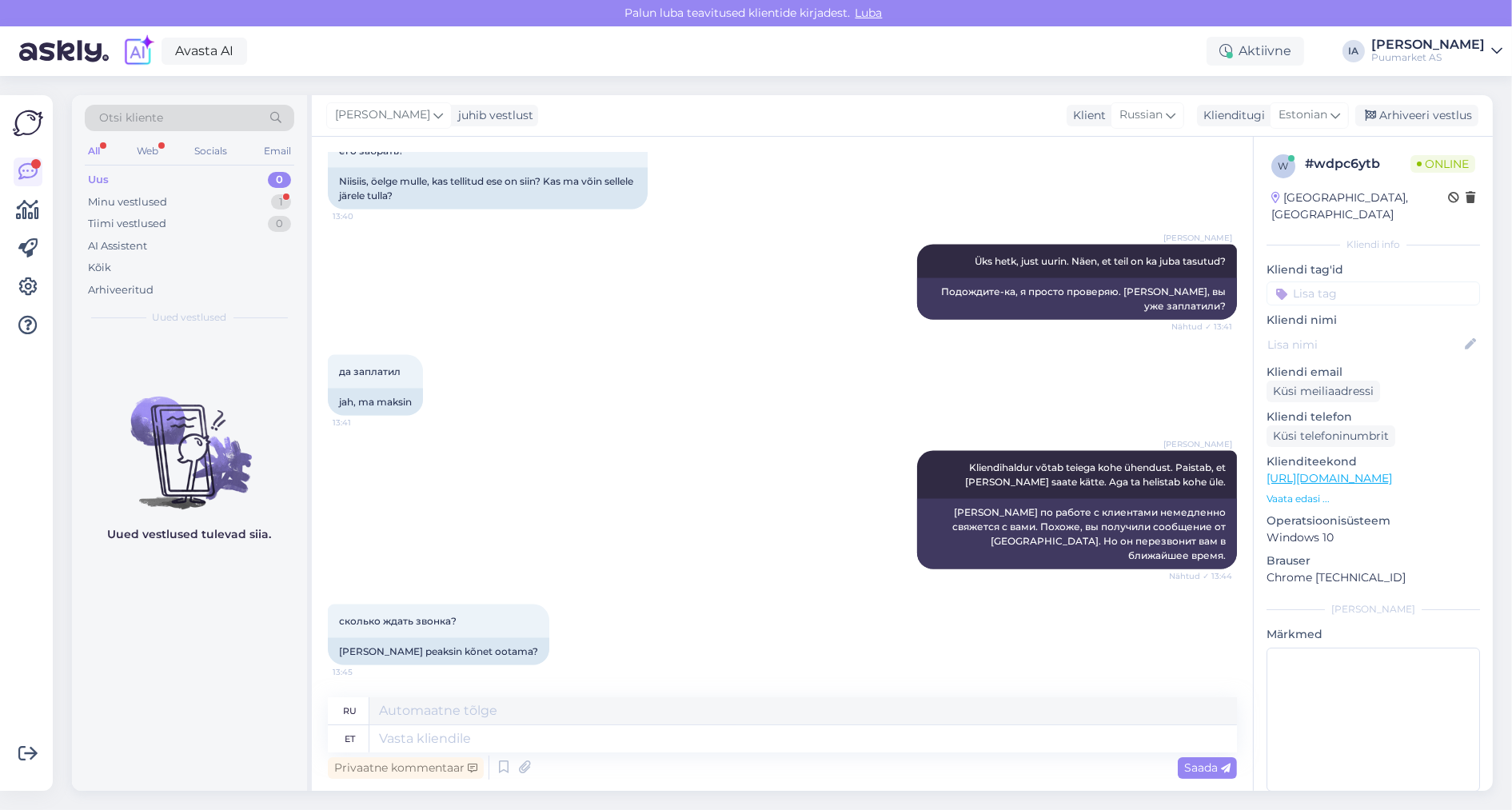
scroll to position [3738, 0]
click at [427, 732] on textarea at bounding box center [803, 740] width 868 height 28
type textarea "Loodan,"
type textarea "Я надеюсь,"
type textarea "Loodan, et"
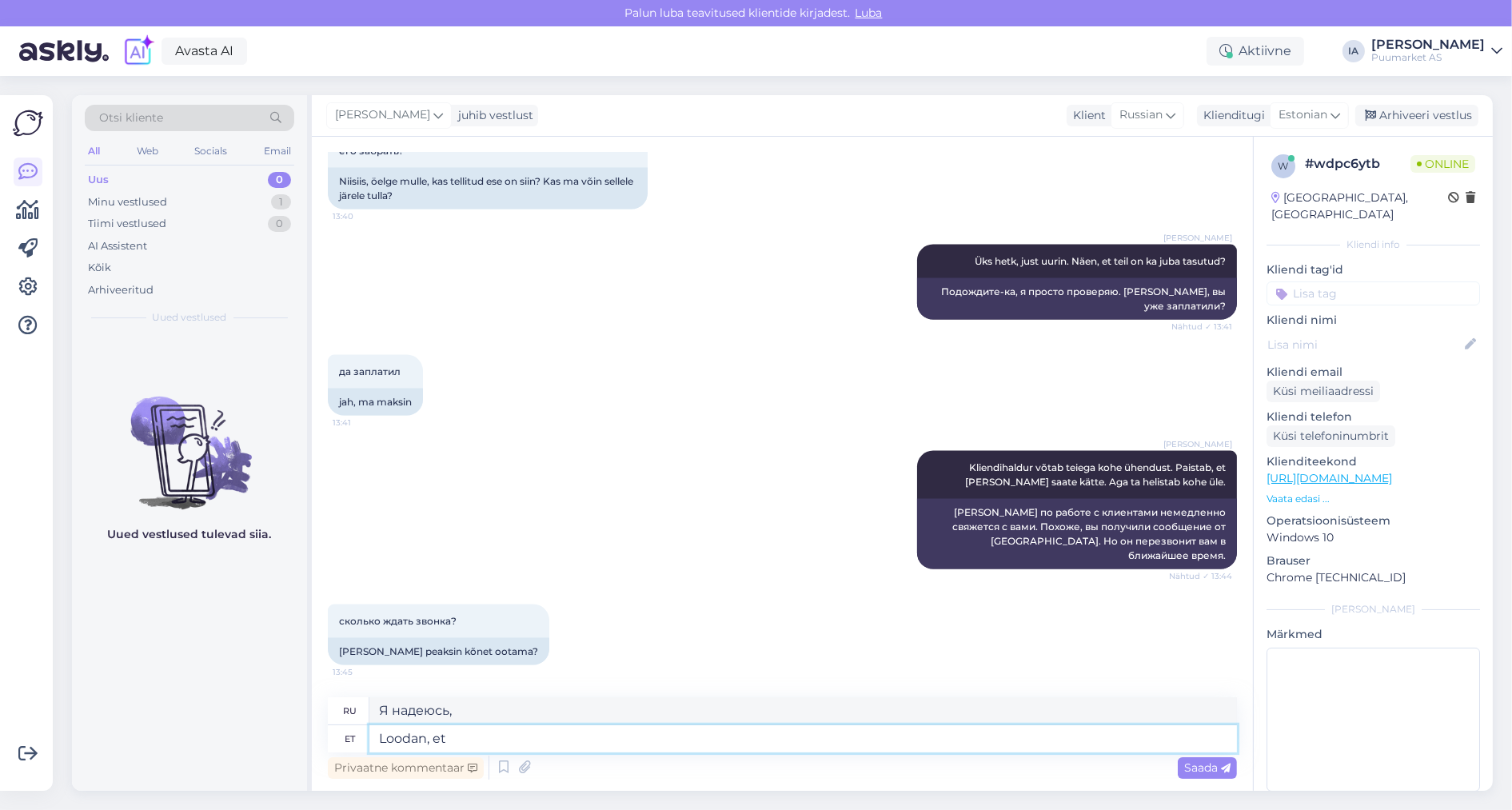
type textarea "Я надеюсь, что"
type textarea "Loodan, et alla"
type textarea "Я надеюсь, что вниз"
type textarea "Loodan, et alla 15"
type textarea "Надеюсь, меньше 15."
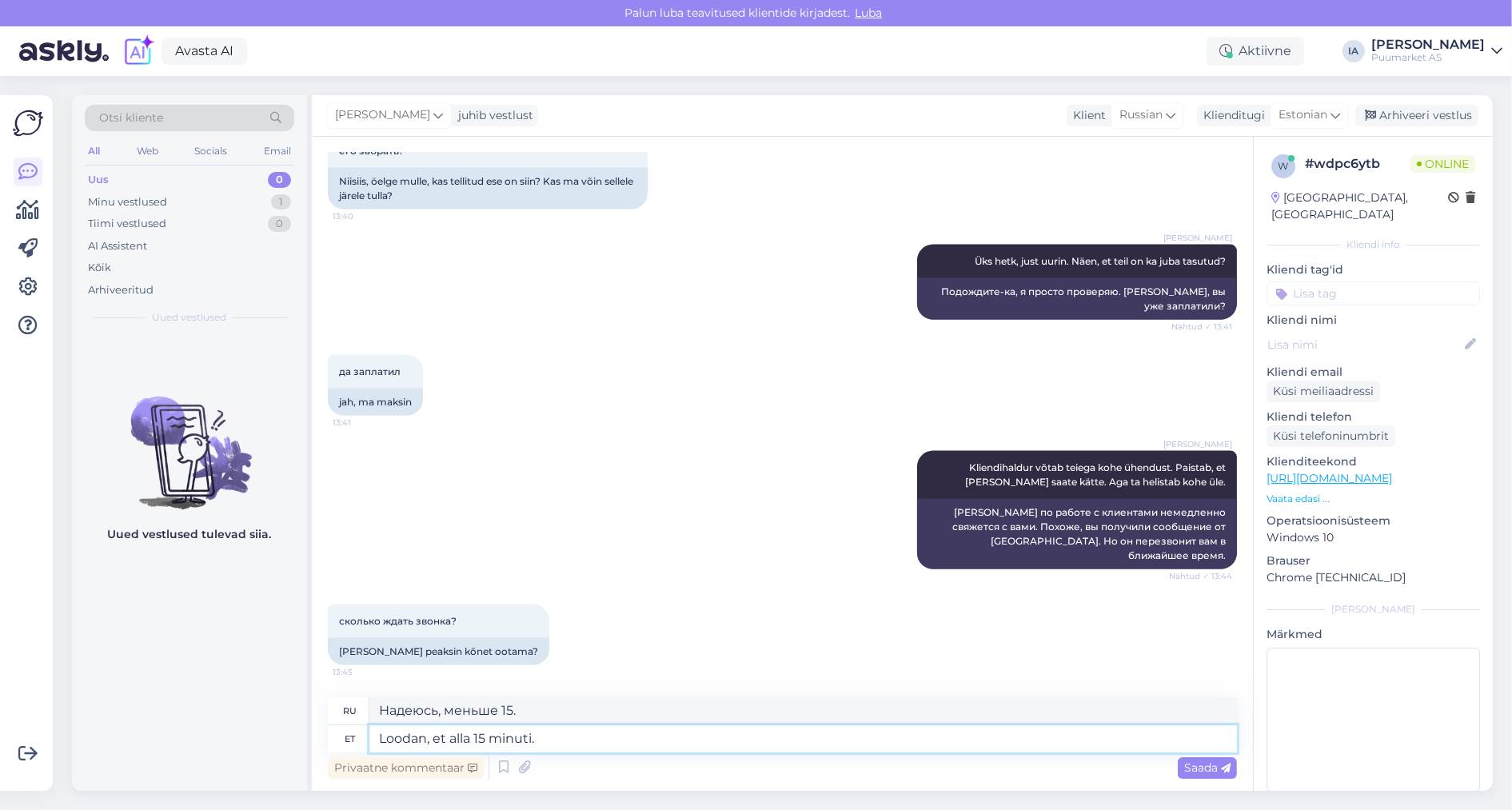
type textarea "Loodan, et alla 15 minuti. :"
type textarea "Надеюсь, это займет меньше 15 минут."
type textarea "Loodan, et alla 15 minuti. :)"
type textarea "Надеюсь, это займет меньше 15 минут. :)"
type textarea "Loodan, et alla 15 minuti. :) Kliendihalduril oli ü"
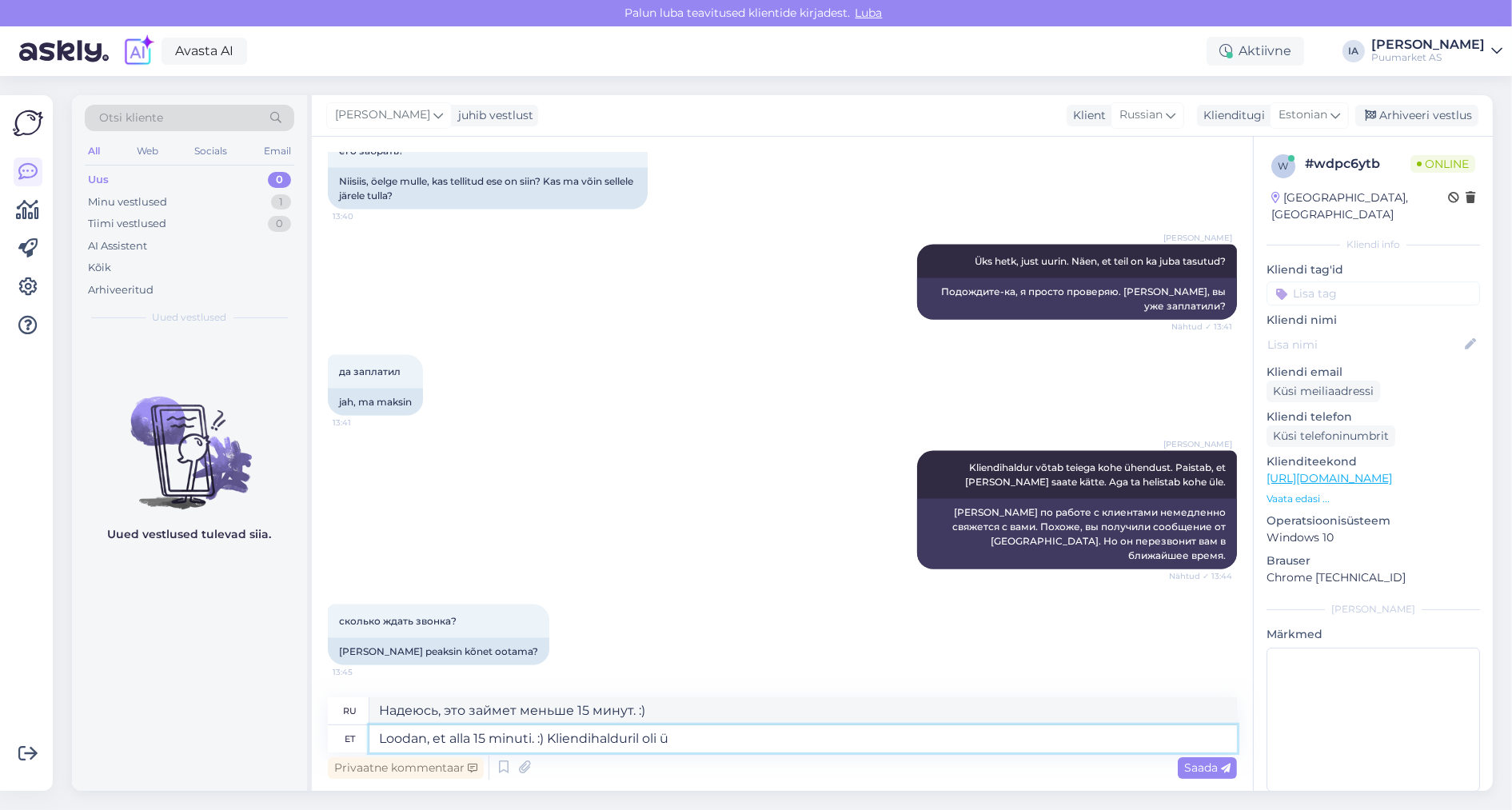
type textarea "Надеюсь, это займет меньше 15 минут. :) В клиентском менеджере"
type textarea "Loodan, et alla 15 minuti. :) Kliendihalduril oli üks klient ees. Aga"
type textarea "Надеюсь, это займет меньше 15 минут. :) Перед менеджером по работе с клиентами …"
type textarea "Loodan, et alla 15 minuti. :) Kliendihalduril oli üks klient ees. Aga ma"
type textarea "Надеюсь, это займёт меньше 15 минут. :) Перед менеджером по работе с клиентами …"
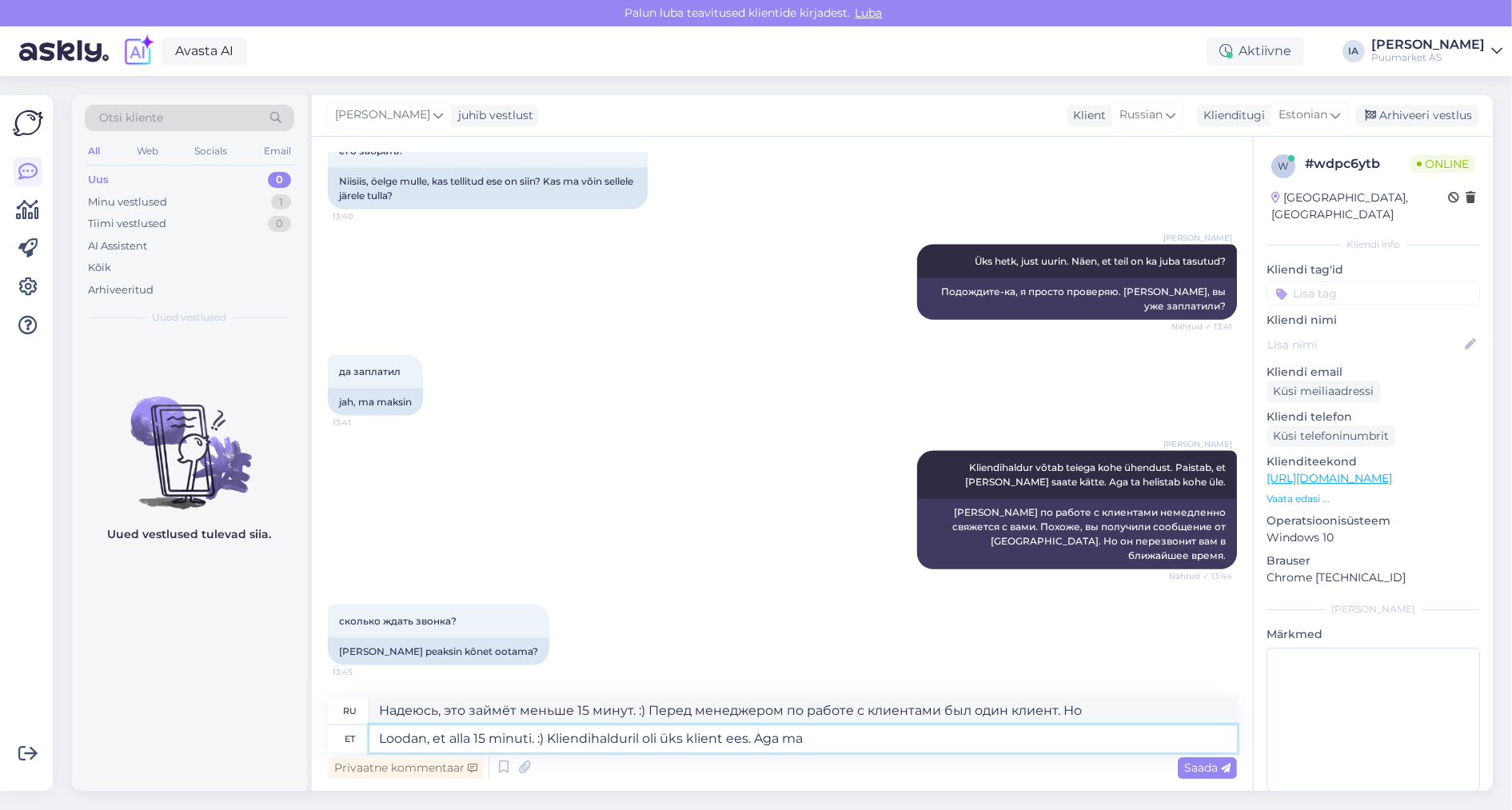
type textarea "Loodan, et alla 15 minuti. :) Kliendihalduril oli üks klient ees. Aga ma t"
type textarea "Надеюсь, это займёт меньше 15 минут. :) Перед менеджером по работе с клиентами …"
type textarea "Loodan, et alla 15 minuti. :) Kliendihalduril oli üks klient ees. Aga ma tu"
type textarea "Надеюсь, это займет меньше 15 минут. :) У менеджера по работе с клиентами был о…"
type textarea "Loodan, et alla 15 minuti. :) Kliendihalduril oli üks klient ees. Aga ma tuleta…"
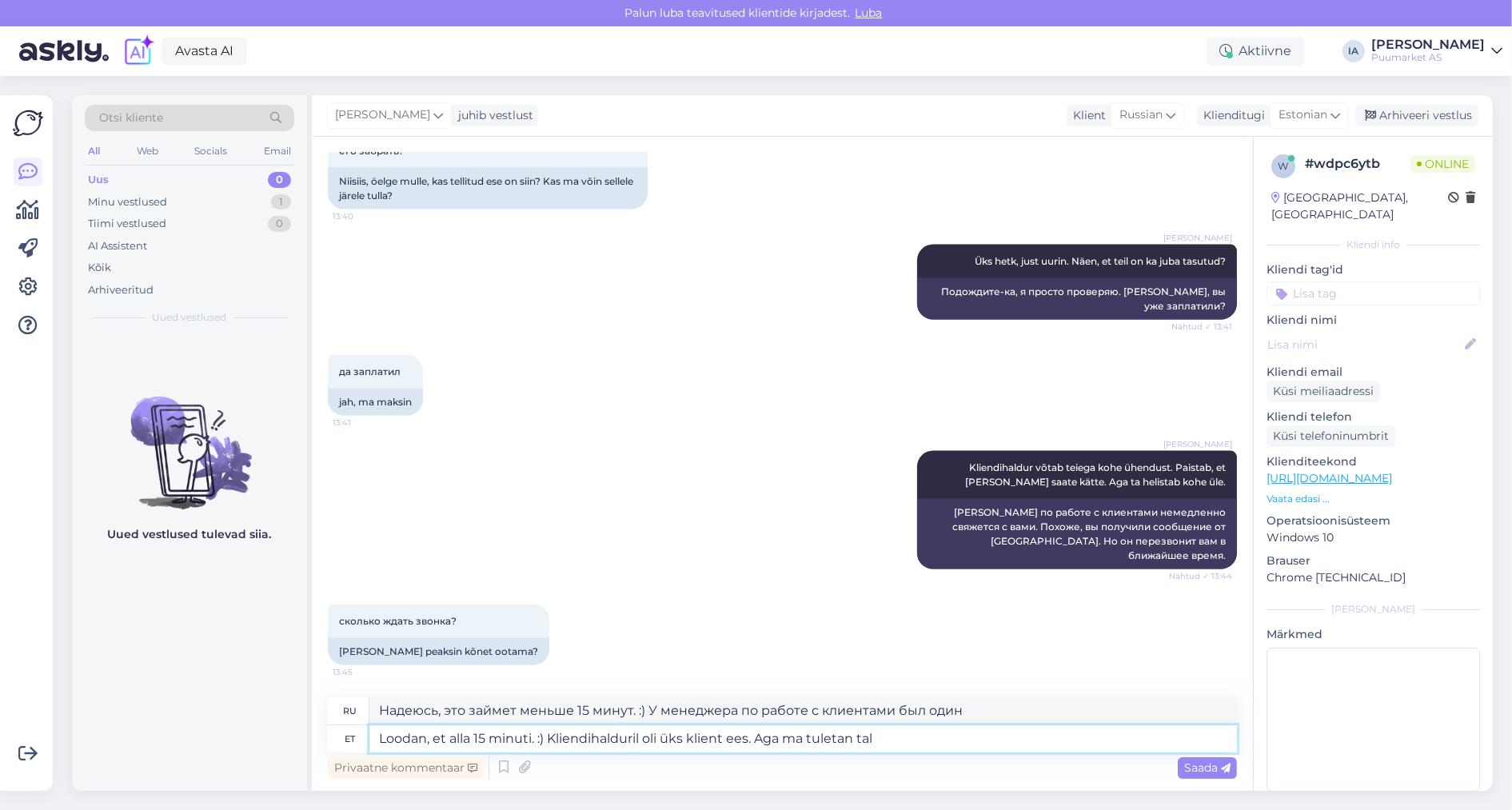
type textarea "Надеюсь, это займёт меньше 15 минут. :) Перед менеджером по работе с клиентами …"
type textarea "Loodan, et alla 15 minuti. :) Kliendihalduril oli üks klient ees. Aga ma tuleta…"
type textarea "Надеюсь, это займёт меньше 15 минут. :) Перед менеджером по работе с клиентами …"
type textarea "Loodan, et alla 15 minuti. :) Kliendihalduril oli üks klient ees. Aga ma tuleta…"
type textarea "Надеюсь, это займёт меньше 15 минут. :) Перед менеджером по работе с клиентами …"
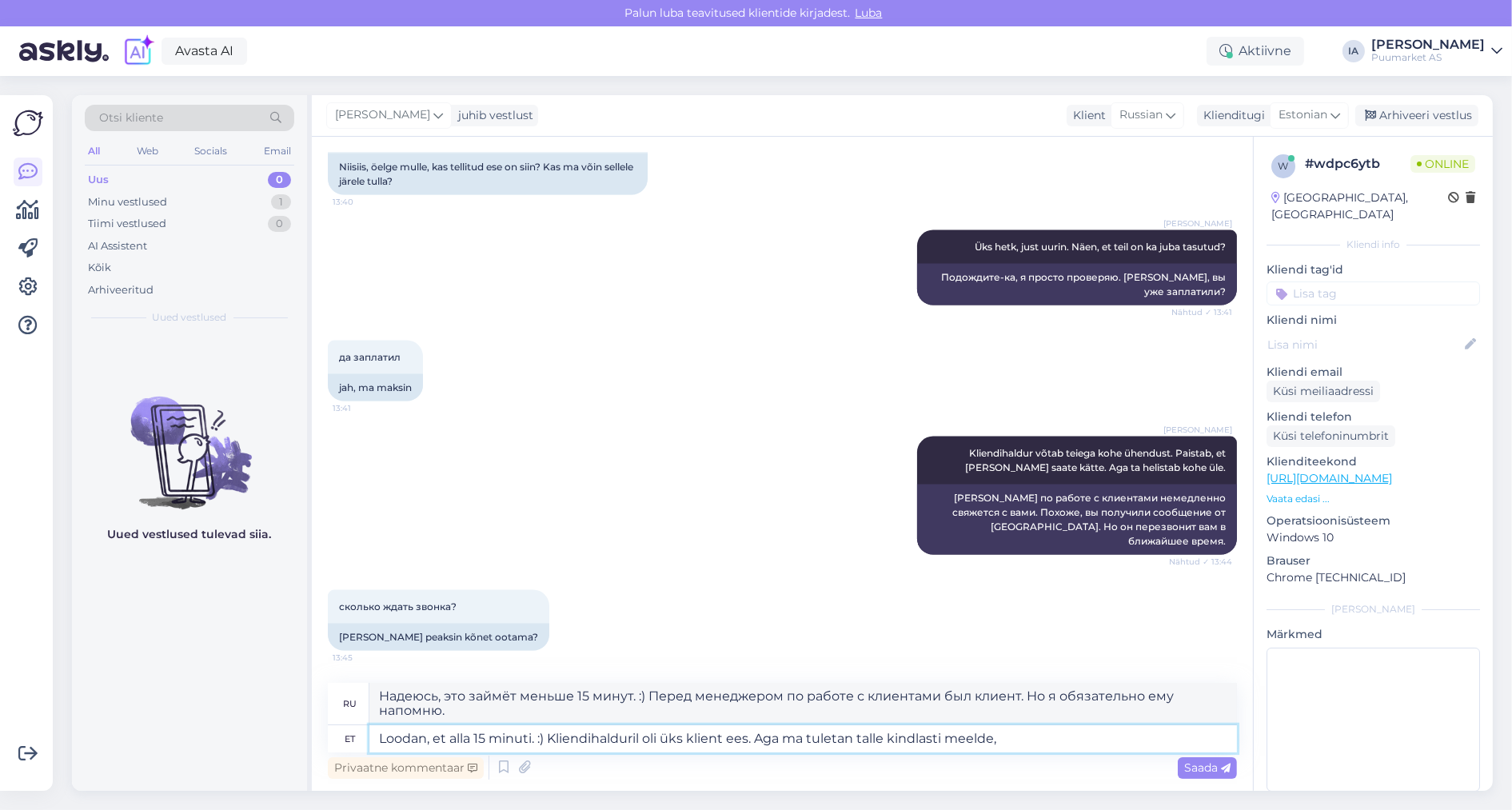
type textarea "Loodan, et alla 15 minuti. :) Kliendihalduril oli üks klient ees. Aga ma tuleta…"
type textarea "Надеюсь, это займёт меньше 15 минут. :) Перед менеджером по работе с клиентами …"
type textarea "Loodan, et alla 15 minuti. :) Kliendihalduril oli üks klient ees. Aga ma tuleta…"
type textarea "Надеюсь, это займёт меньше 15 минут. :) Перед менеджером по работе с клиентами …"
type textarea "Loodan, et alla 15 minuti. :) Kliendihalduril oli üks klient ees. Aga ma tuleta…"
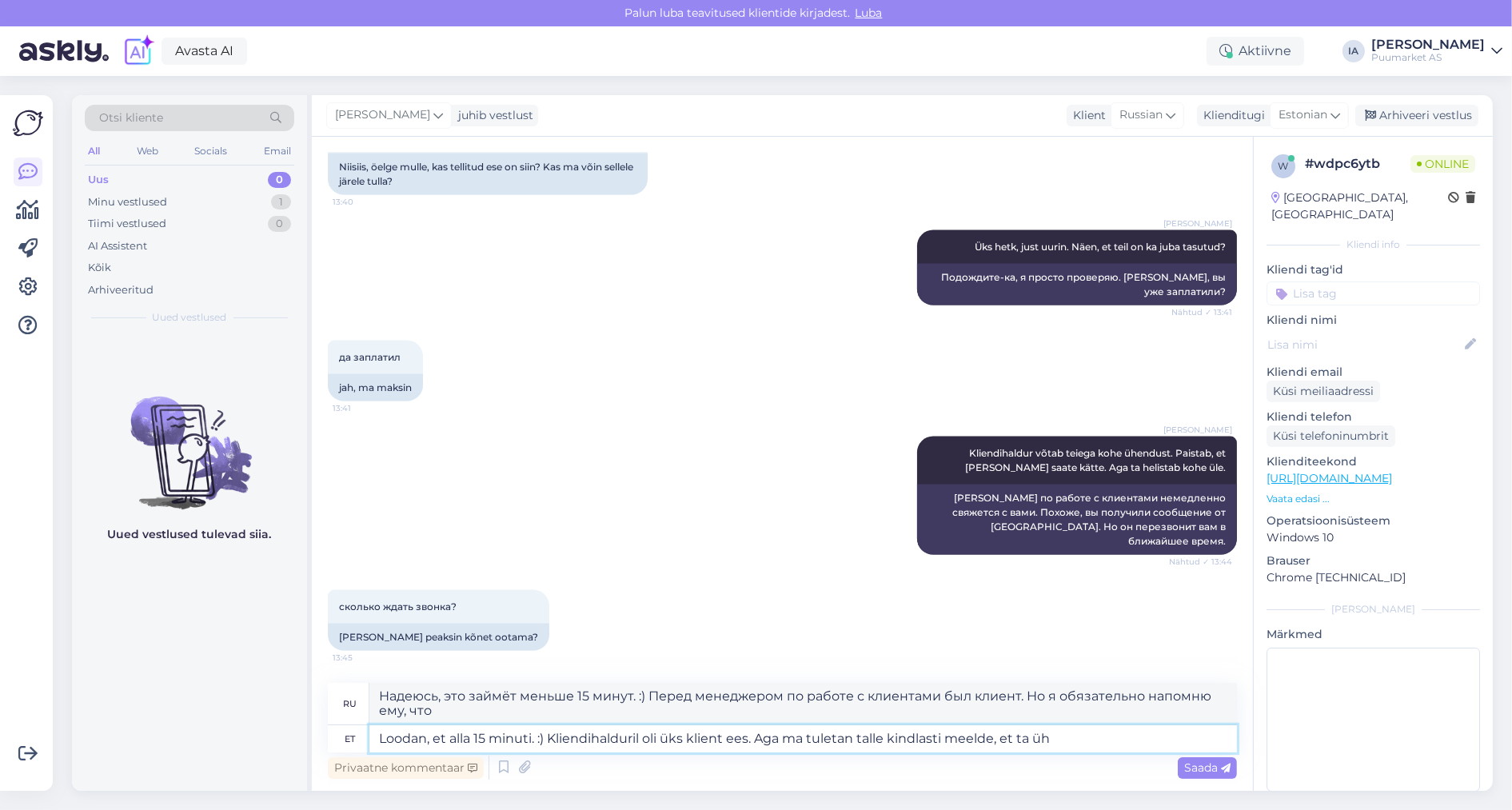
type textarea "Надеюсь, это займёт меньше 15 минут. :) Перед менеджером по работе с клиентами …"
type textarea "Loodan, et alla 15 minuti. :) Kliendihalduril oli üks klient ees. Aga ma tuleta…"
click at [1222, 770] on icon at bounding box center [1227, 769] width 10 height 10
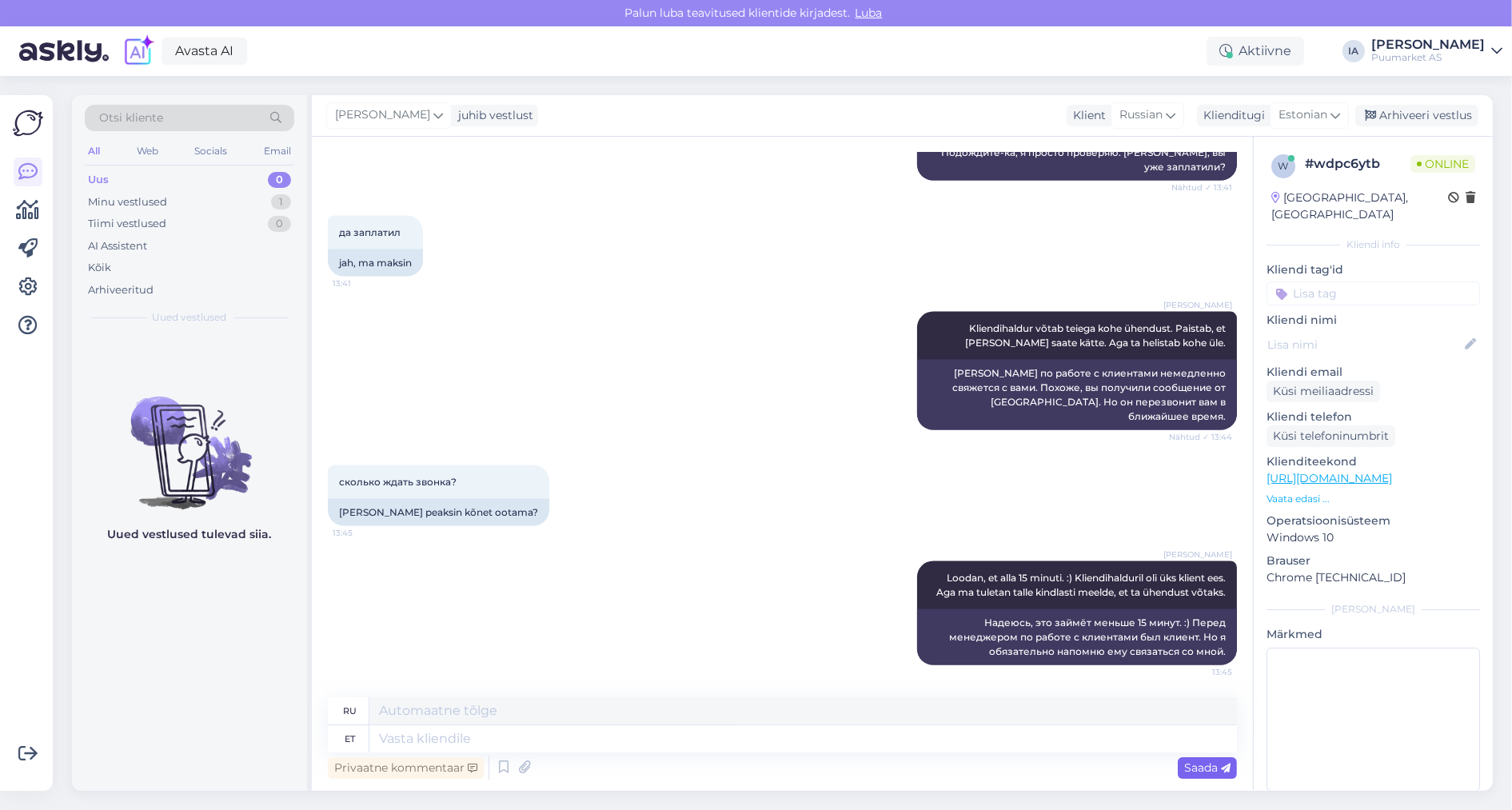
scroll to position [3931, 0]
click at [161, 209] on div "Minu vestlused" at bounding box center [127, 202] width 79 height 16
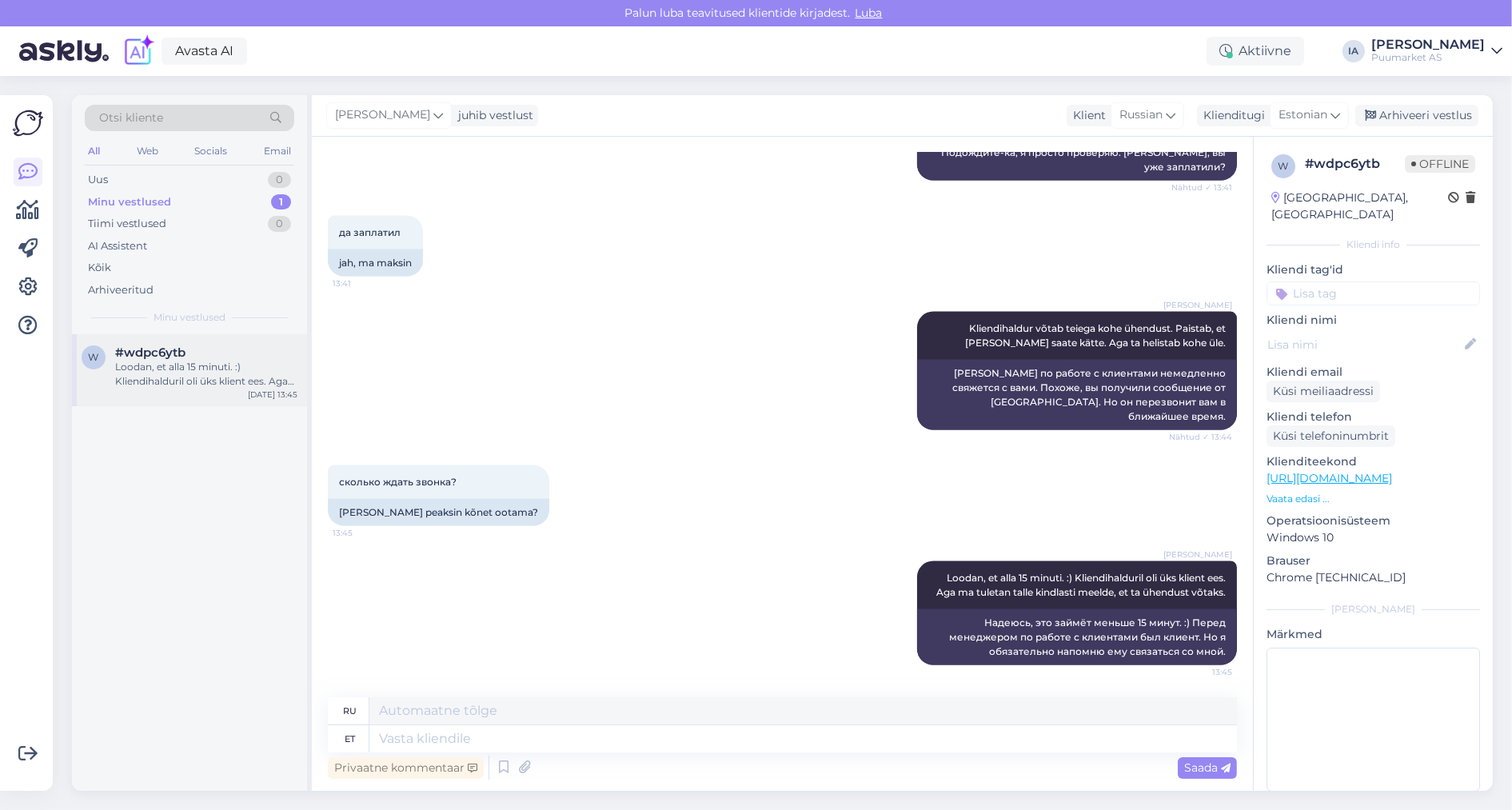
click at [195, 360] on div "#wdpc6ytb" at bounding box center [206, 353] width 183 height 15
click at [1386, 121] on div "Arhiveeri vestlus" at bounding box center [1417, 116] width 123 height 22
